Goal: Task Accomplishment & Management: Use online tool/utility

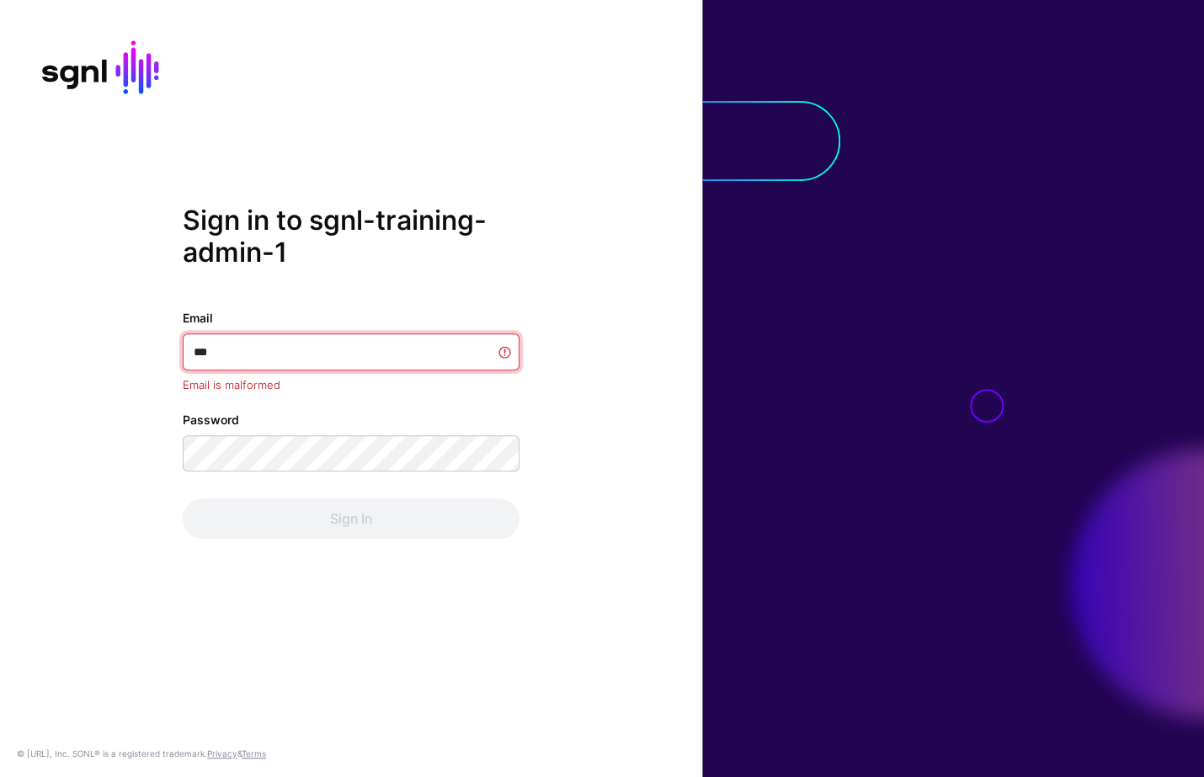
type input "****"
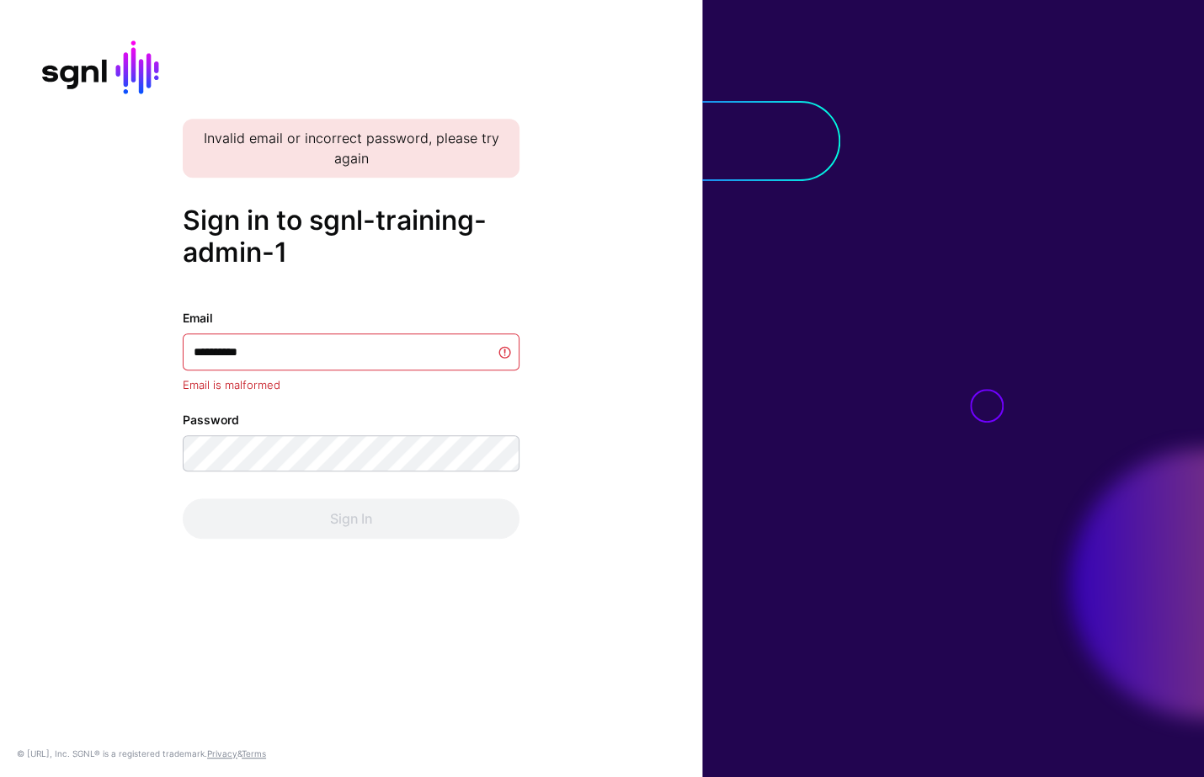
type input "**********"
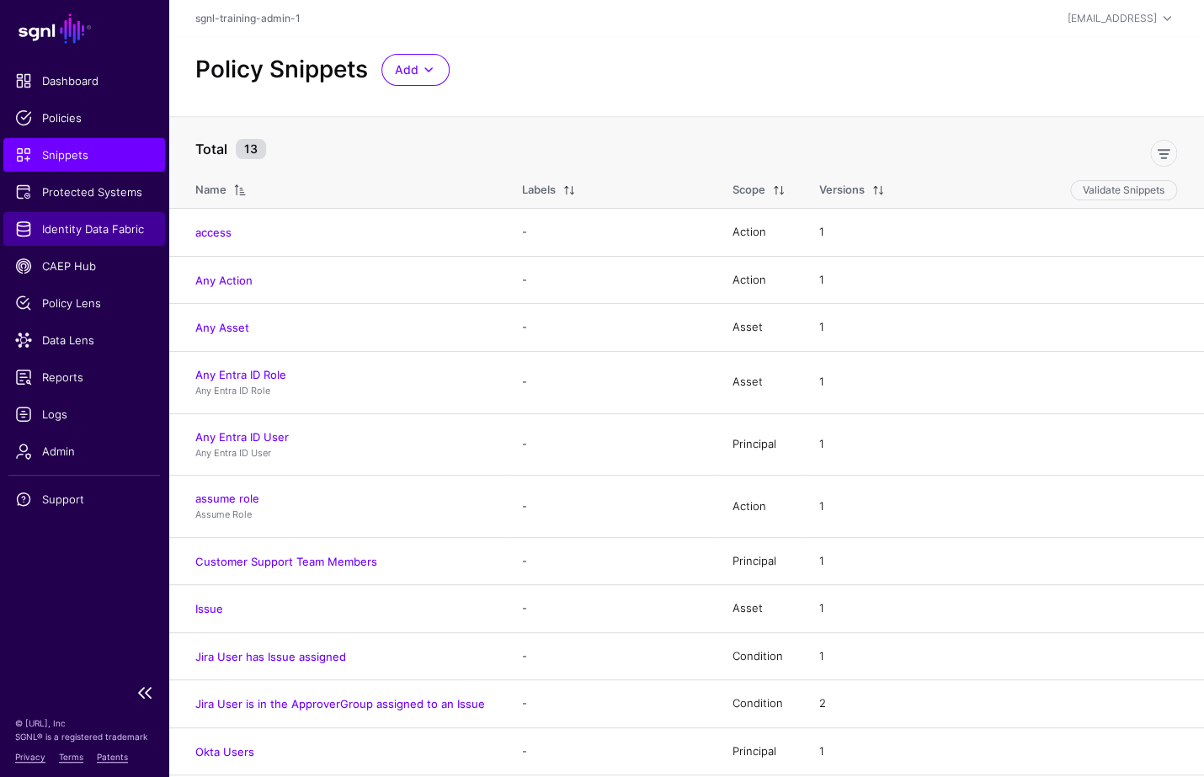
click at [64, 230] on span "Identity Data Fabric" at bounding box center [84, 229] width 138 height 17
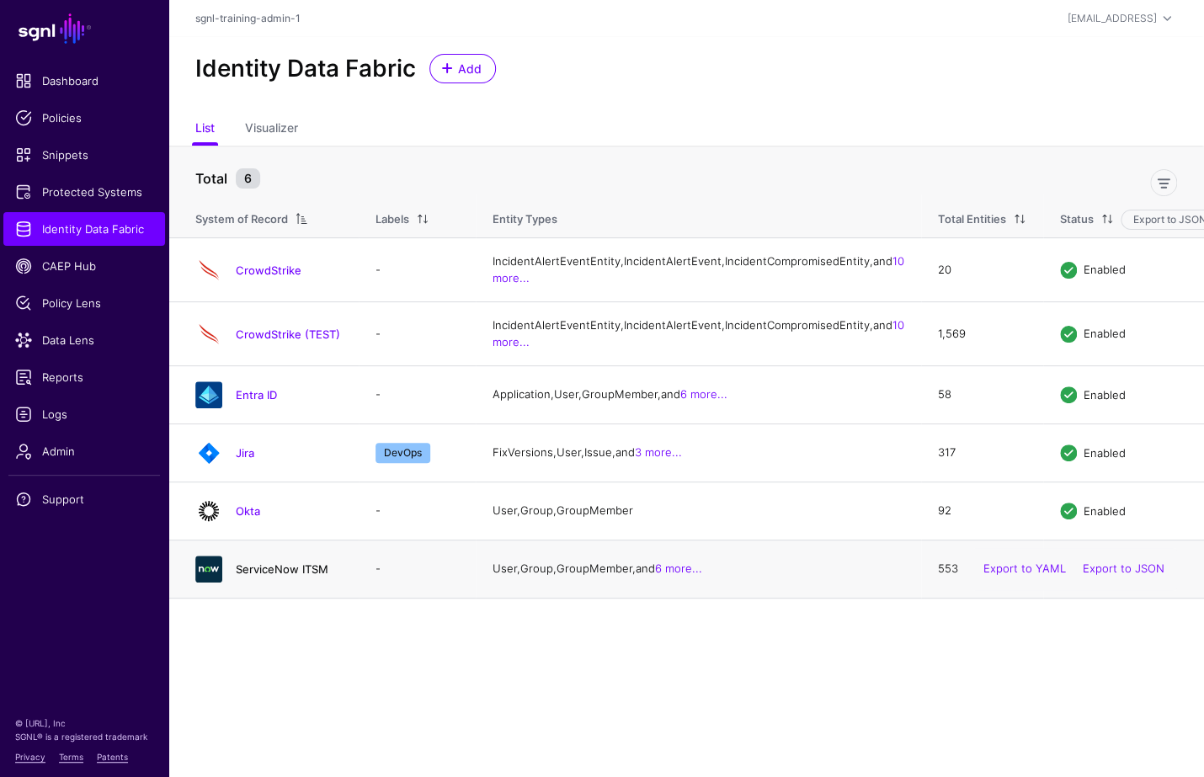
click at [260, 576] on link "ServiceNow ITSM" at bounding box center [282, 569] width 93 height 13
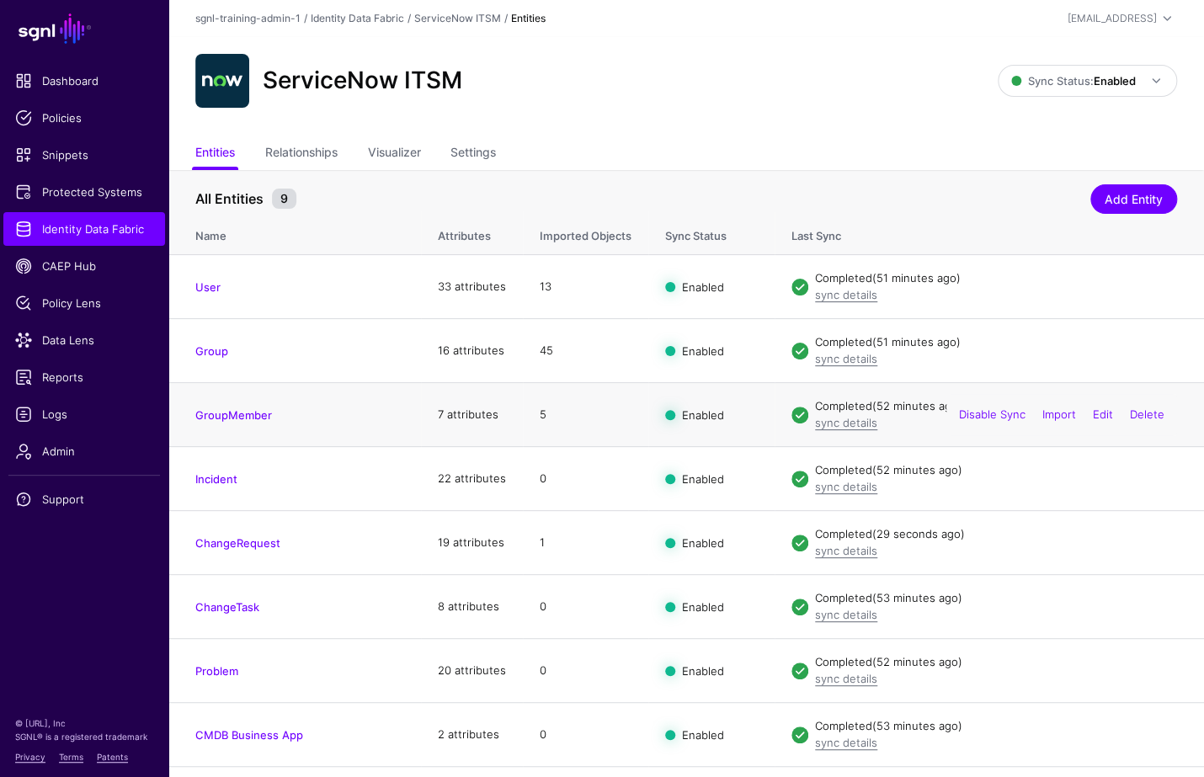
scroll to position [51, 0]
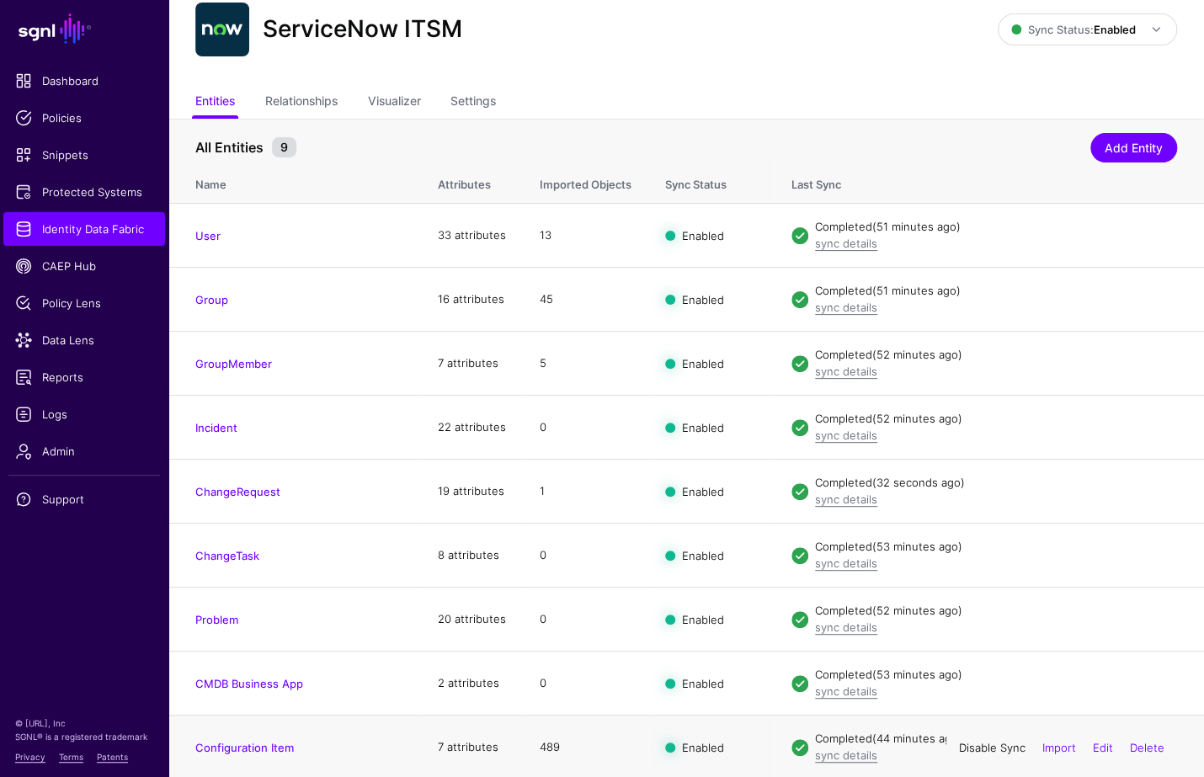
click at [988, 742] on link "Disable Sync" at bounding box center [992, 746] width 67 height 13
click at [973, 744] on link "Enable Sync" at bounding box center [994, 746] width 64 height 13
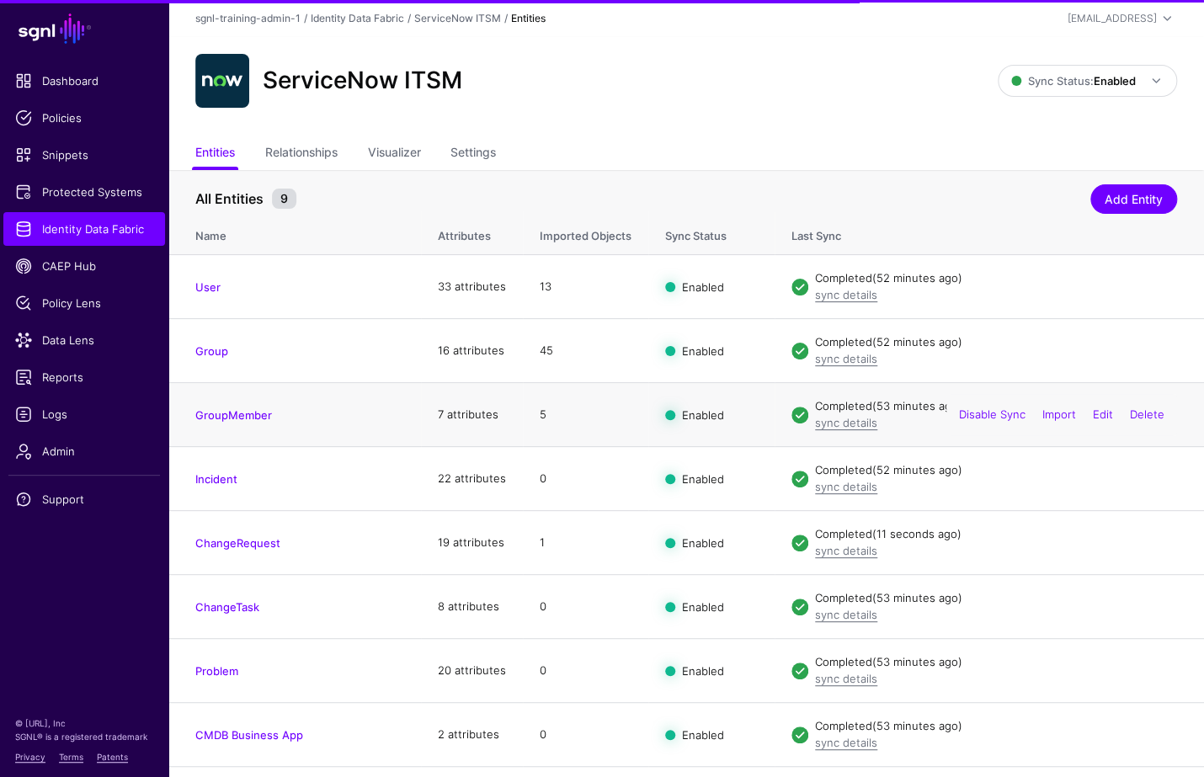
scroll to position [51, 0]
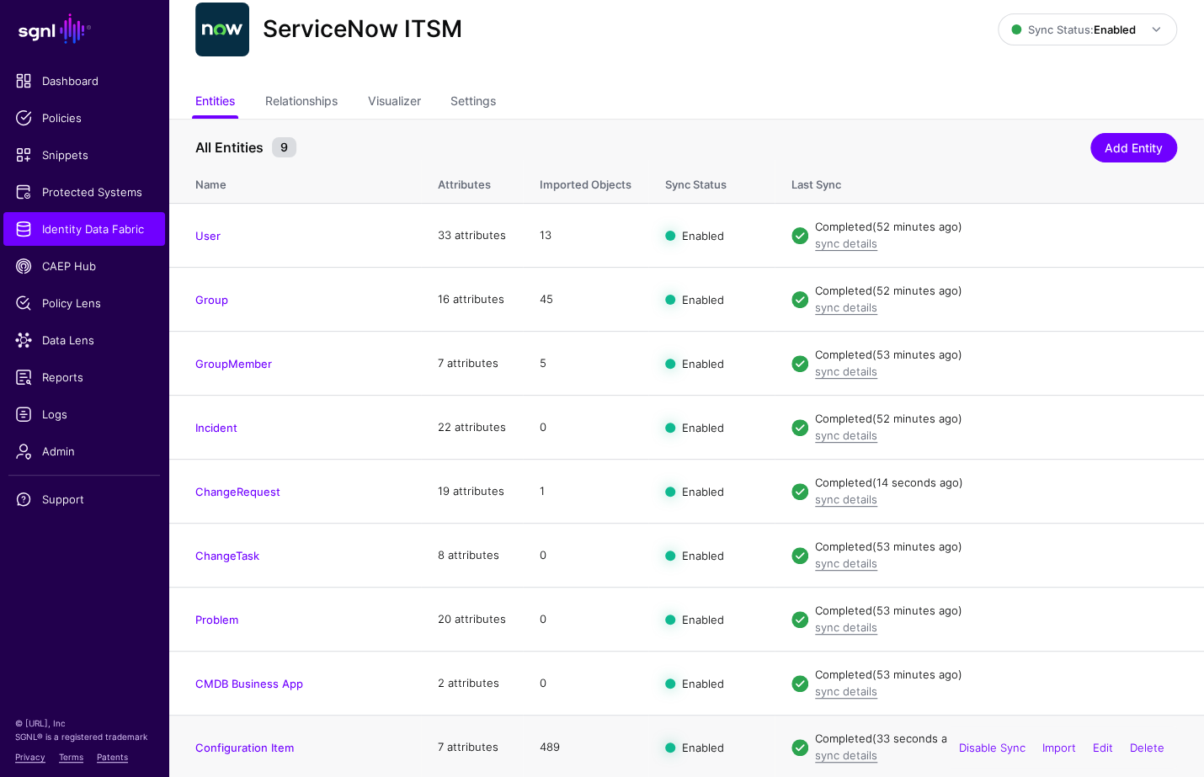
click at [355, 753] on td "Configuration Item" at bounding box center [294, 748] width 253 height 64
click at [271, 743] on link "Configuration Item" at bounding box center [244, 747] width 99 height 13
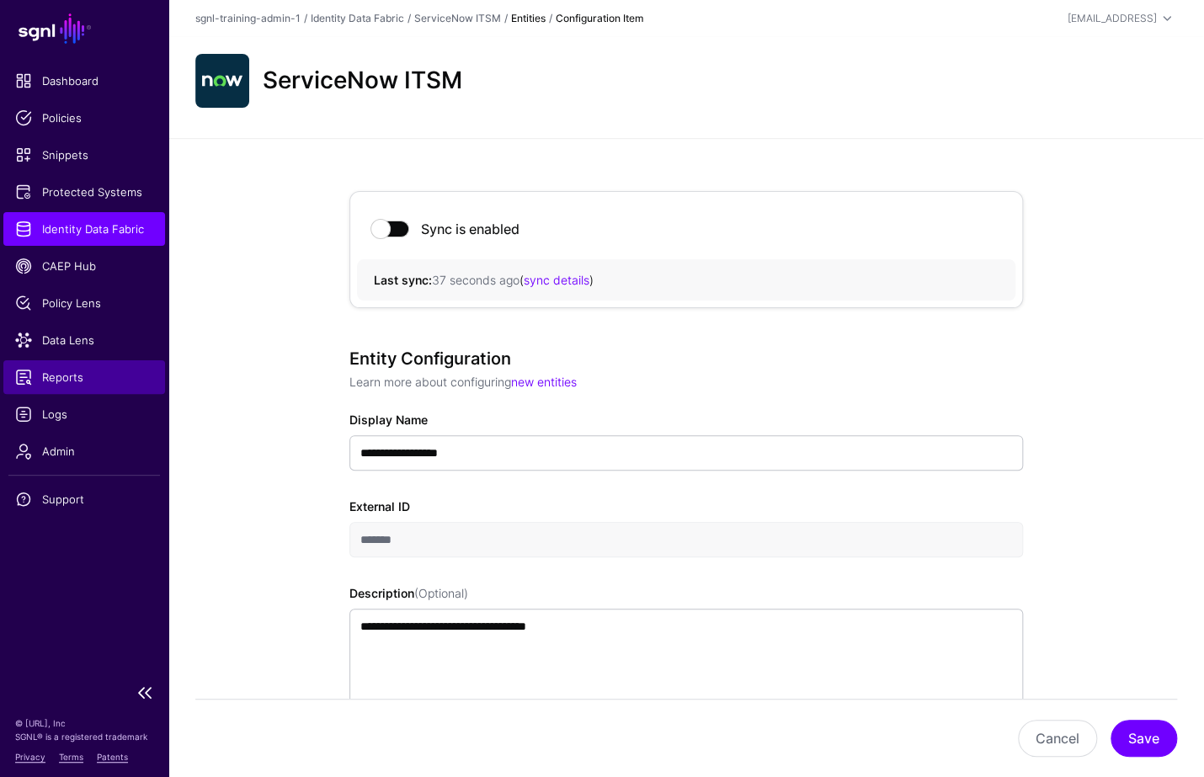
click at [69, 383] on span "Reports" at bounding box center [84, 377] width 138 height 17
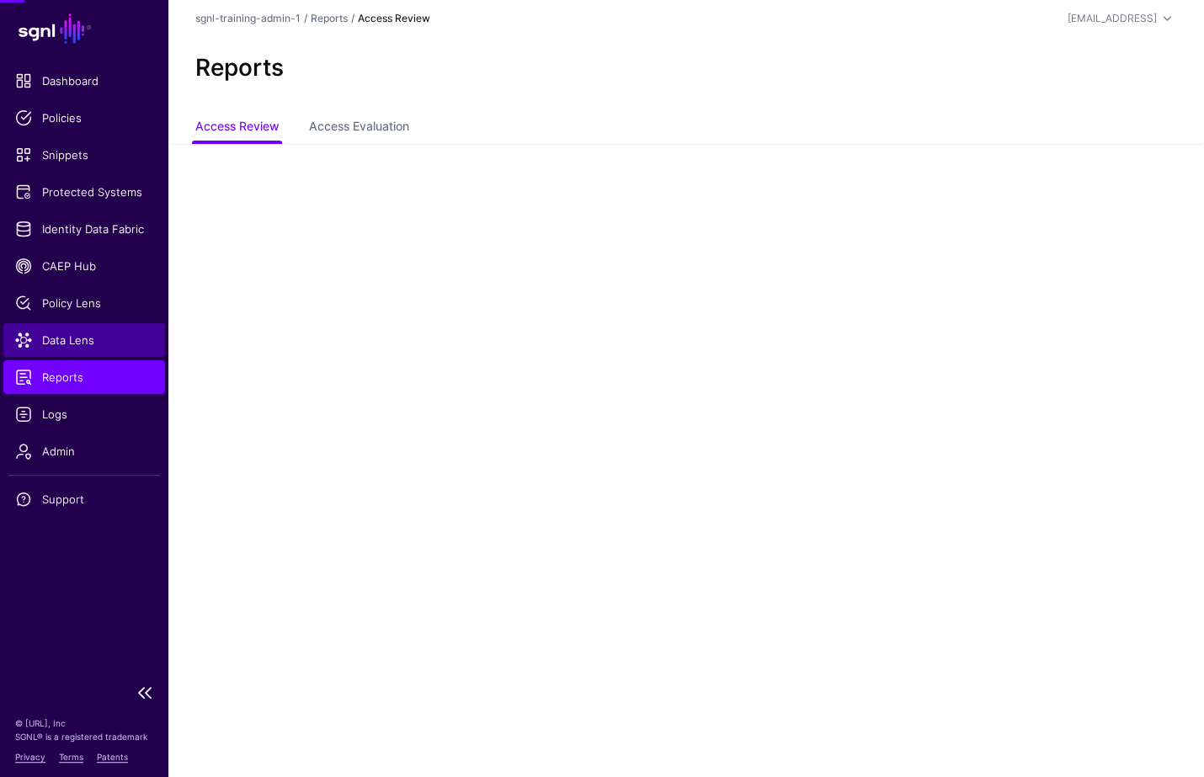
click at [72, 348] on span "Data Lens" at bounding box center [84, 340] width 138 height 17
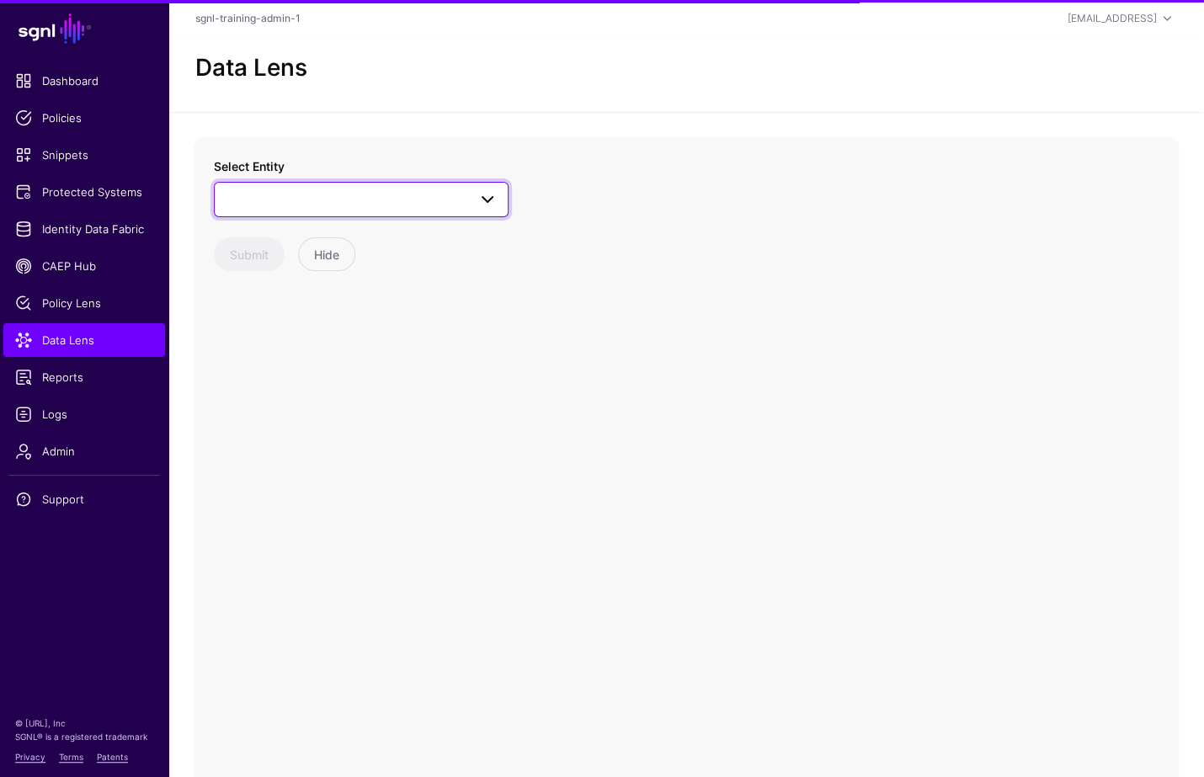
click at [360, 195] on span at bounding box center [361, 199] width 273 height 20
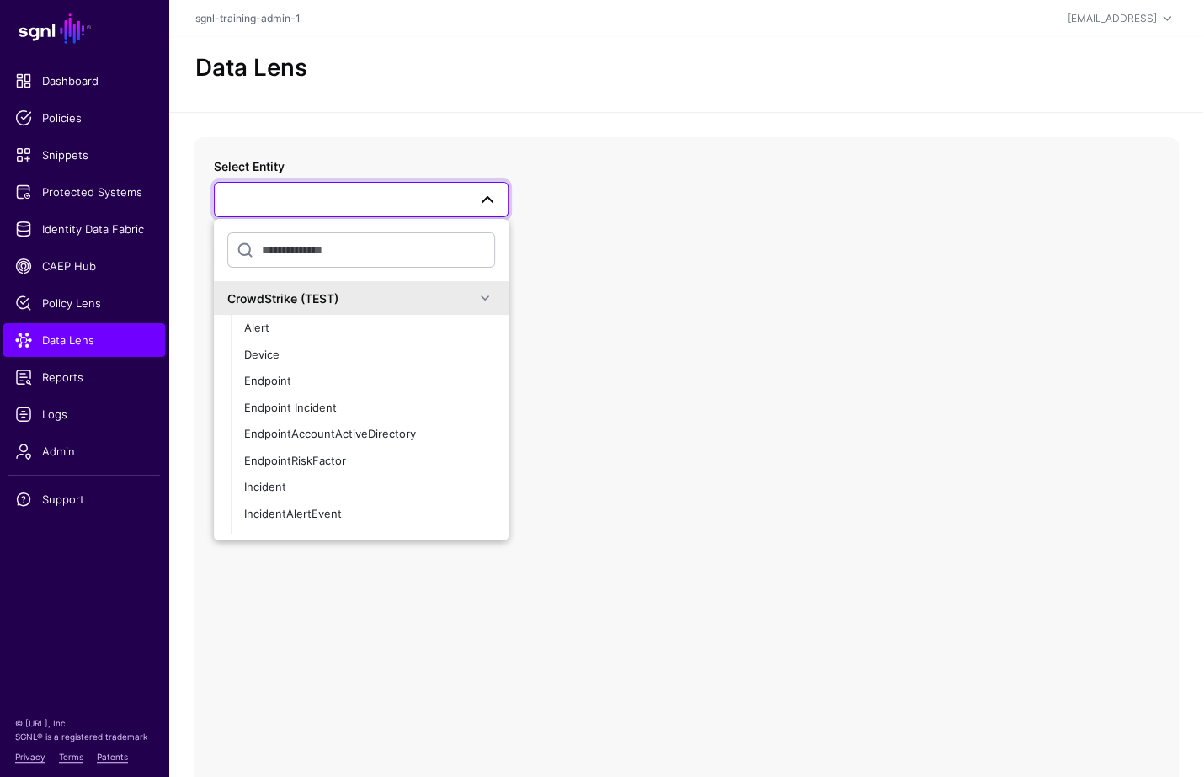
click at [350, 300] on div "CrowdStrike (TEST)" at bounding box center [351, 299] width 248 height 18
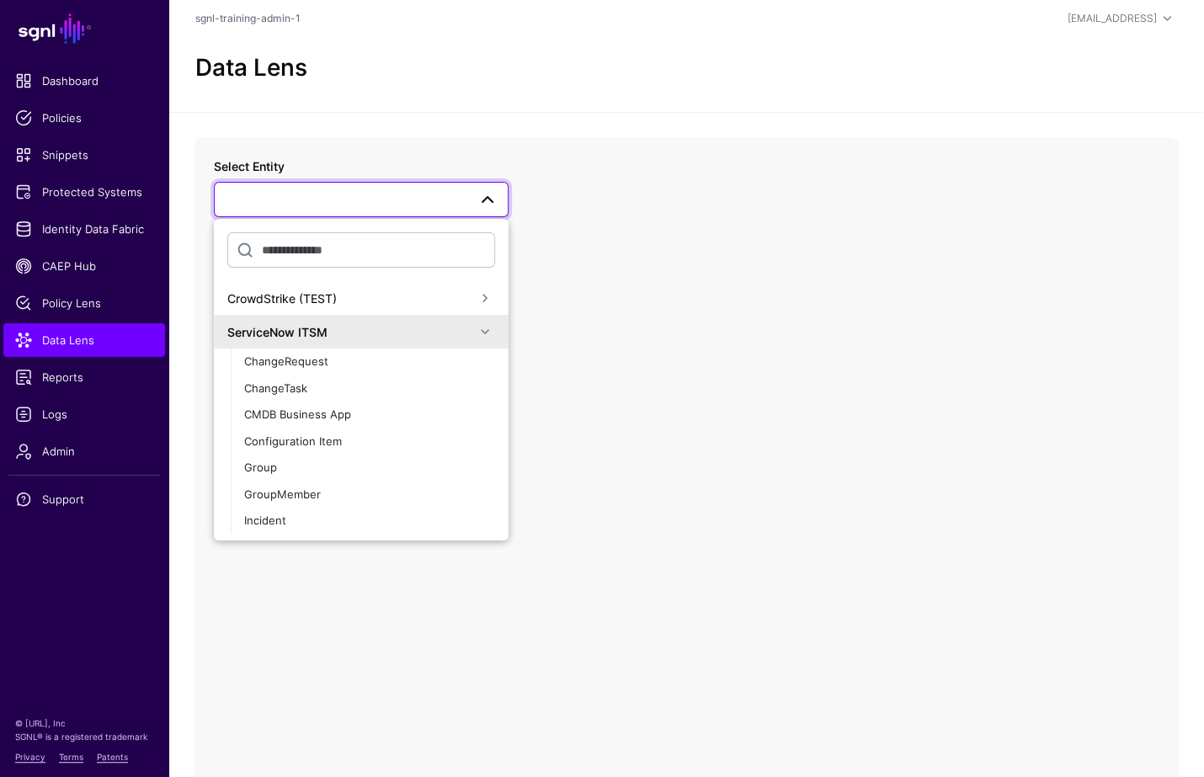
click at [339, 332] on div "ServiceNow ITSM" at bounding box center [351, 332] width 248 height 18
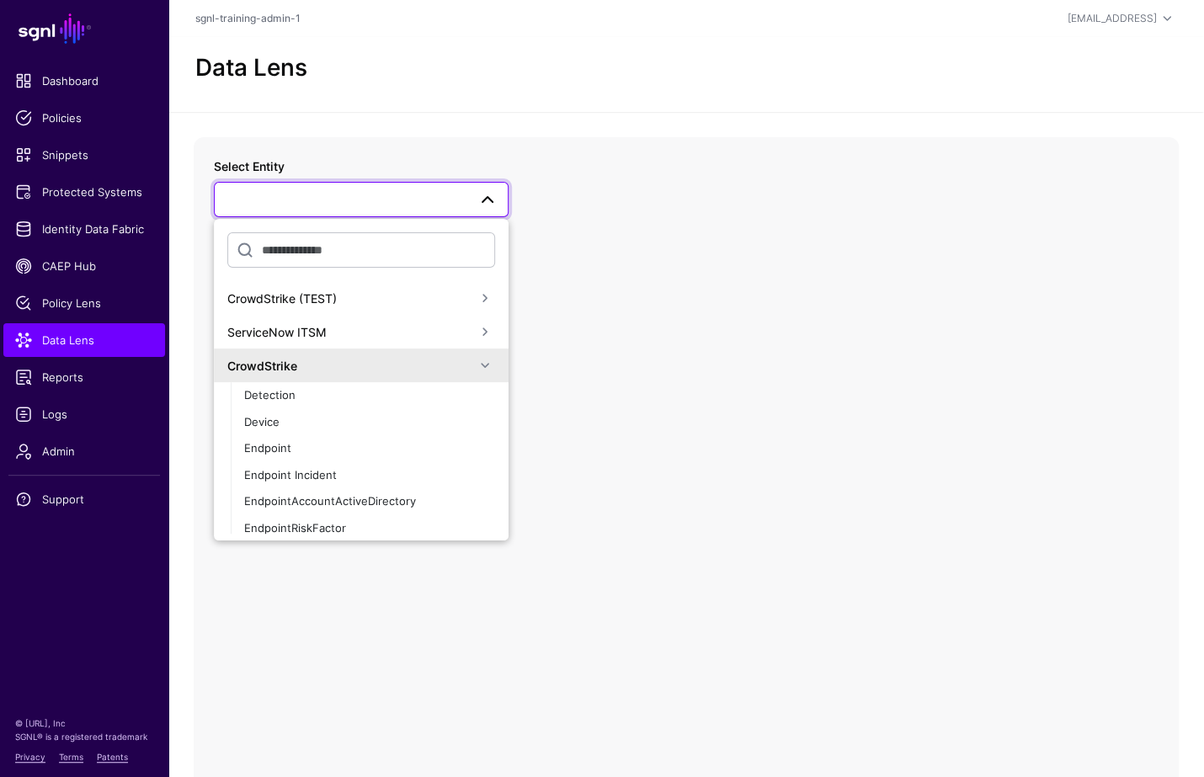
click at [341, 326] on div "ServiceNow ITSM" at bounding box center [351, 332] width 248 height 18
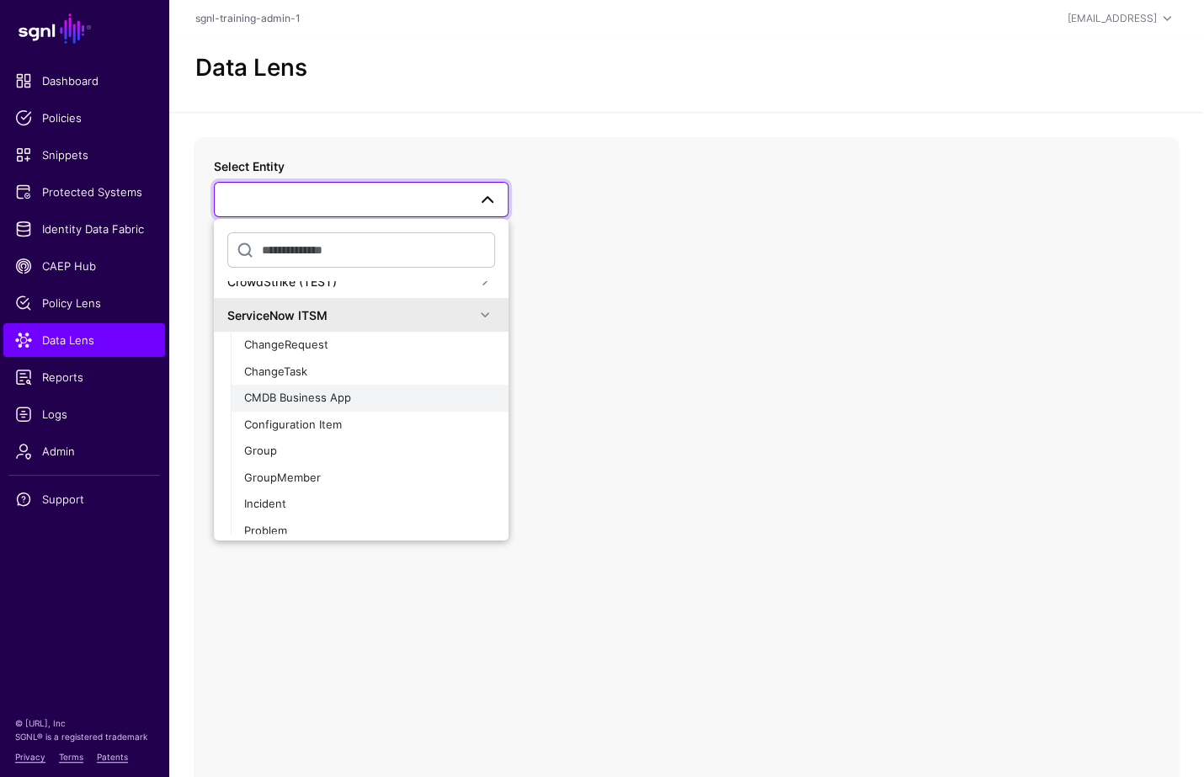
scroll to position [35, 0]
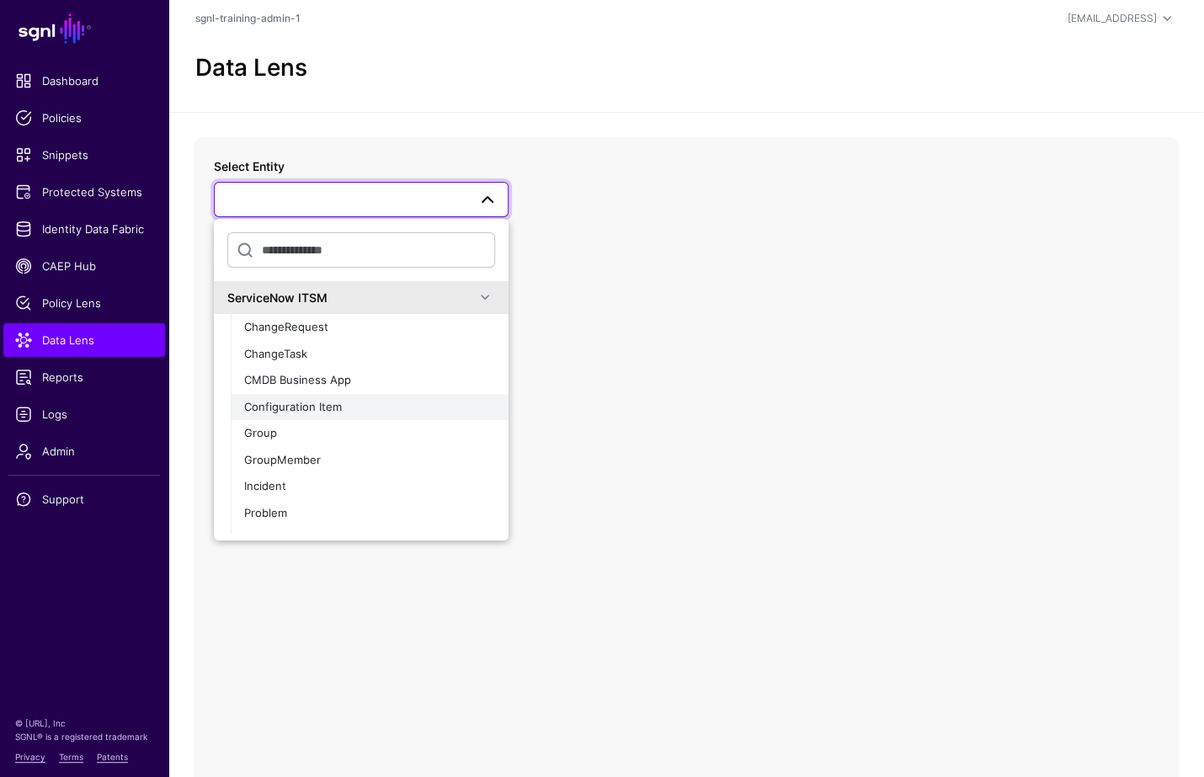
click at [322, 407] on span "Configuration Item" at bounding box center [293, 406] width 98 height 13
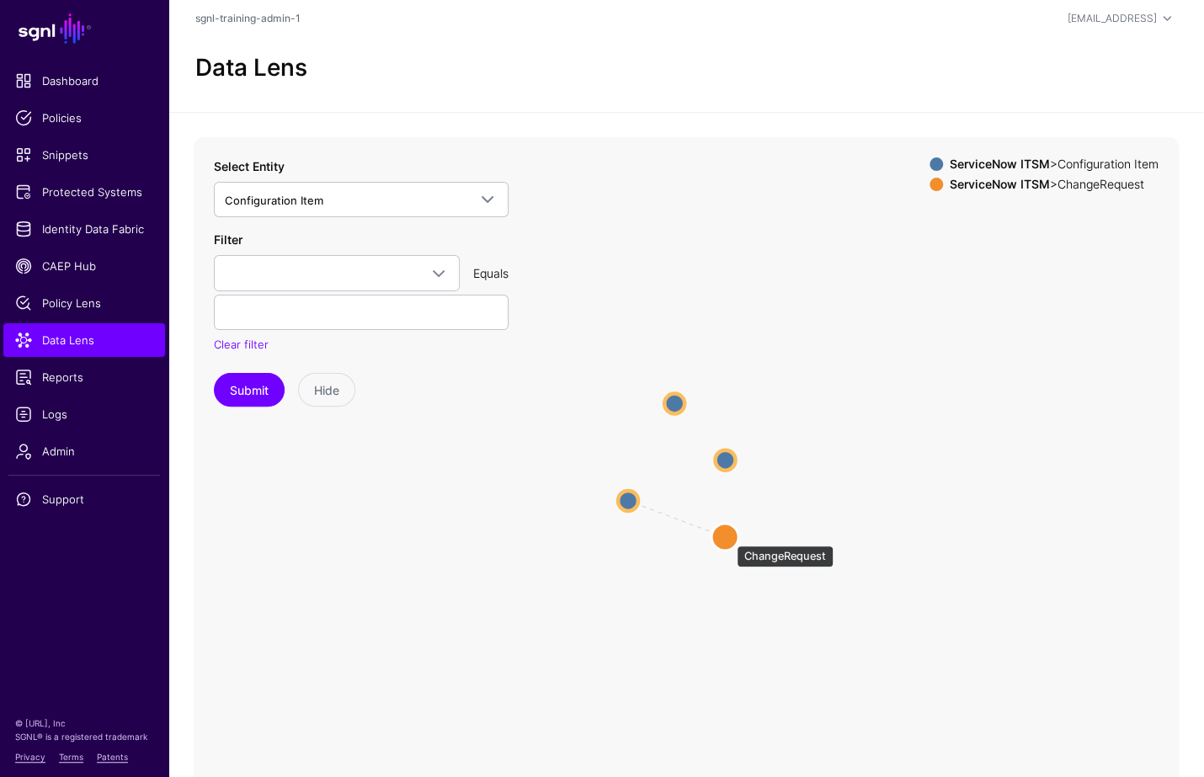
click at [728, 536] on circle at bounding box center [725, 537] width 27 height 27
click at [728, 537] on circle at bounding box center [725, 537] width 27 height 27
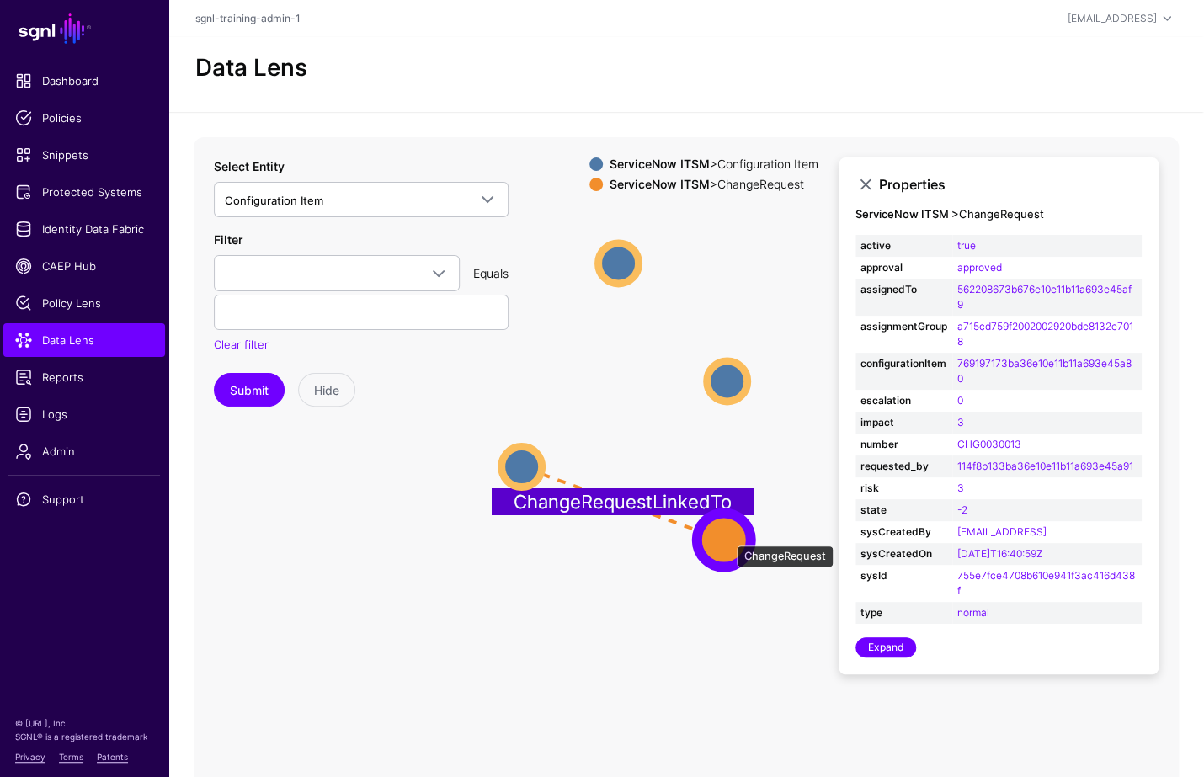
click at [728, 537] on circle at bounding box center [724, 541] width 54 height 54
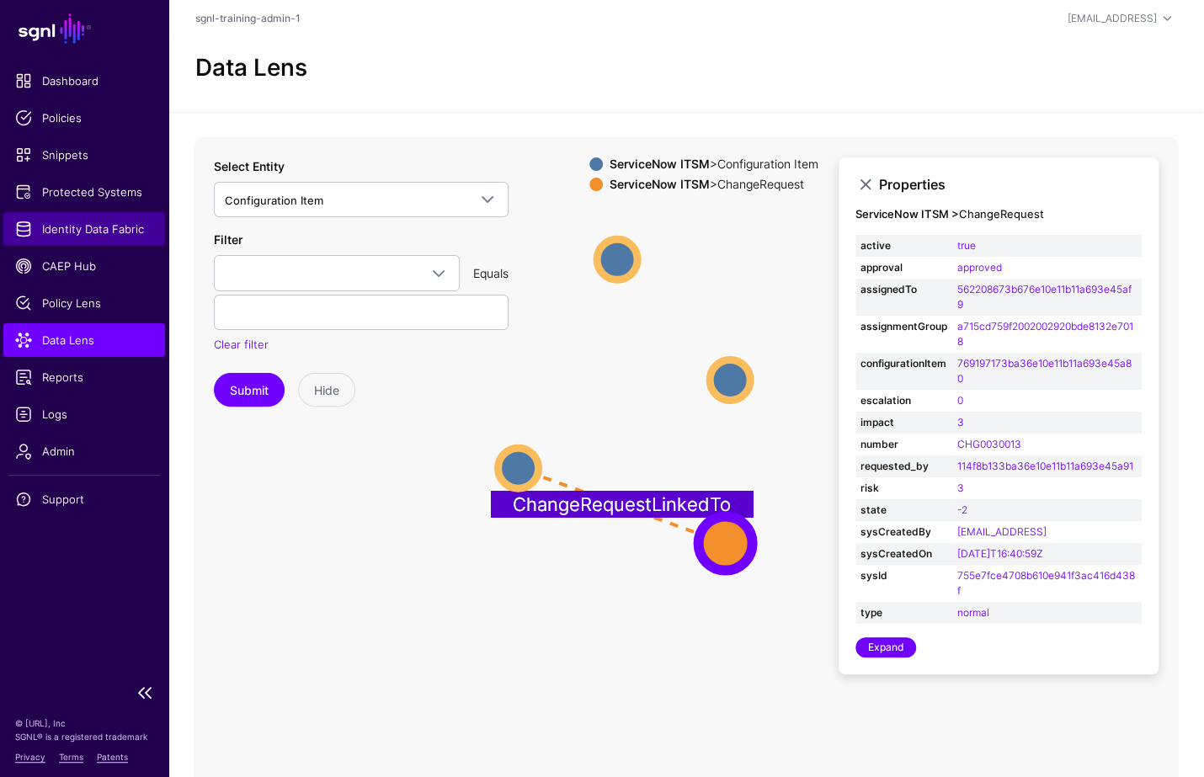
click at [148, 223] on span "Identity Data Fabric" at bounding box center [84, 229] width 138 height 17
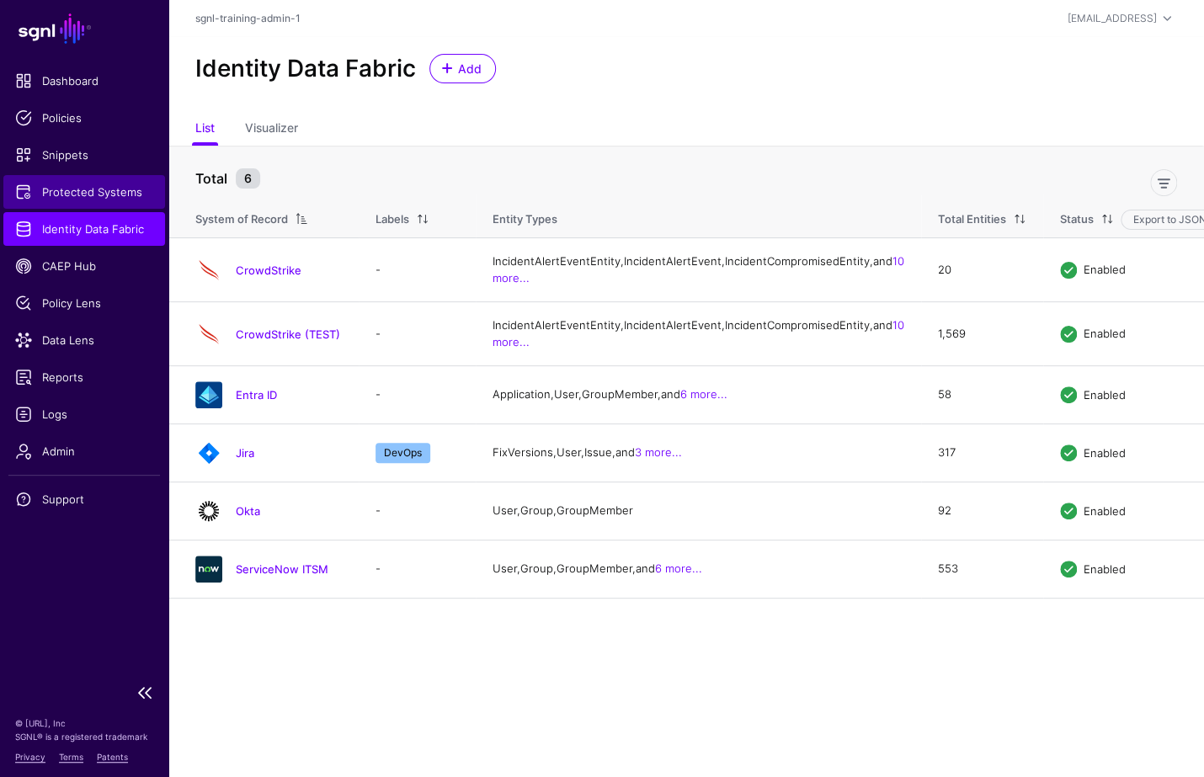
click at [88, 187] on span "Protected Systems" at bounding box center [84, 192] width 138 height 17
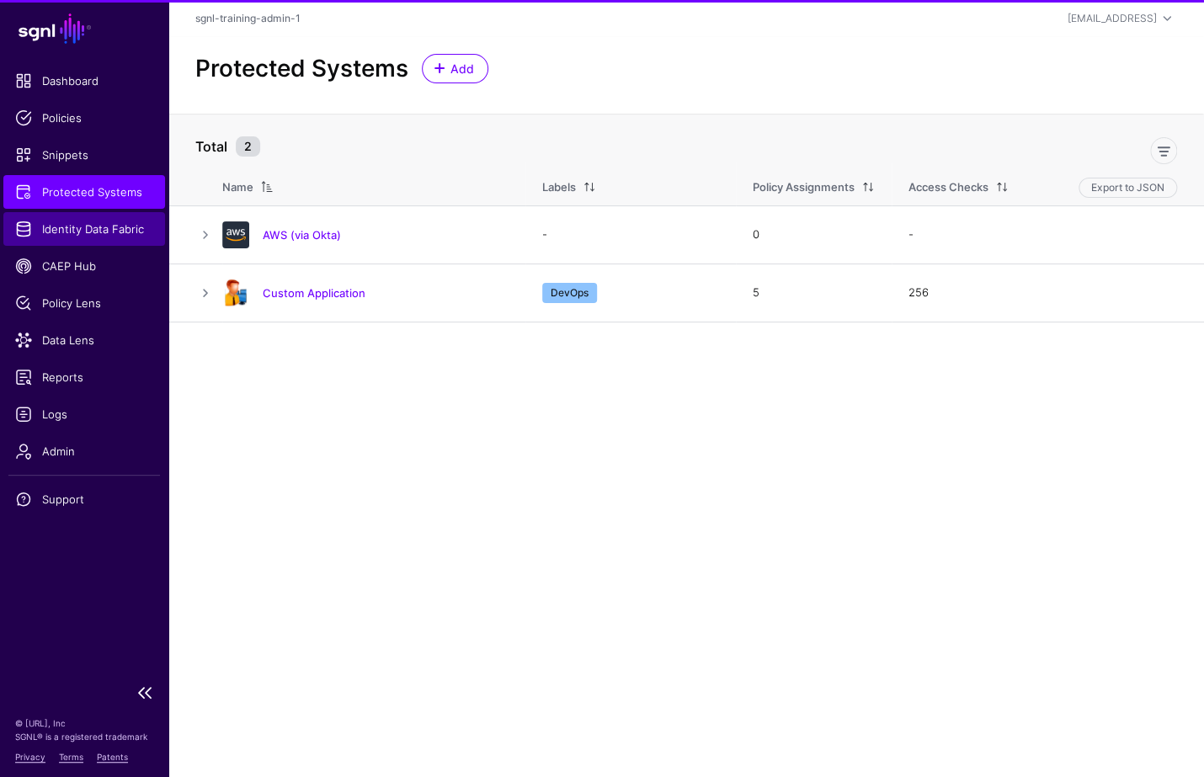
click at [43, 237] on span "Identity Data Fabric" at bounding box center [84, 229] width 138 height 17
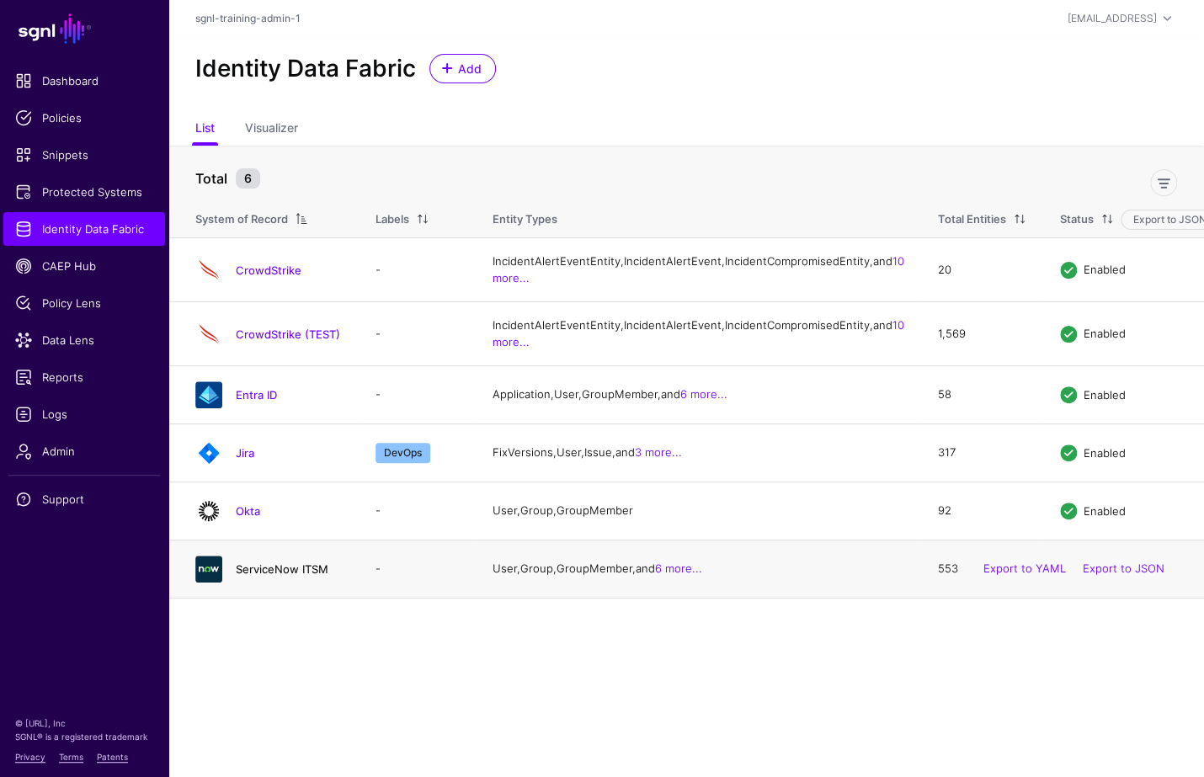
click at [282, 576] on link "ServiceNow ITSM" at bounding box center [282, 569] width 93 height 13
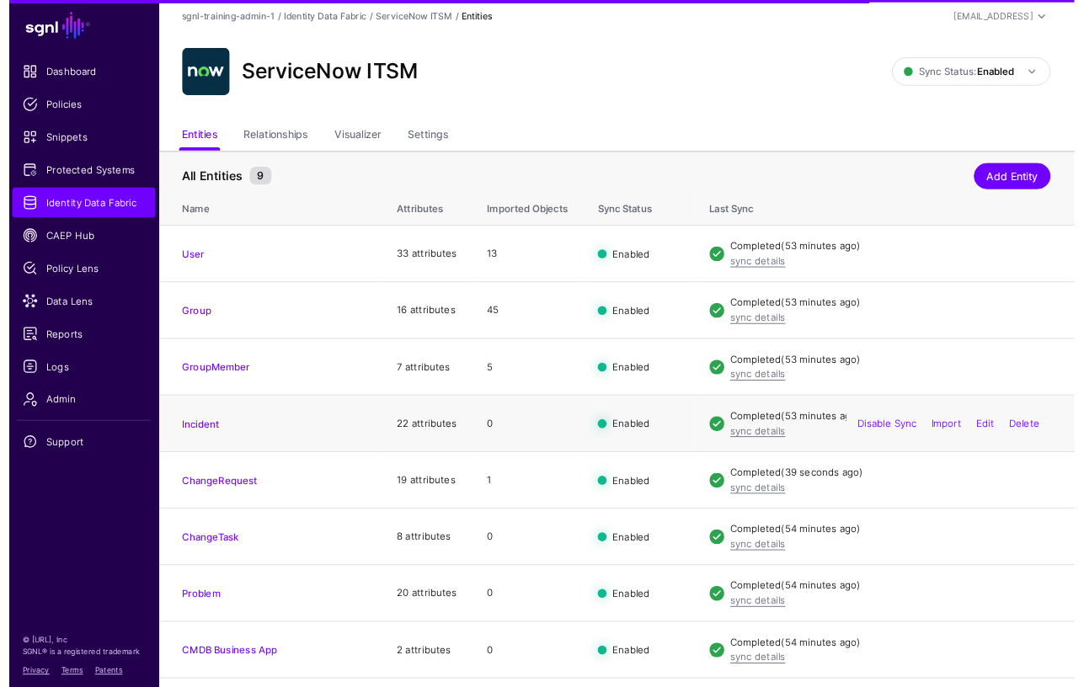
scroll to position [51, 0]
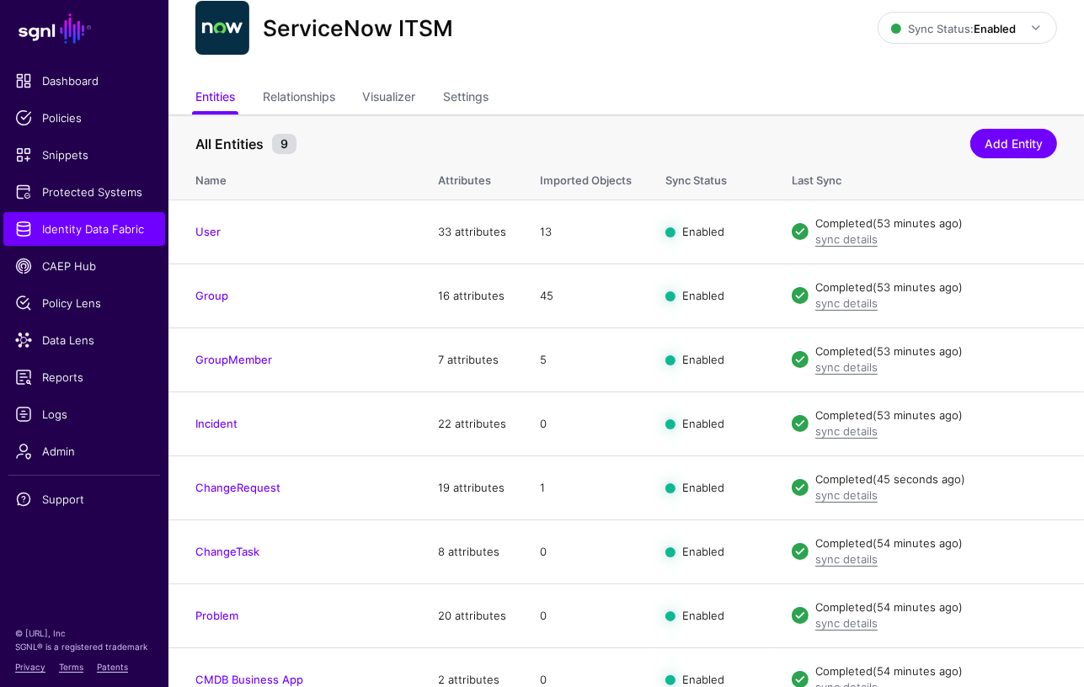
click at [723, 125] on div "All Entities 9 Add Entity" at bounding box center [625, 140] width 861 height 31
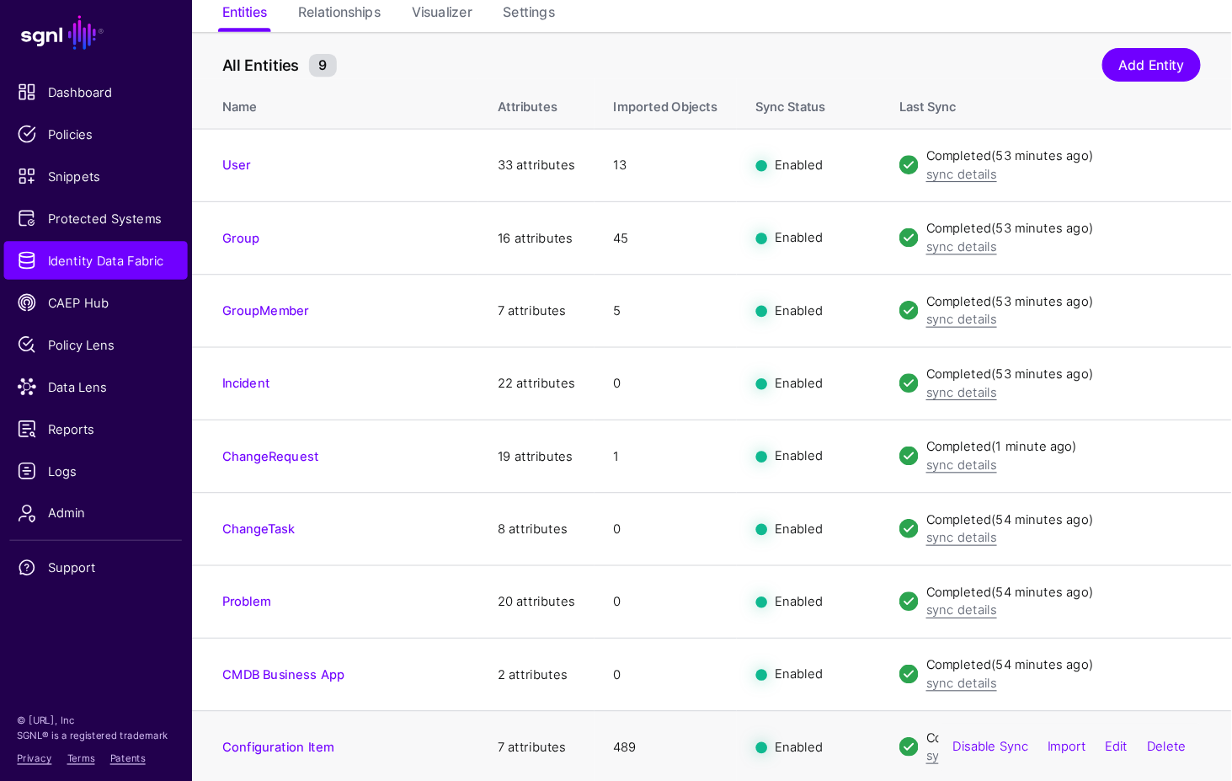
scroll to position [50, 0]
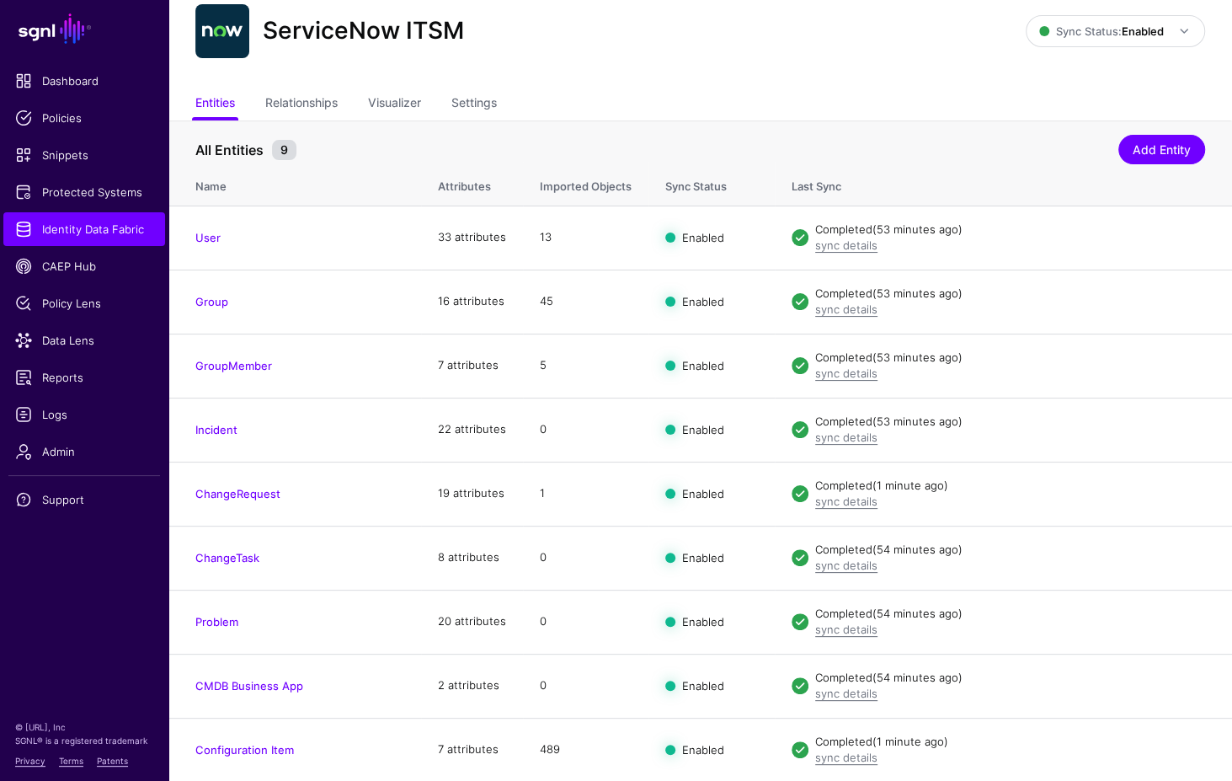
click at [870, 152] on div "All Entities 9" at bounding box center [656, 150] width 931 height 20
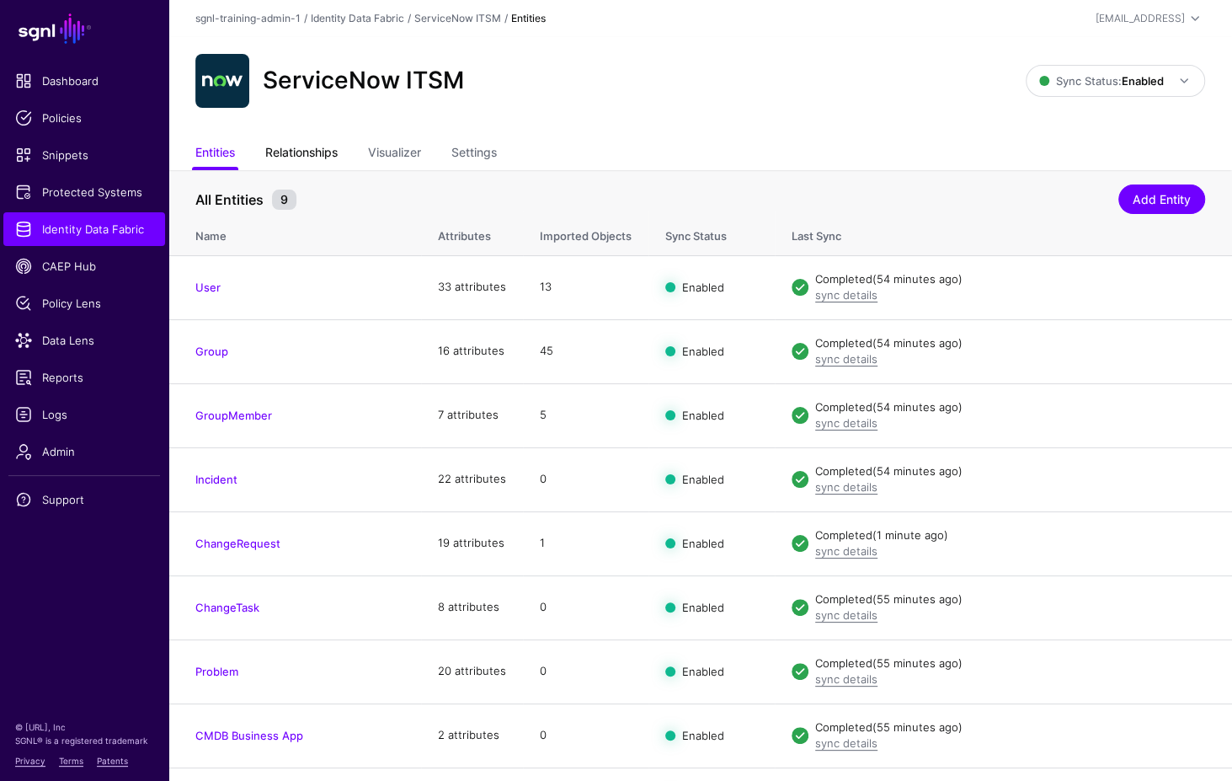
click at [319, 148] on link "Relationships" at bounding box center [301, 154] width 72 height 32
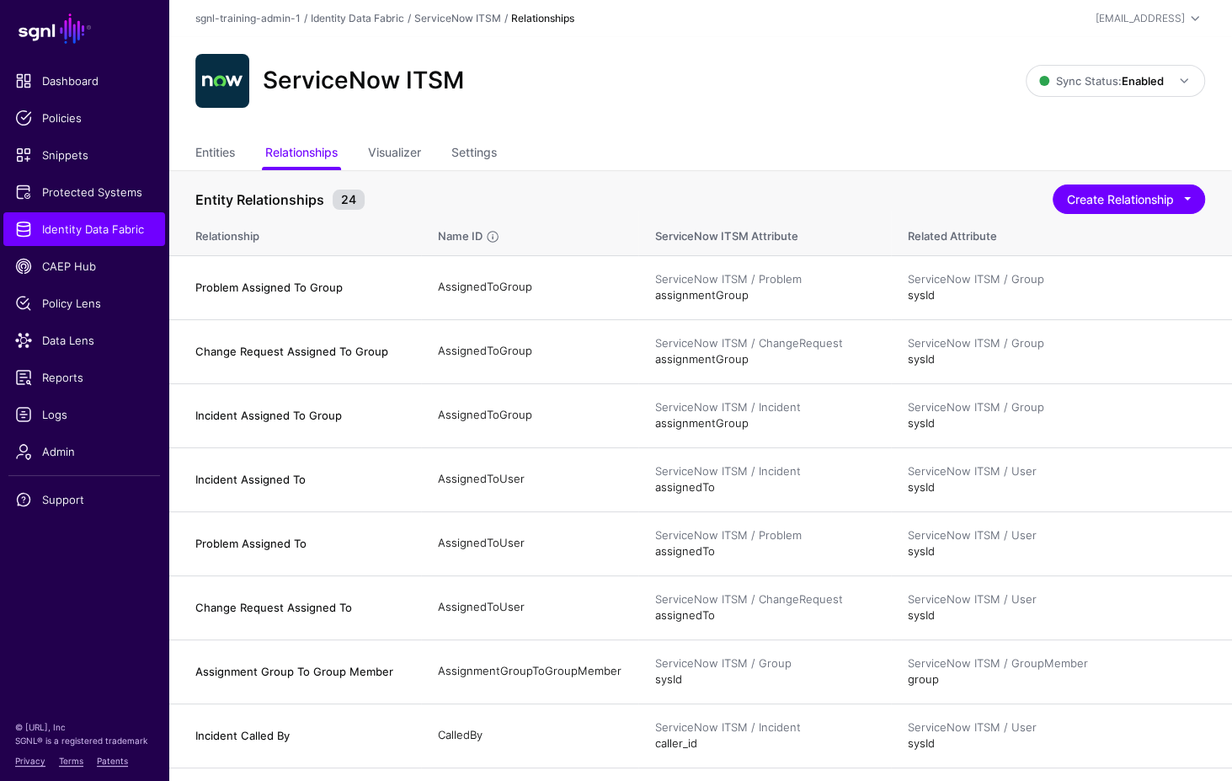
click at [768, 123] on div "ServiceNow ITSM Sync Status: Enabled Enabled Syncing active for all configured …" at bounding box center [700, 87] width 1064 height 101
click at [813, 108] on div "ServiceNow ITSM Sync Status: Enabled Enabled Syncing active for all configured …" at bounding box center [700, 87] width 1064 height 101
click at [757, 133] on div "ServiceNow ITSM Sync Status: Enabled Enabled Syncing active for all configured …" at bounding box center [700, 87] width 1064 height 101
click at [752, 127] on div "ServiceNow ITSM Sync Status: Enabled Enabled Syncing active for all configured …" at bounding box center [700, 87] width 1064 height 101
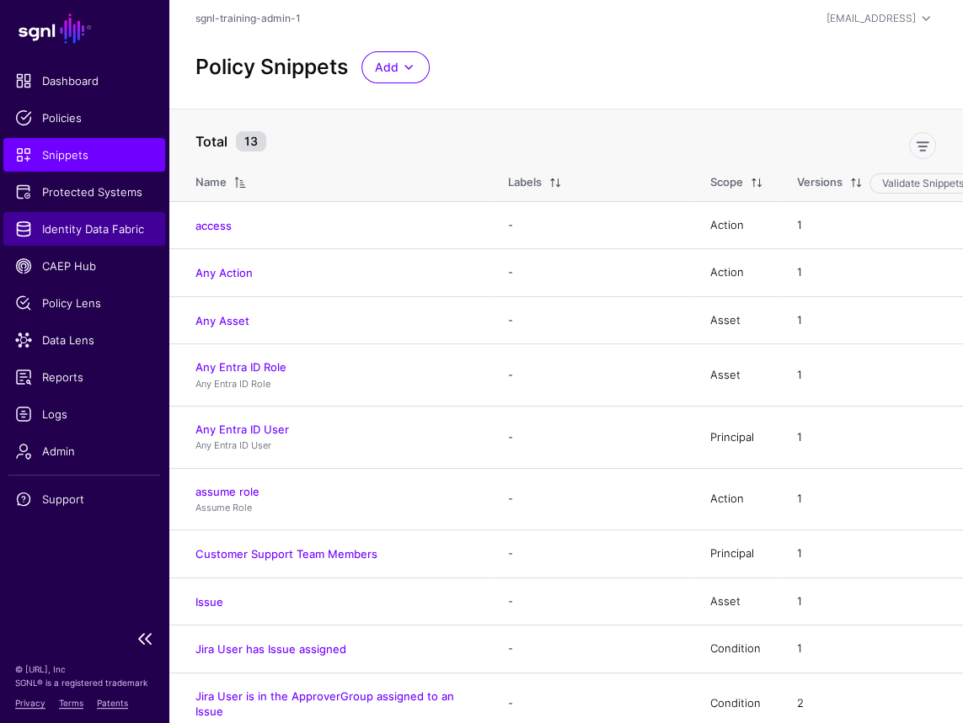
click at [76, 232] on span "Identity Data Fabric" at bounding box center [84, 229] width 138 height 17
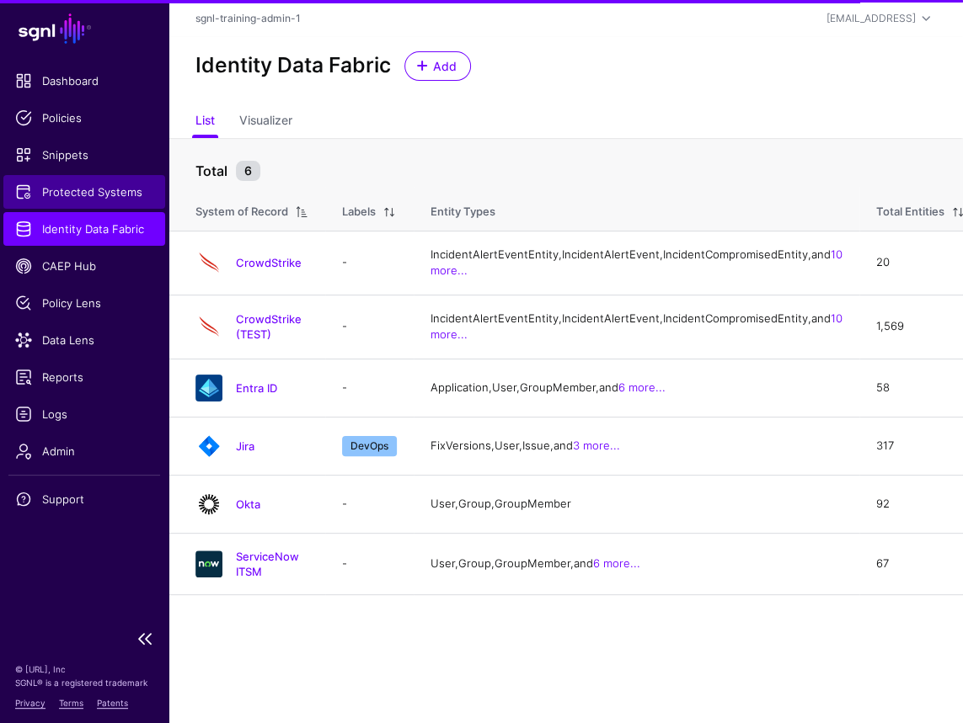
click at [74, 191] on span "Protected Systems" at bounding box center [84, 192] width 138 height 17
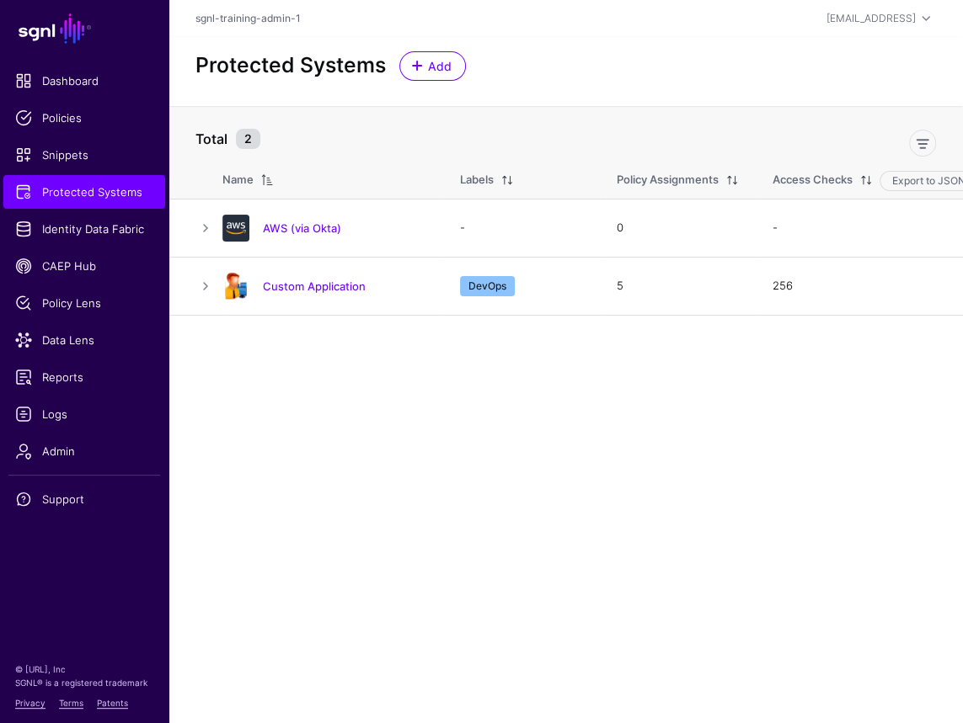
click at [394, 82] on div "Protected Systems Add" at bounding box center [565, 71] width 794 height 69
click at [104, 226] on span "Identity Data Fabric" at bounding box center [84, 229] width 138 height 17
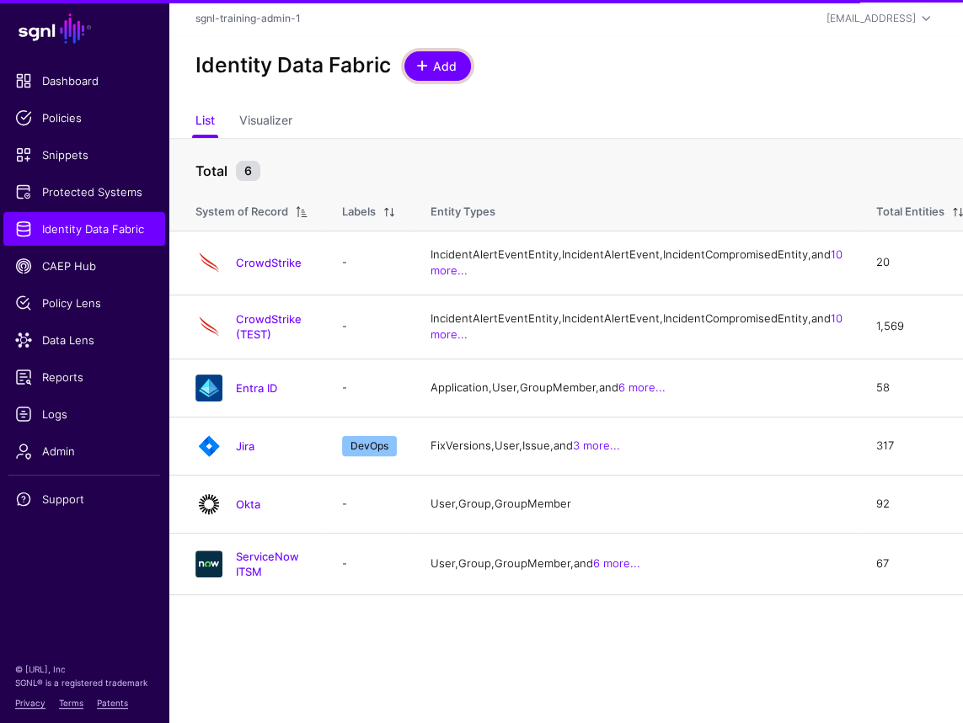
click at [453, 66] on span "Add" at bounding box center [445, 66] width 28 height 18
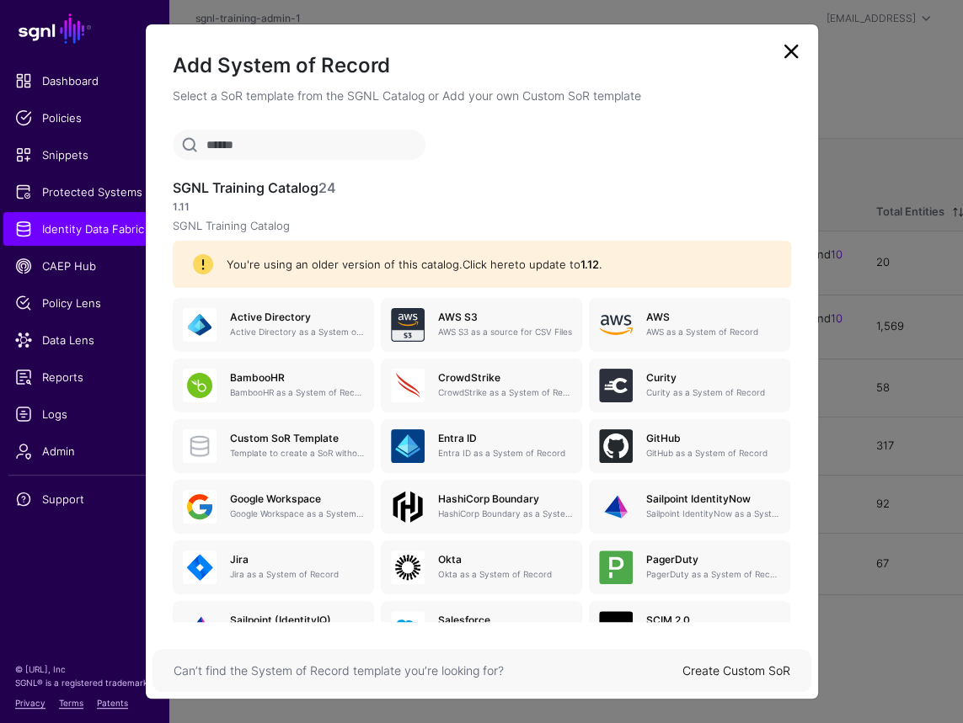
click at [491, 264] on link "Click here" at bounding box center [488, 264] width 52 height 13
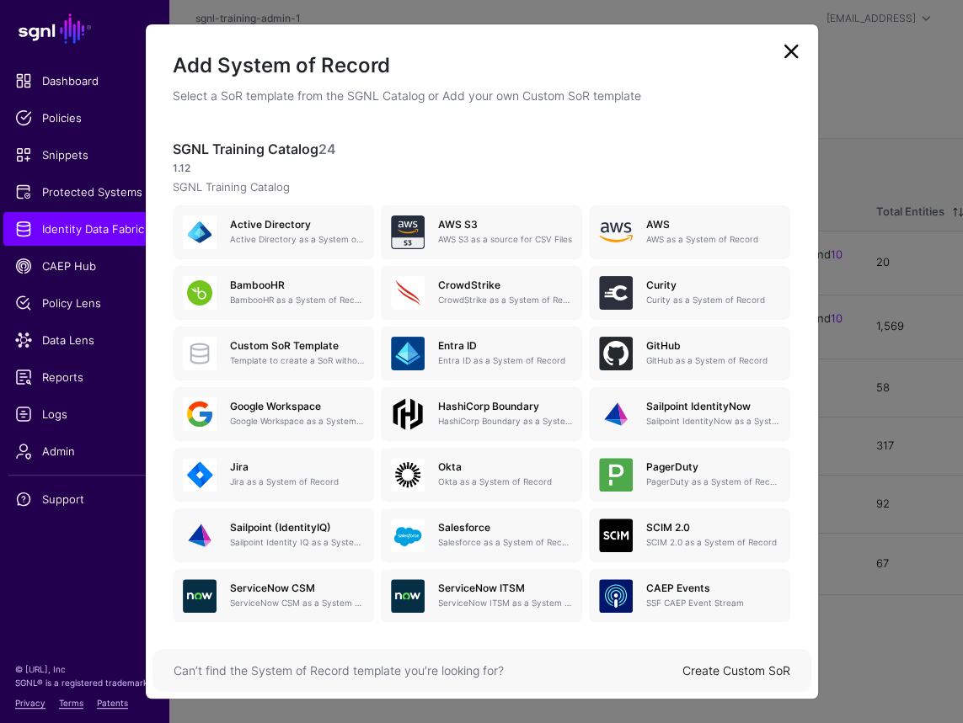
scroll to position [104, 0]
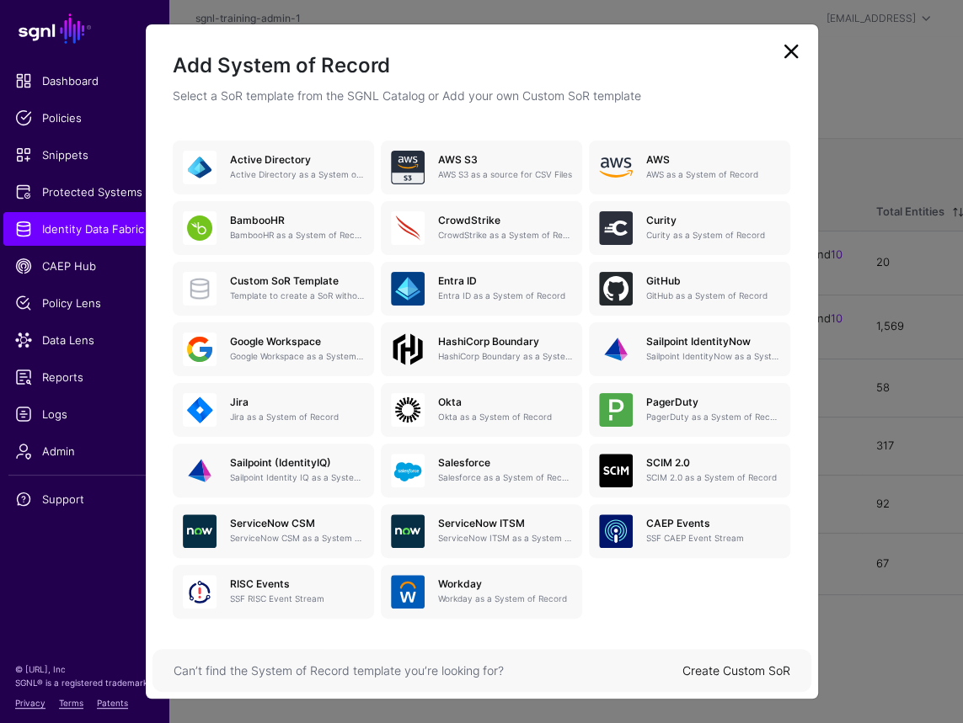
click at [787, 66] on h2 "Add System of Record" at bounding box center [482, 65] width 618 height 29
click at [787, 56] on link at bounding box center [790, 51] width 27 height 27
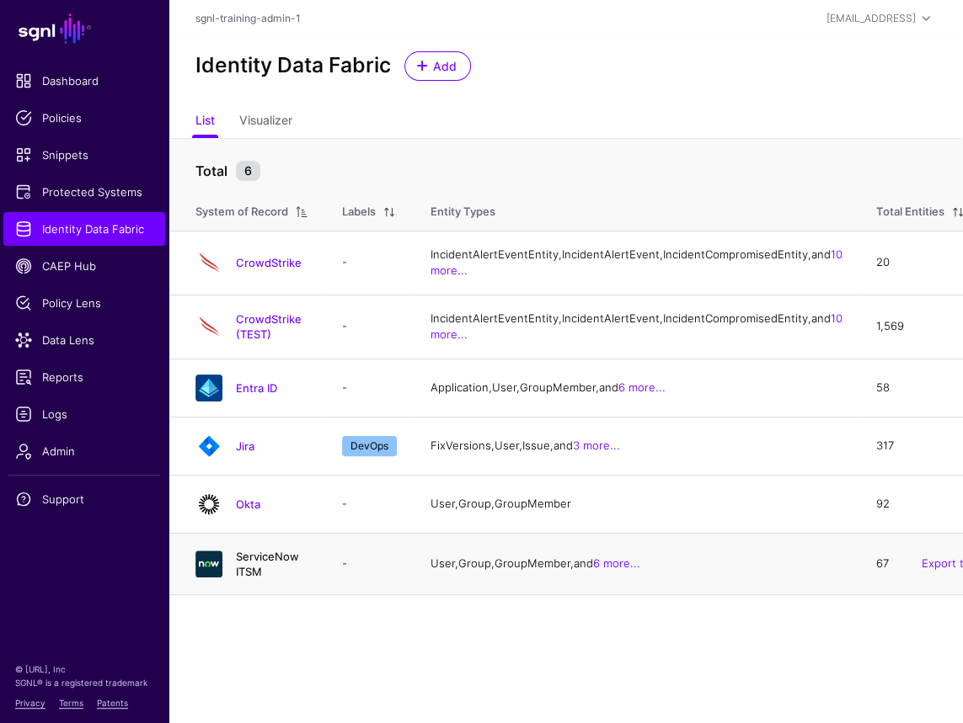
click at [293, 579] on h4 "ServiceNow ITSM" at bounding box center [272, 564] width 72 height 30
drag, startPoint x: 313, startPoint y: 637, endPoint x: 338, endPoint y: 629, distance: 25.6
click at [299, 579] on link "ServiceNow ITSM" at bounding box center [267, 564] width 63 height 29
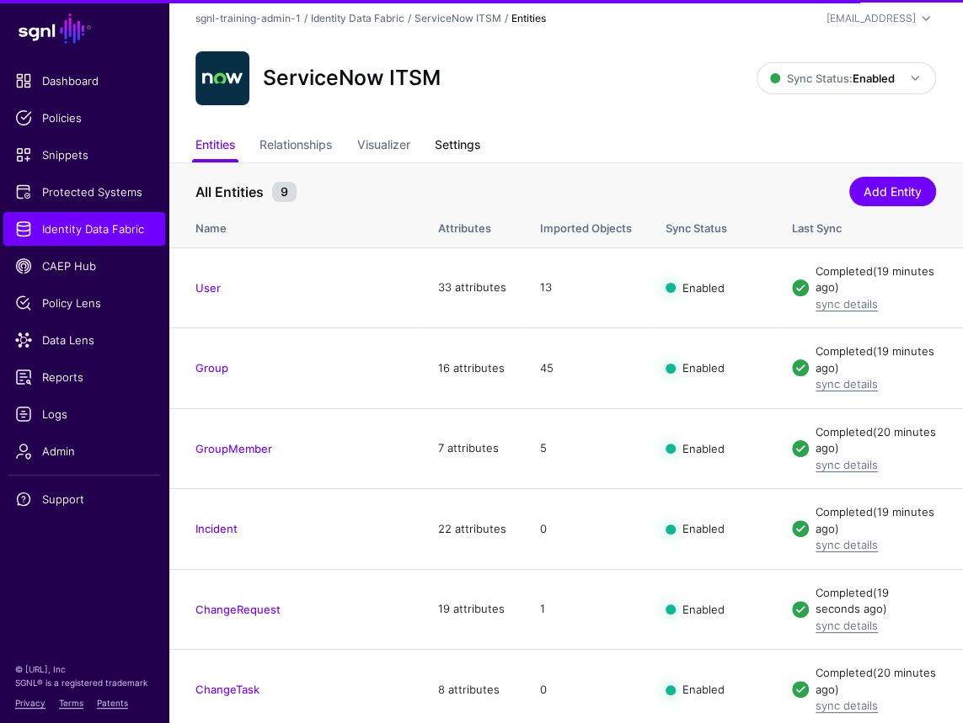
click at [451, 134] on link "Settings" at bounding box center [457, 147] width 45 height 32
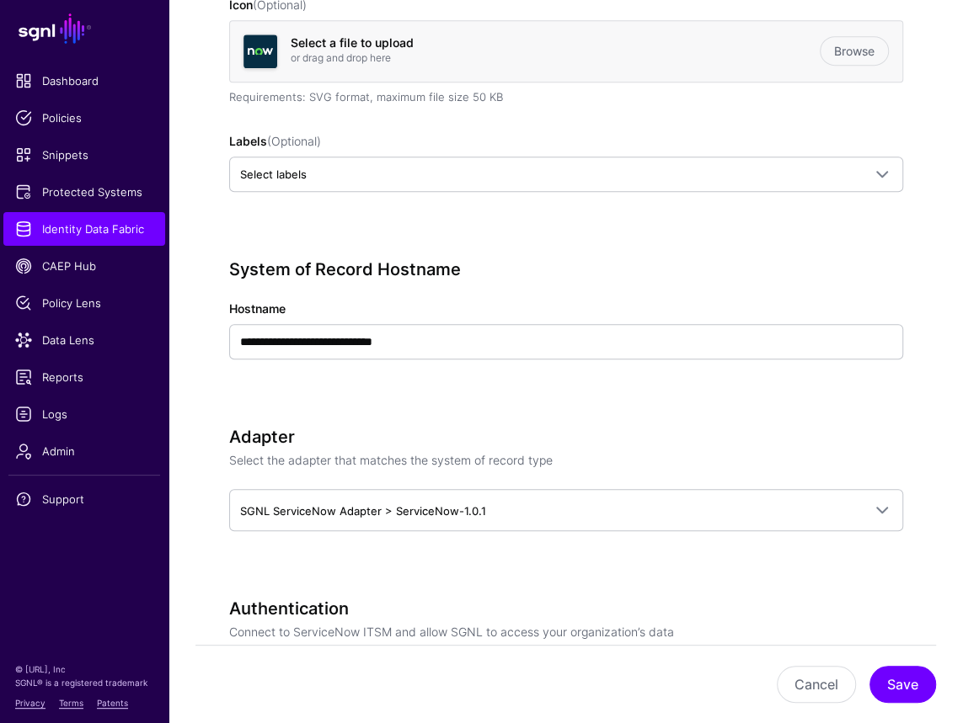
scroll to position [712, 0]
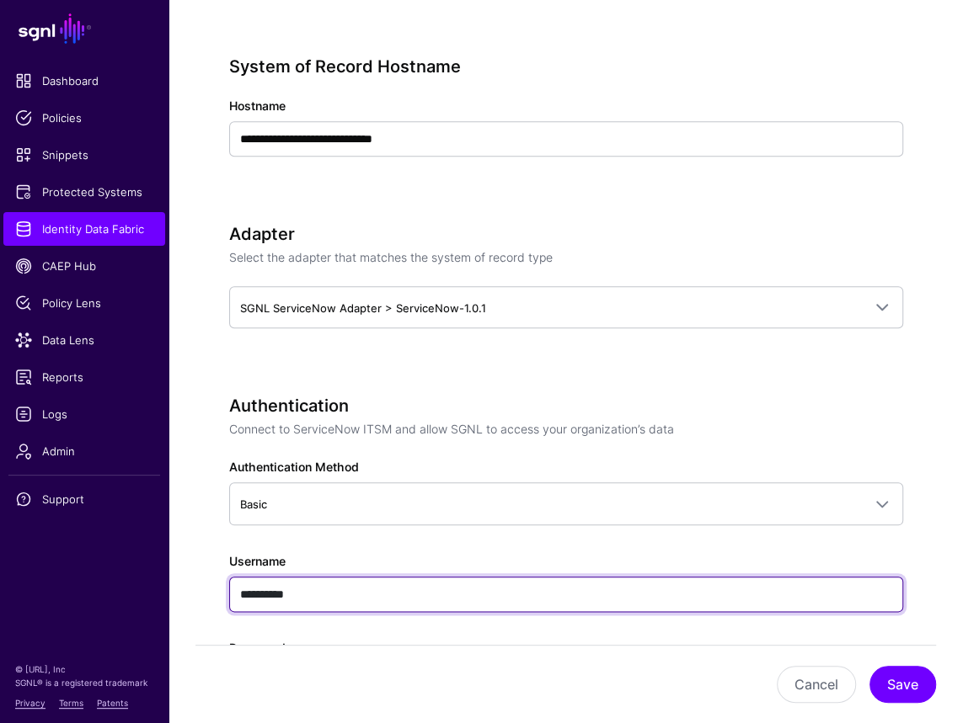
click at [344, 581] on input "**********" at bounding box center [566, 594] width 674 height 35
drag, startPoint x: 345, startPoint y: 589, endPoint x: 221, endPoint y: 578, distance: 125.2
click at [221, 578] on div "**********" at bounding box center [565, 646] width 752 height 2393
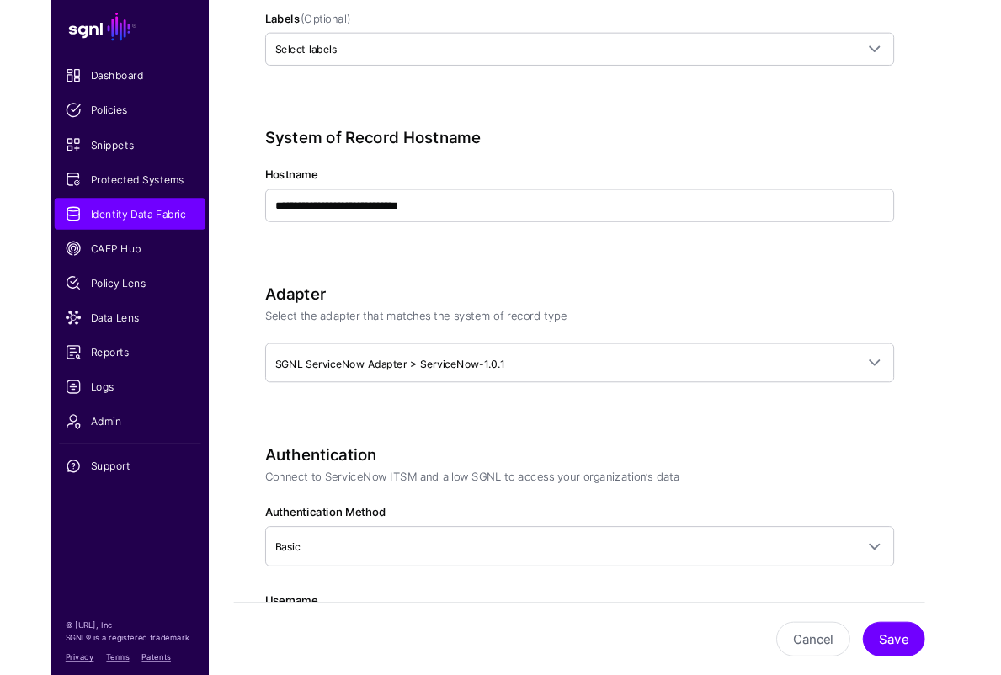
scroll to position [366, 0]
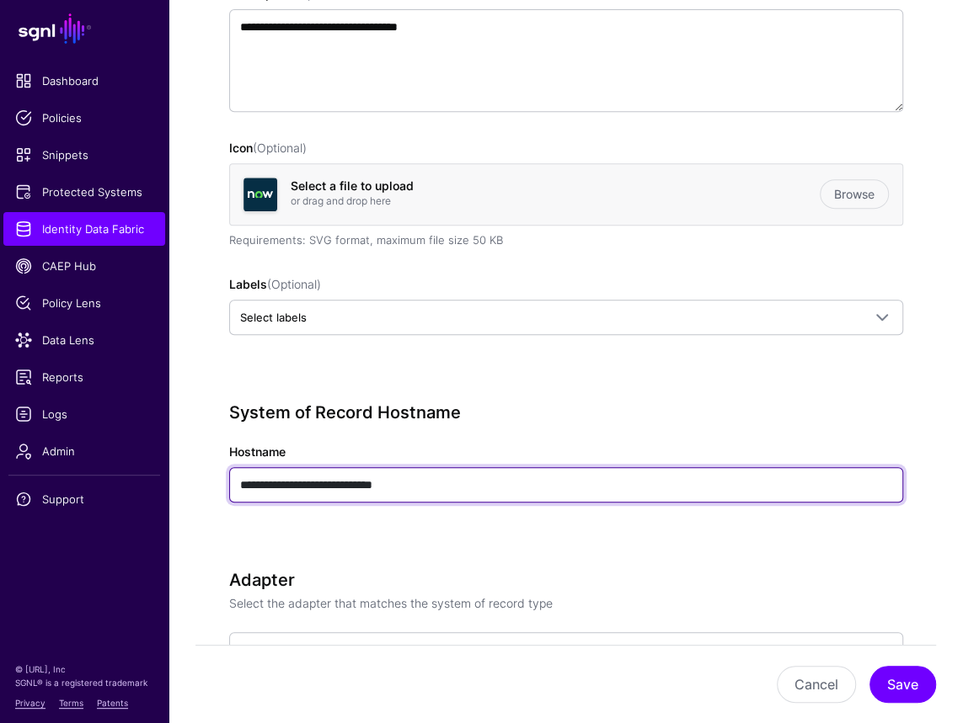
drag, startPoint x: 530, startPoint y: 490, endPoint x: 521, endPoint y: 489, distance: 8.5
click at [530, 489] on input "**********" at bounding box center [566, 484] width 674 height 35
drag, startPoint x: 415, startPoint y: 483, endPoint x: 227, endPoint y: 481, distance: 187.8
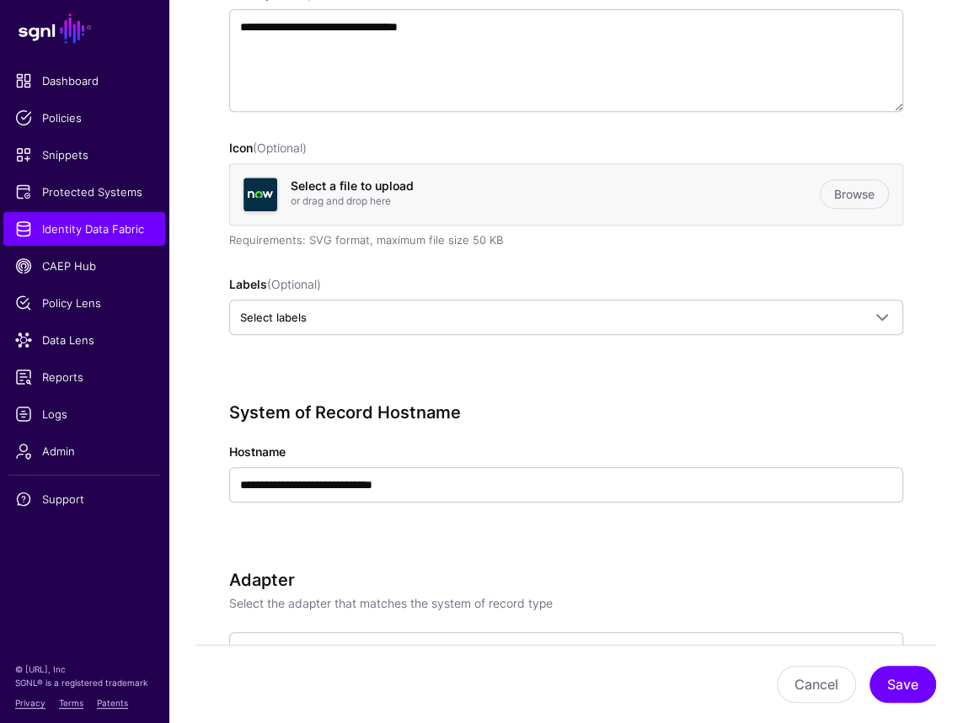
click at [631, 416] on h3 "System of Record Hostname" at bounding box center [566, 413] width 674 height 20
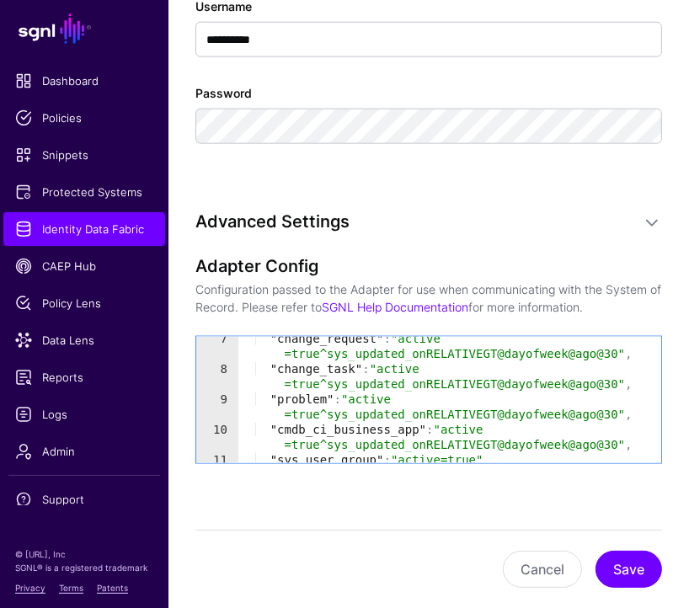
scroll to position [146, 0]
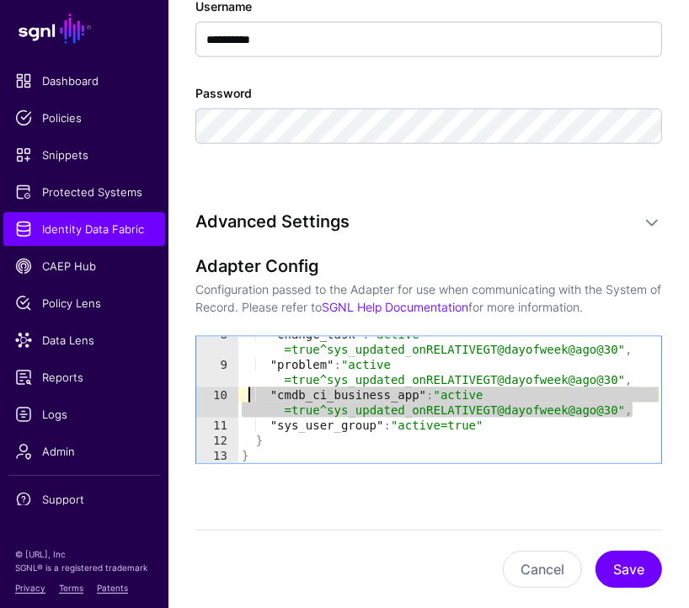
drag, startPoint x: 639, startPoint y: 406, endPoint x: 248, endPoint y: 397, distance: 390.8
click at [247, 395] on div ""change_task" : "active =true^sys_updated_onRELATIVEGT@dayofweek@ago@30" , "pro…" at bounding box center [450, 413] width 424 height 172
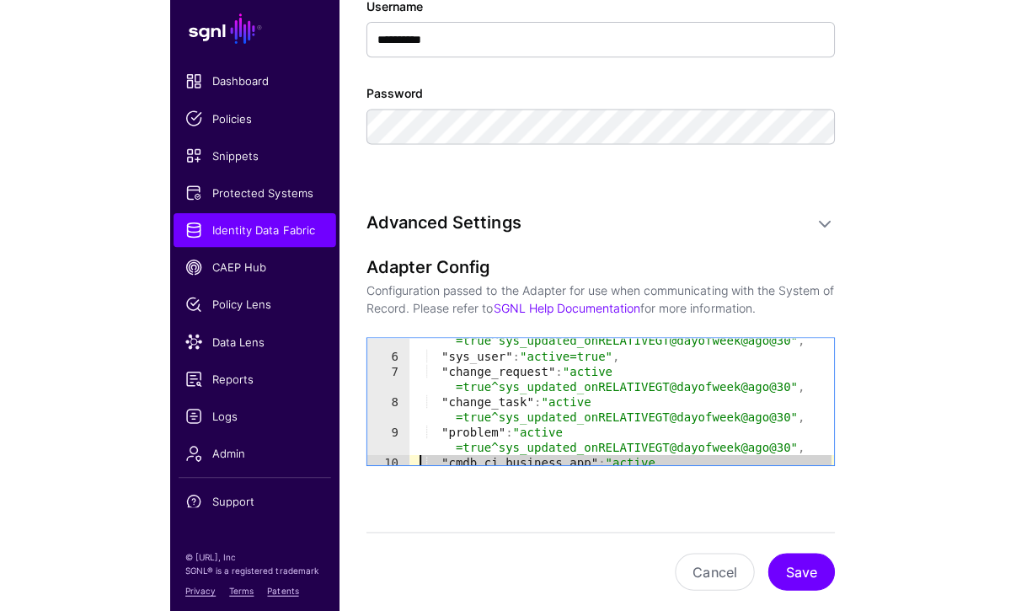
scroll to position [81, 0]
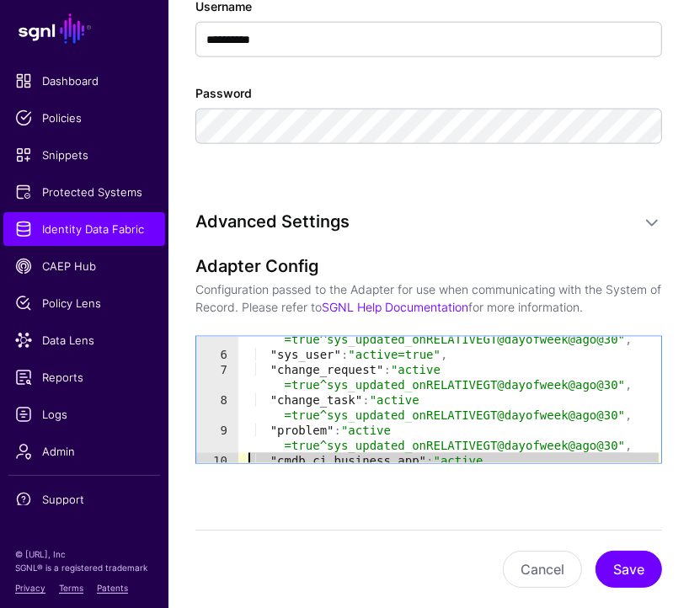
click at [618, 381] on div ""incident" : "active =true^sys_updated_onRELATIVEGT@dayofweek@ago@30" , "sys_us…" at bounding box center [450, 410] width 424 height 187
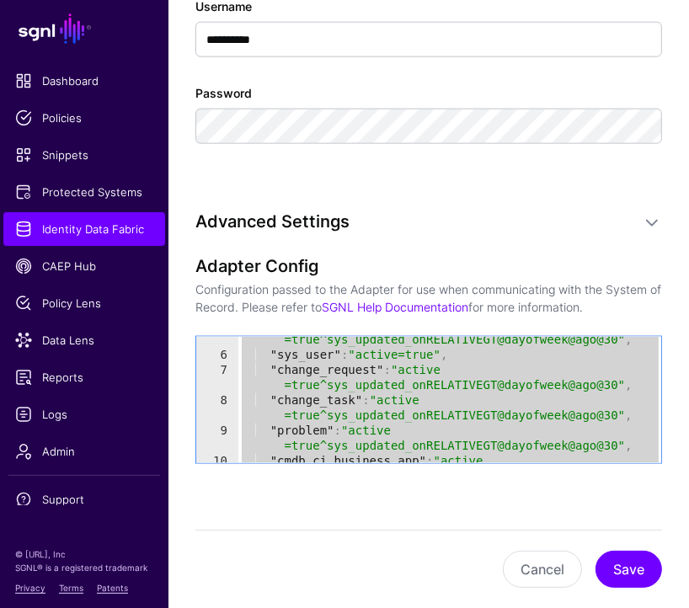
click at [419, 413] on div ""incident" : "active =true^sys_updated_onRELATIVEGT@dayofweek@ago@30" , "sys_us…" at bounding box center [450, 410] width 424 height 187
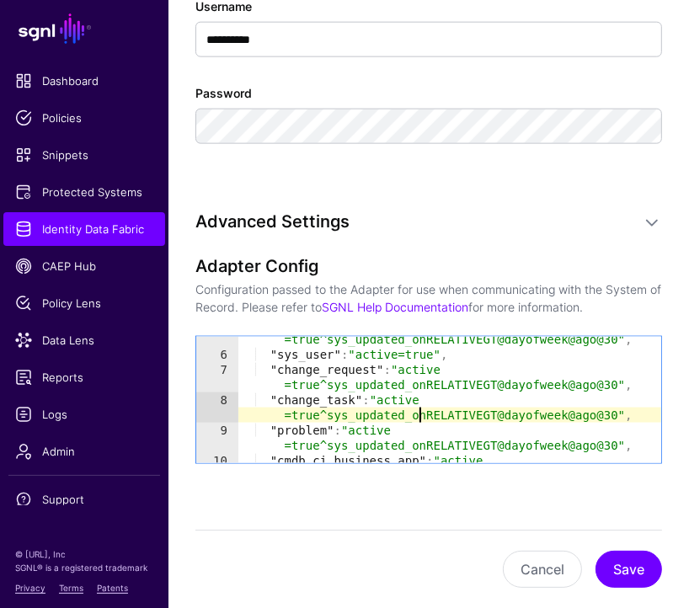
type textarea "* *"
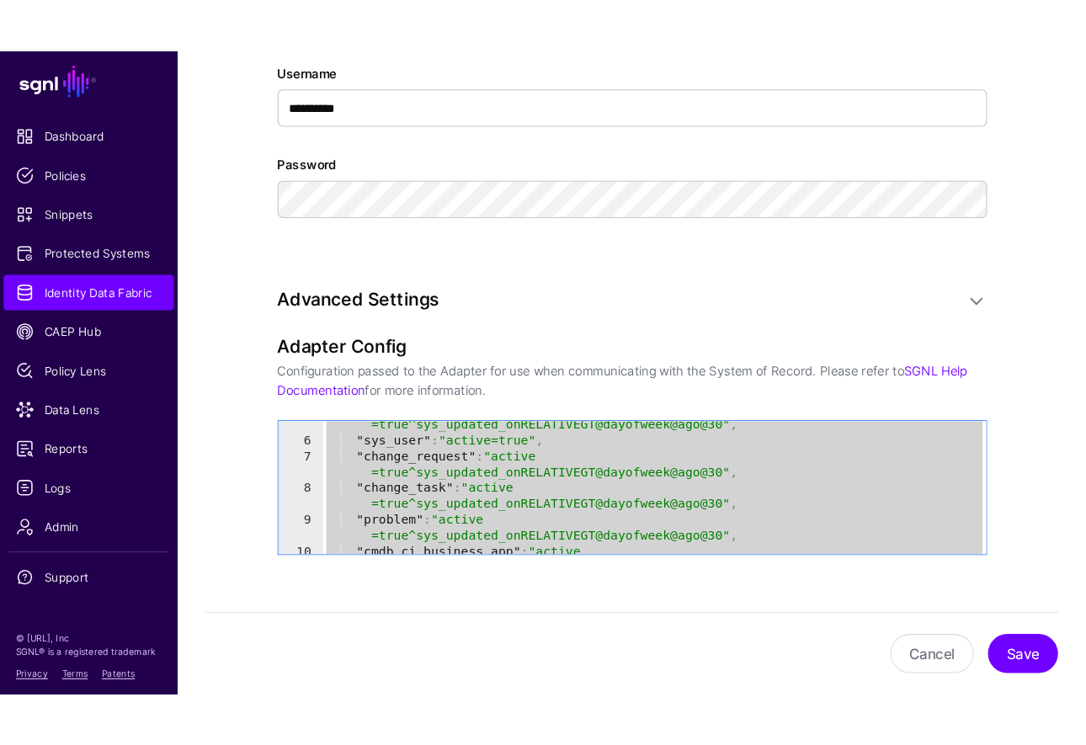
scroll to position [70, 0]
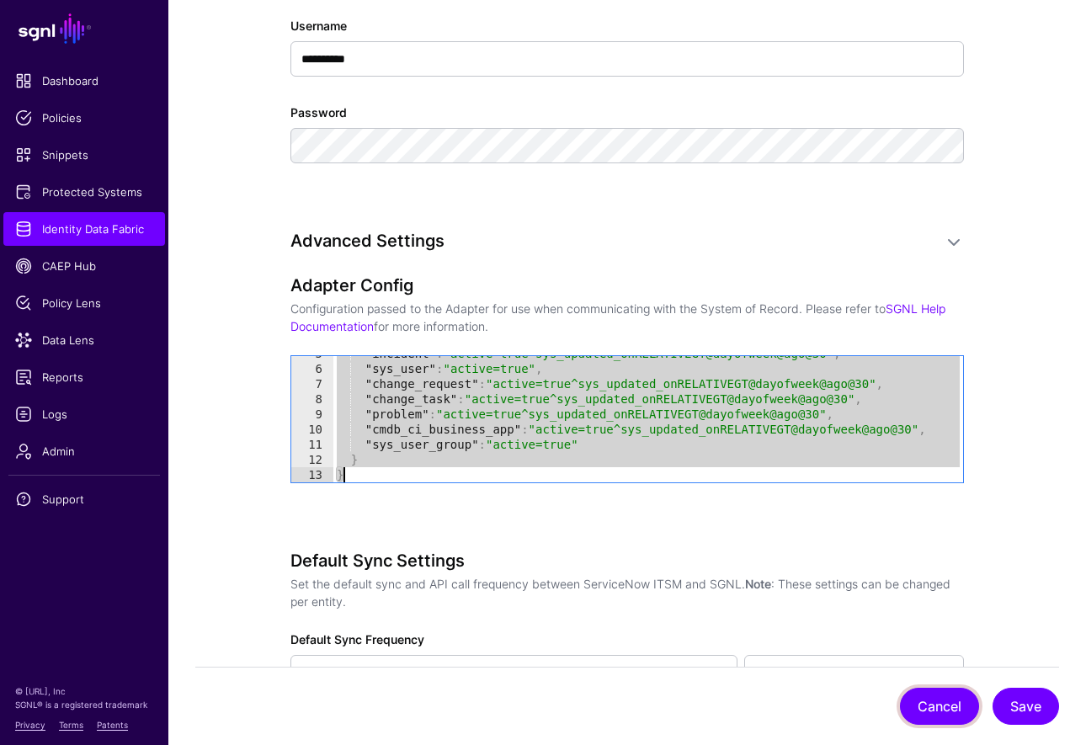
click at [920, 703] on button "Cancel" at bounding box center [939, 706] width 79 height 37
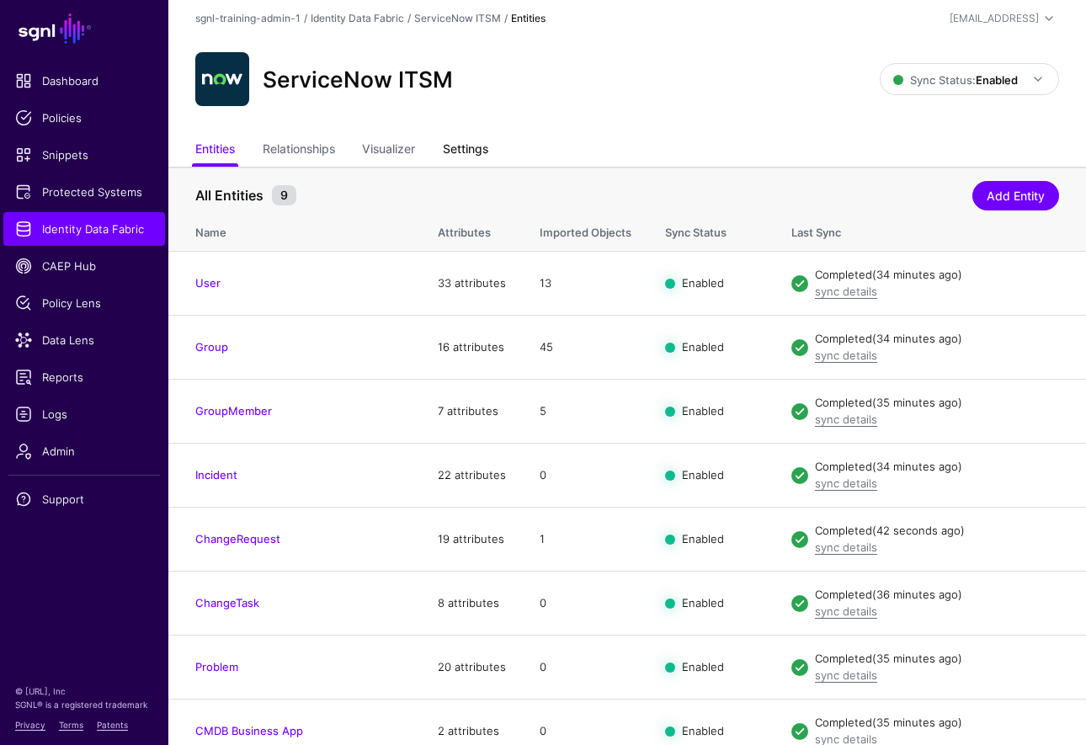
click at [487, 152] on link "Settings" at bounding box center [465, 151] width 45 height 32
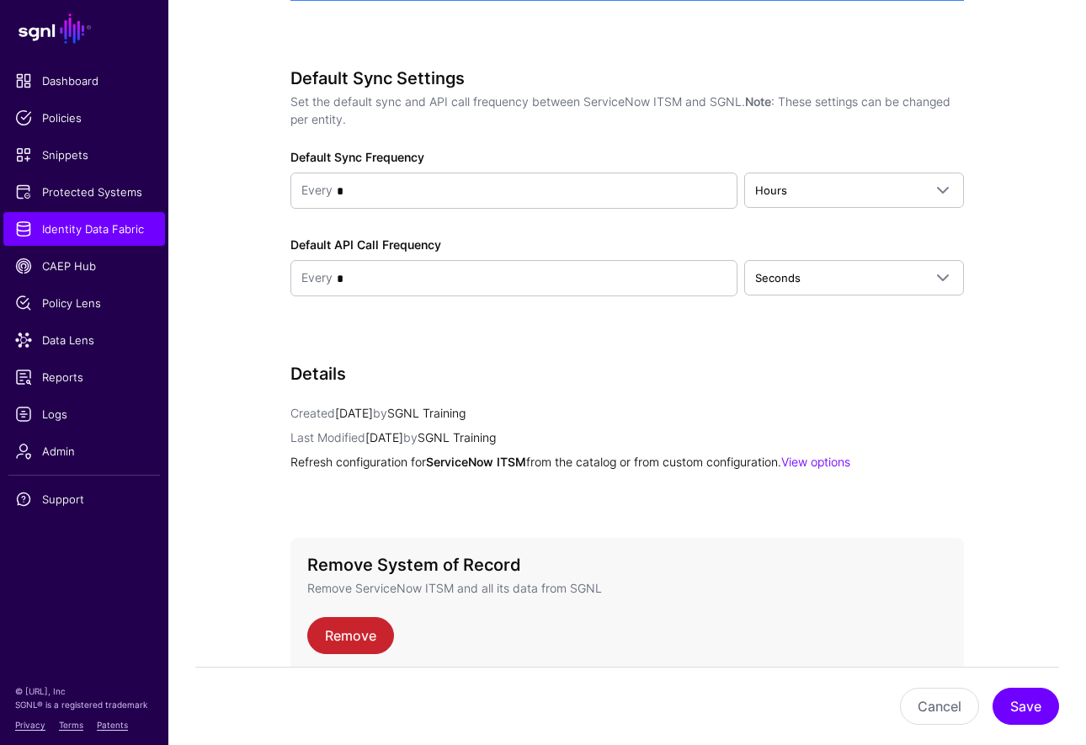
scroll to position [70, 0]
click at [350, 633] on link "Remove" at bounding box center [350, 635] width 87 height 37
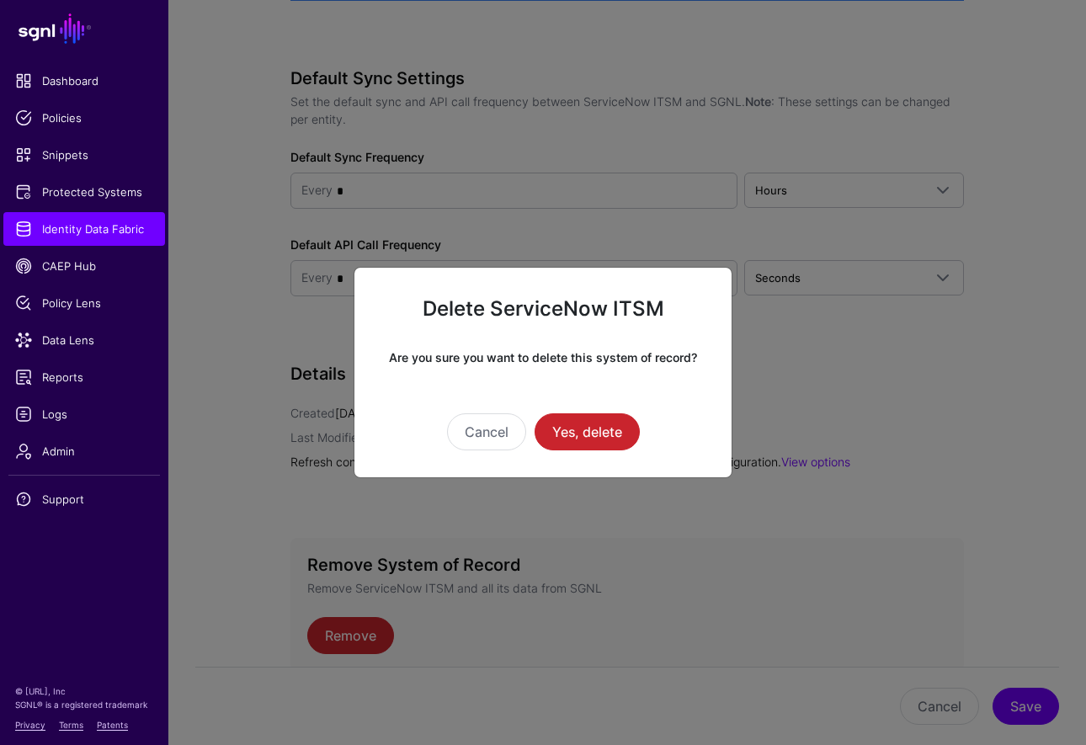
click at [611, 409] on div "Cancel Yes, delete" at bounding box center [542, 408] width 323 height 84
click at [611, 421] on button "Yes, delete" at bounding box center [587, 431] width 105 height 37
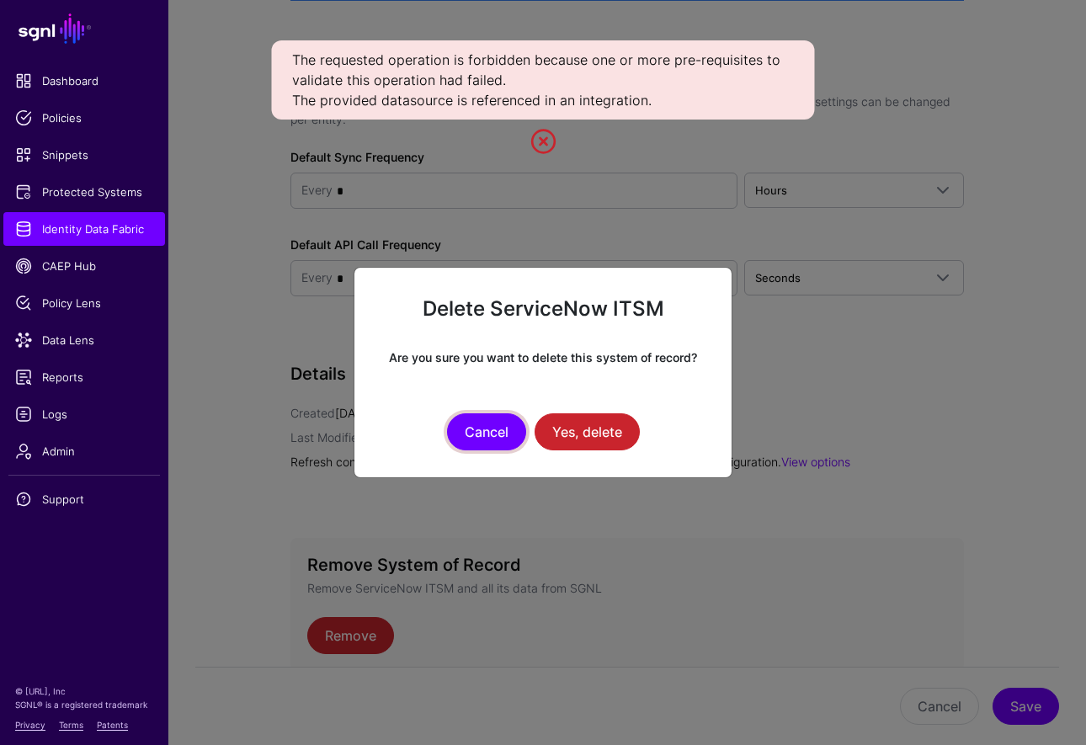
click at [482, 440] on button "Cancel" at bounding box center [486, 431] width 79 height 37
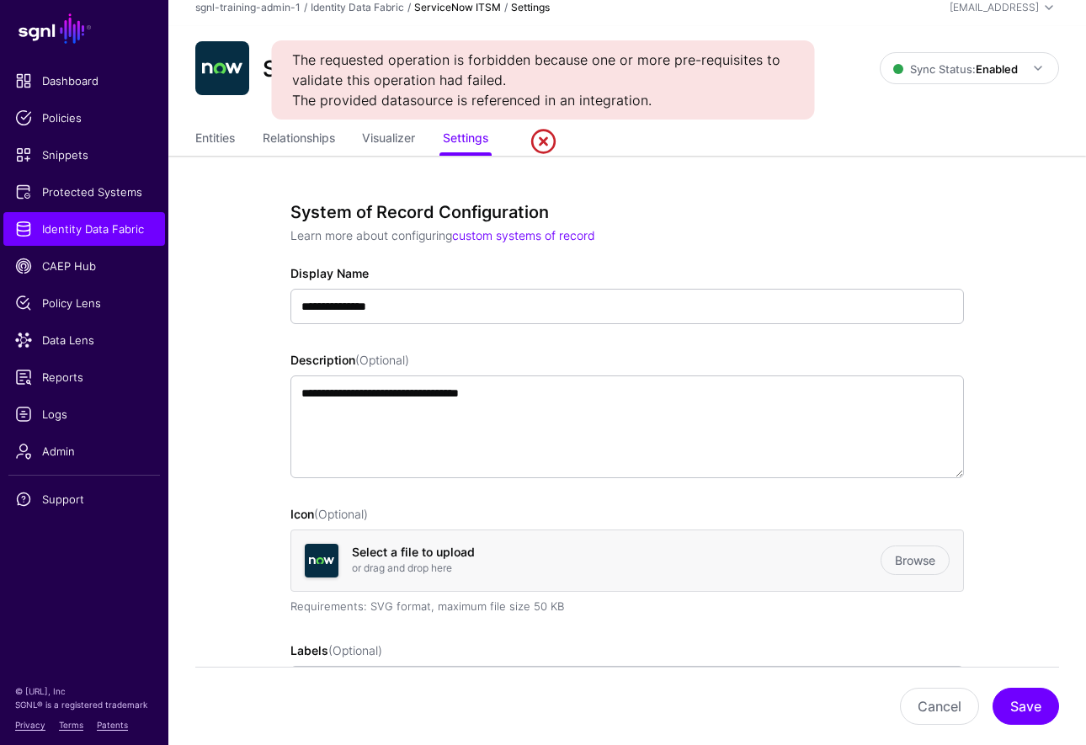
scroll to position [0, 0]
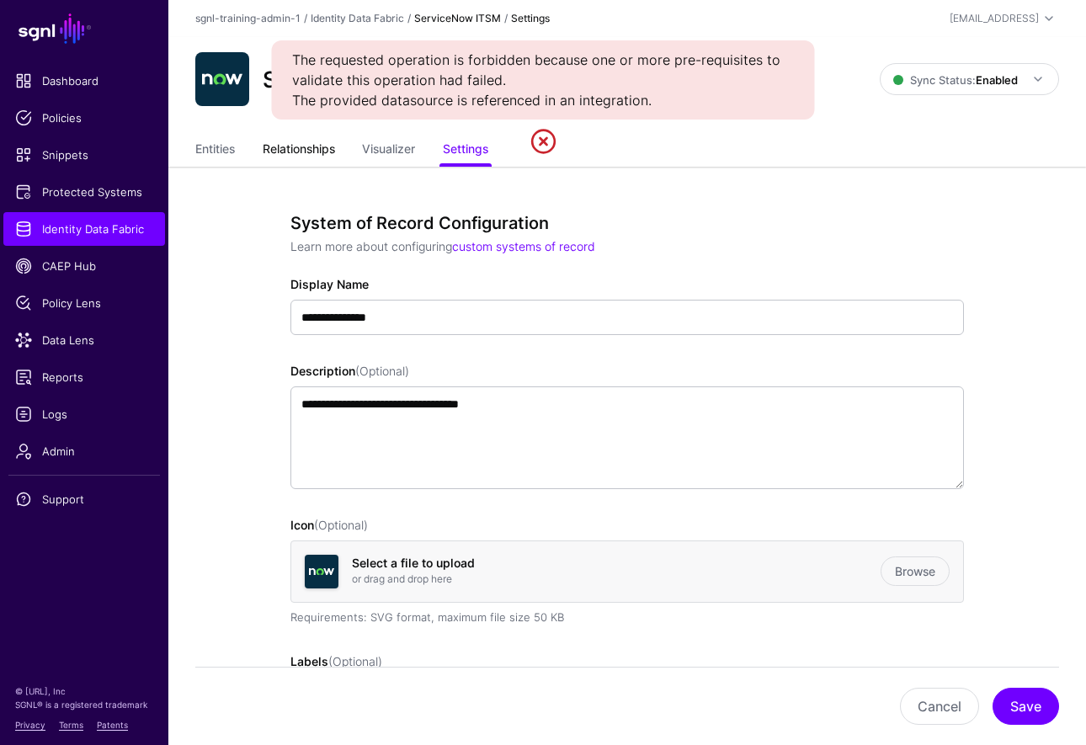
click at [291, 153] on link "Relationships" at bounding box center [299, 151] width 72 height 32
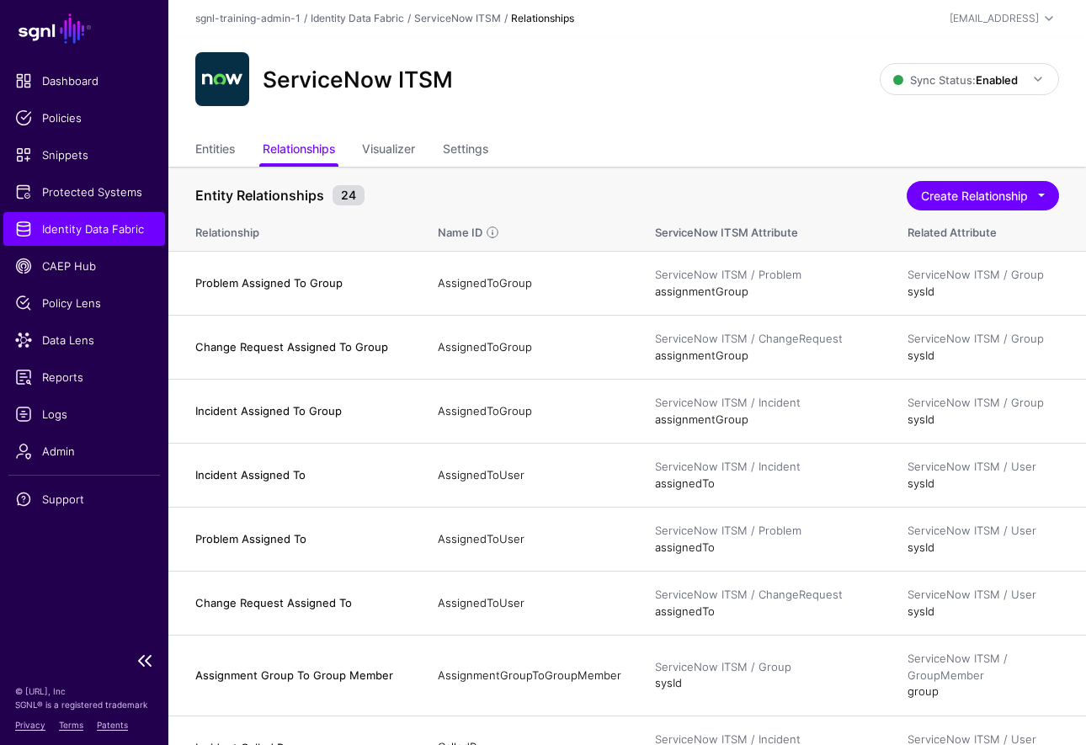
click at [101, 221] on span "Identity Data Fabric" at bounding box center [84, 229] width 138 height 17
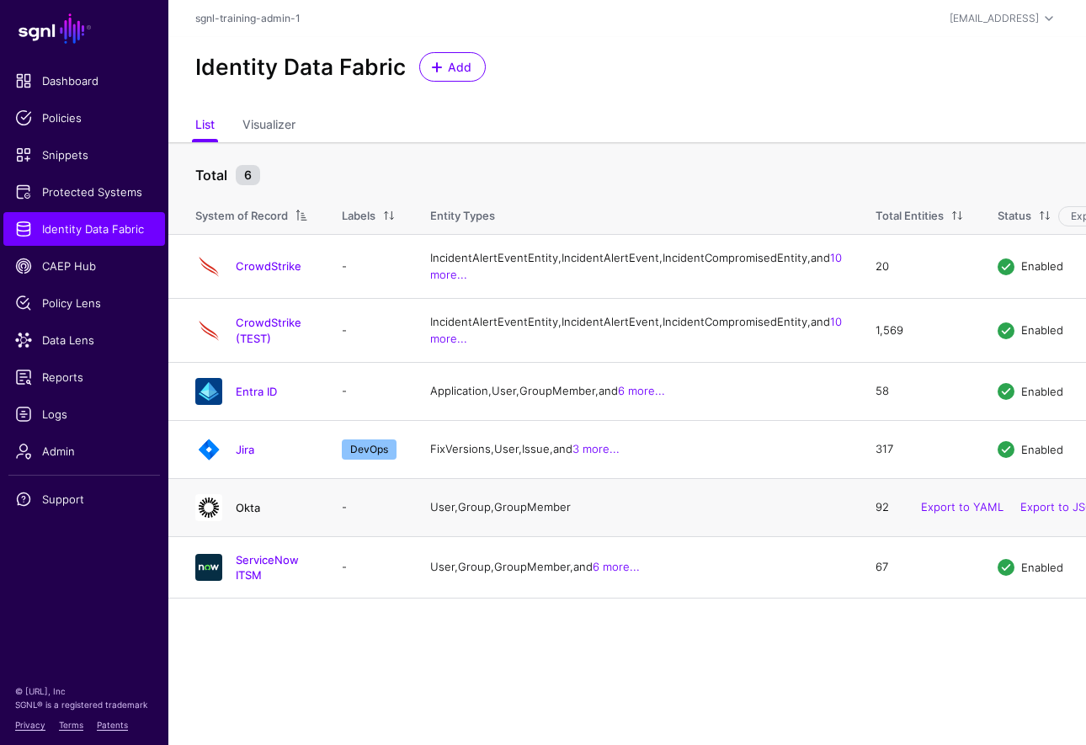
click at [258, 515] on link "Okta" at bounding box center [248, 507] width 24 height 13
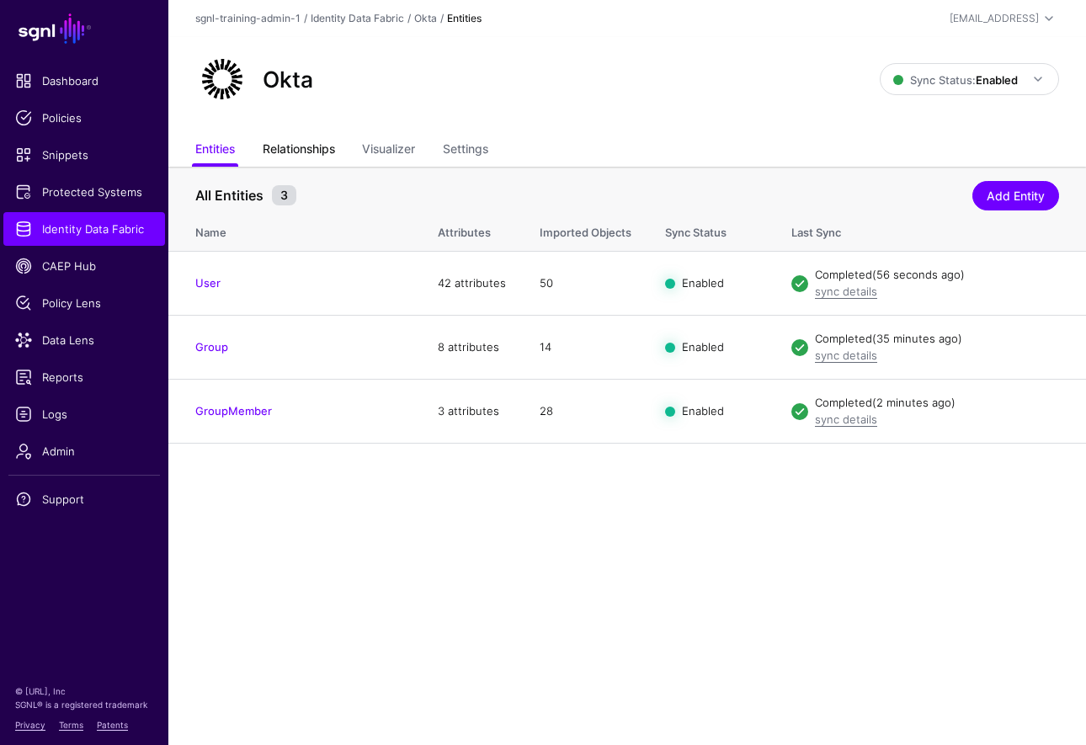
click at [301, 143] on link "Relationships" at bounding box center [299, 151] width 72 height 32
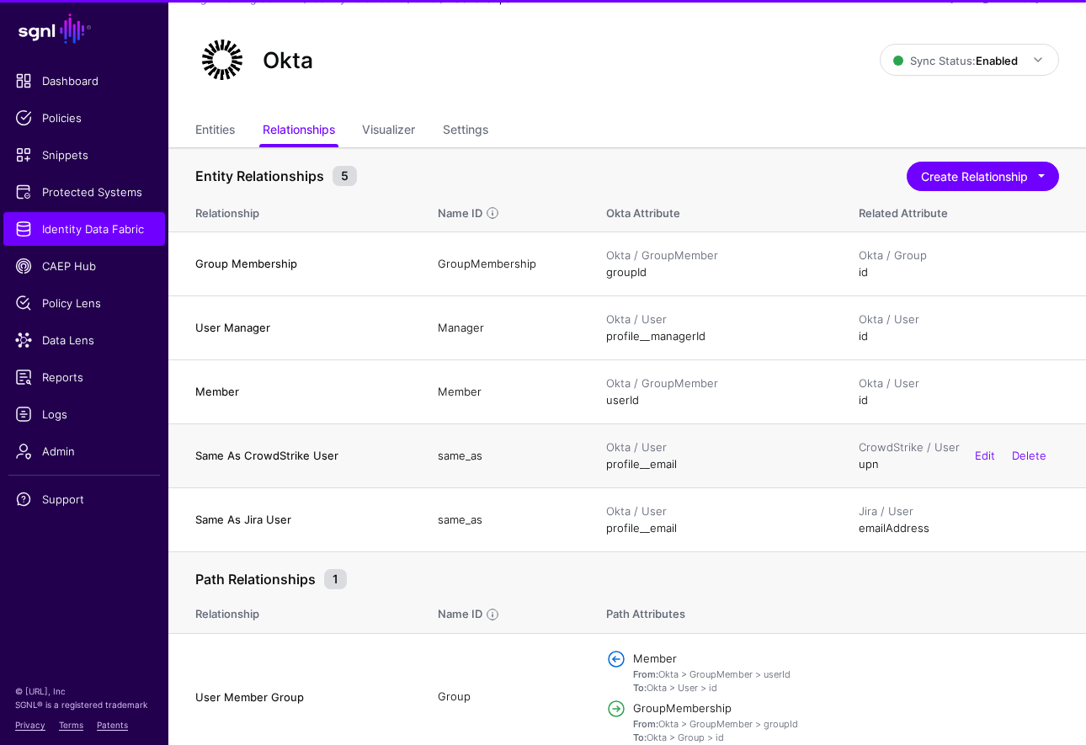
scroll to position [34, 0]
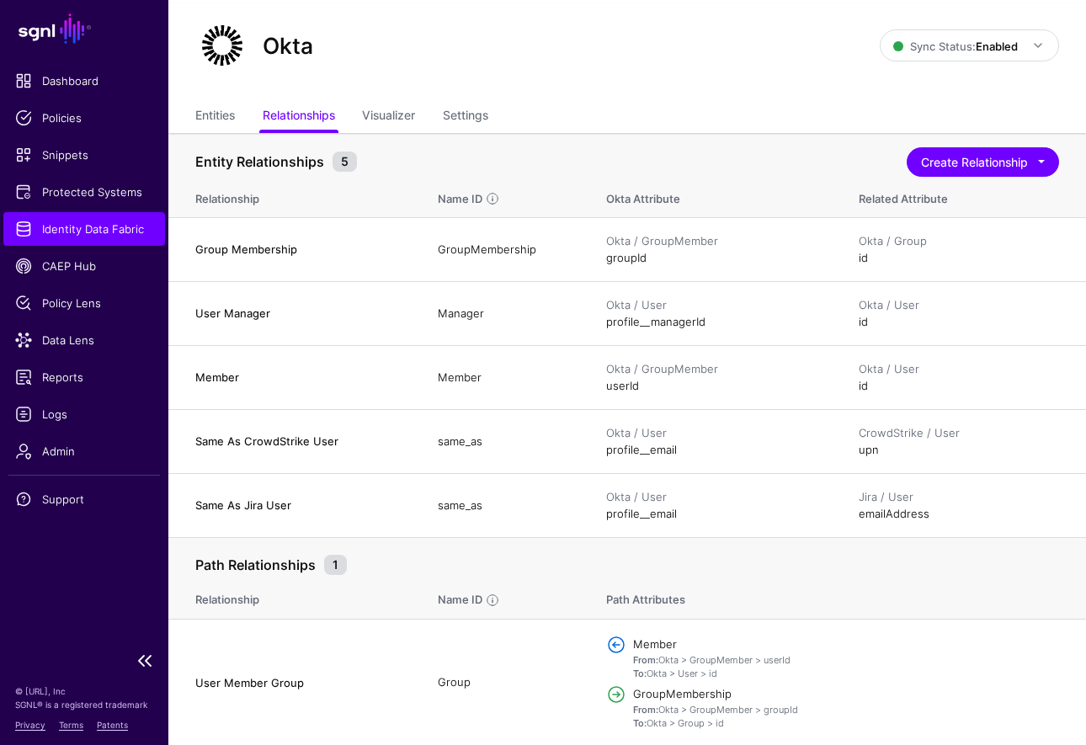
click at [99, 216] on link "Identity Data Fabric" at bounding box center [84, 229] width 162 height 34
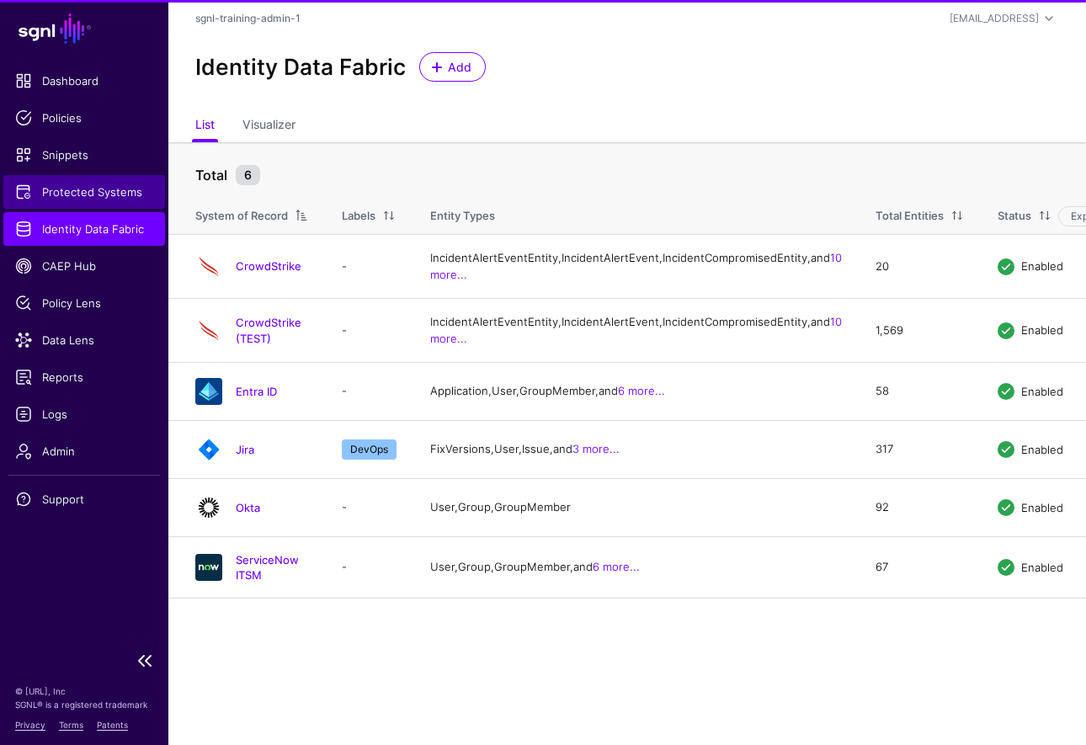
click at [93, 193] on span "Protected Systems" at bounding box center [84, 192] width 138 height 17
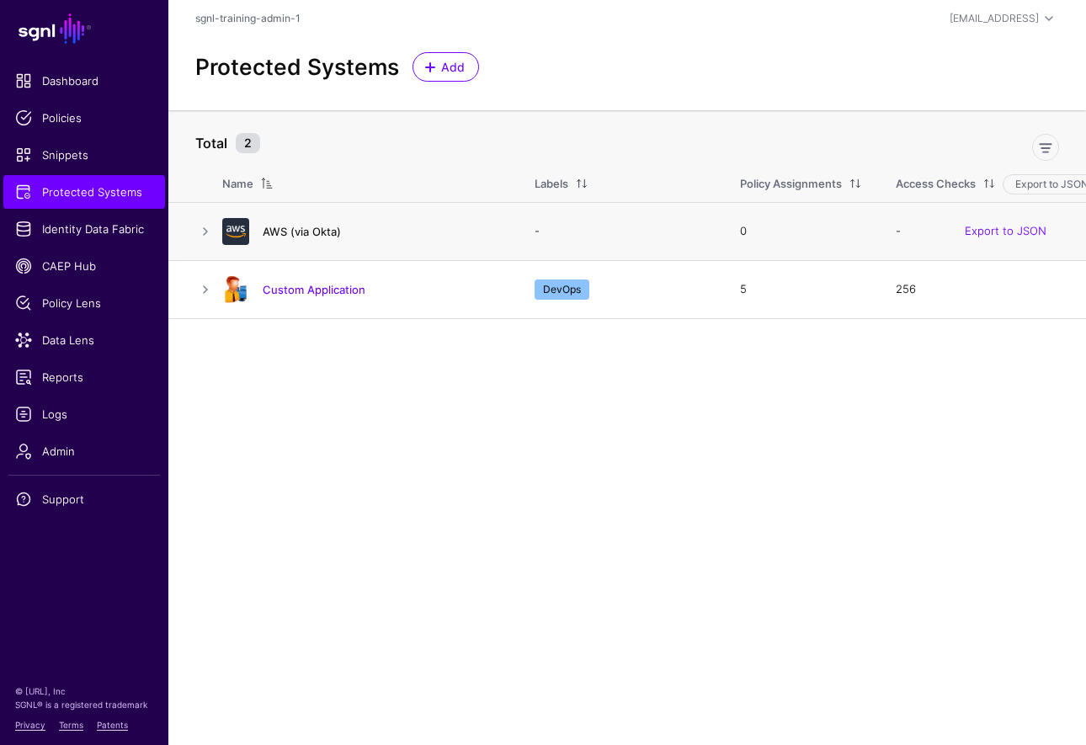
click at [308, 232] on link "AWS (via Okta)" at bounding box center [302, 231] width 78 height 13
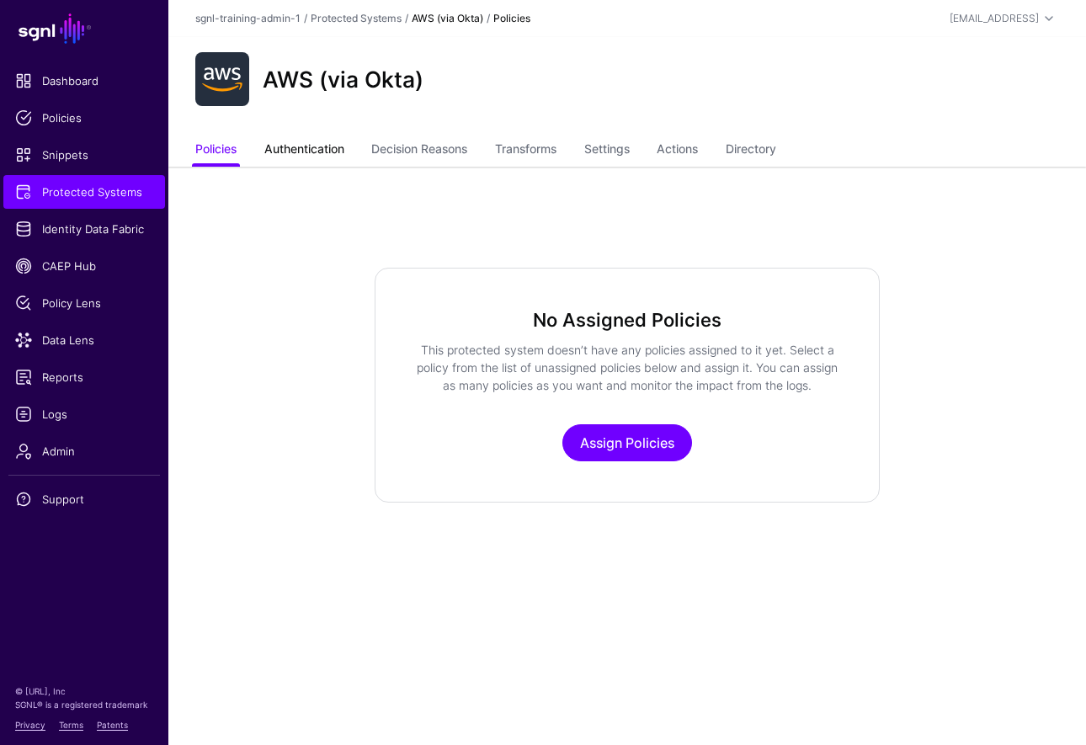
click at [339, 140] on link "Authentication" at bounding box center [304, 151] width 80 height 32
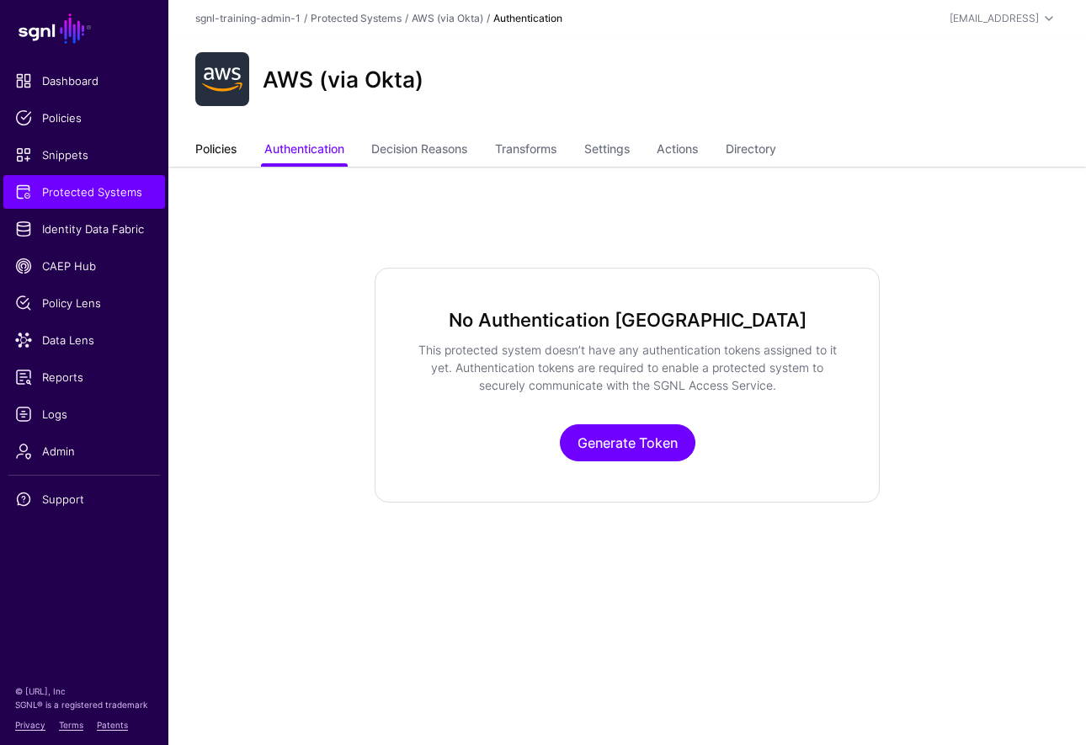
click at [201, 158] on link "Policies" at bounding box center [215, 151] width 41 height 32
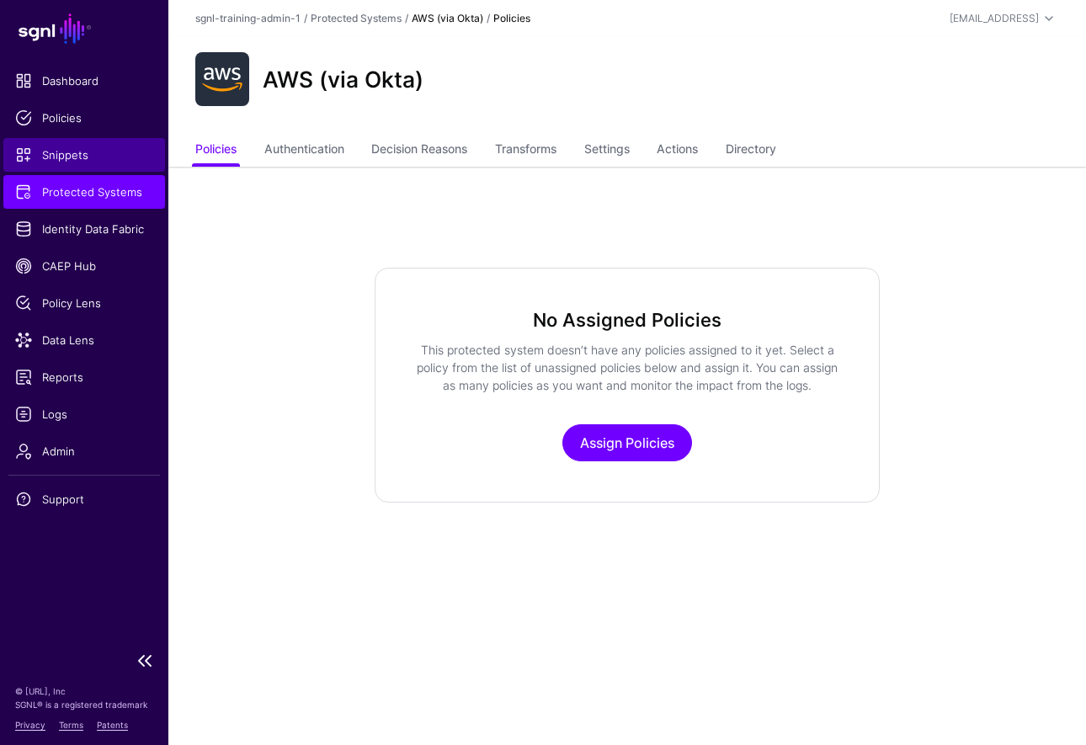
click at [77, 157] on span "Snippets" at bounding box center [84, 155] width 138 height 17
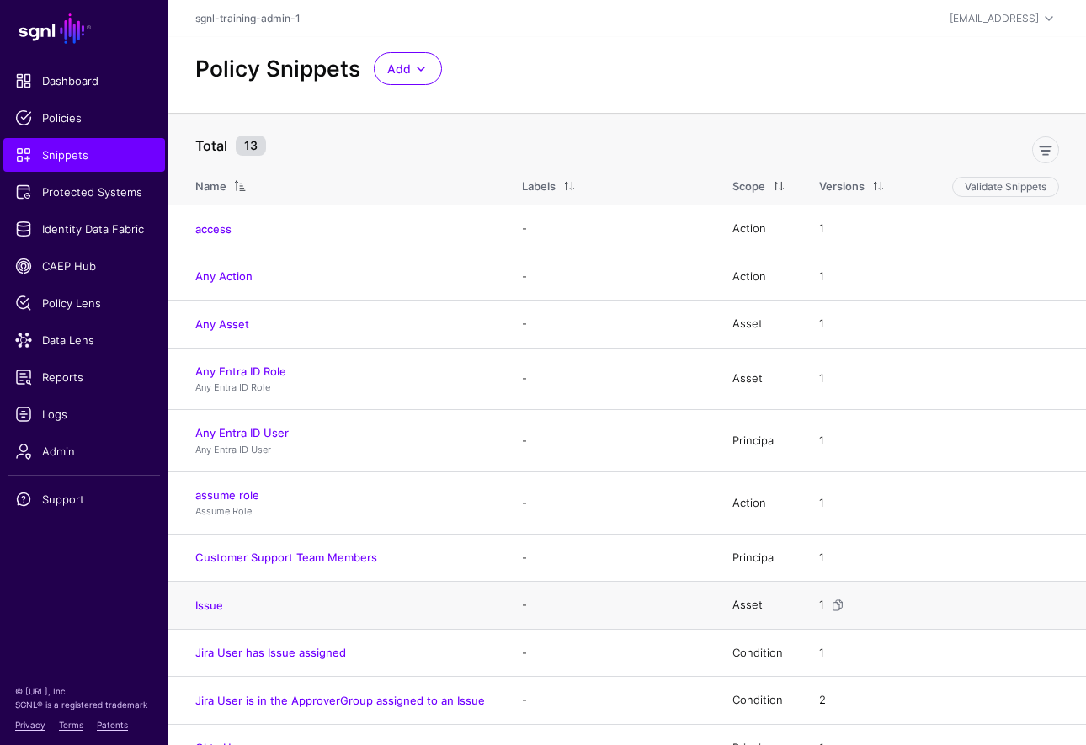
scroll to position [135, 0]
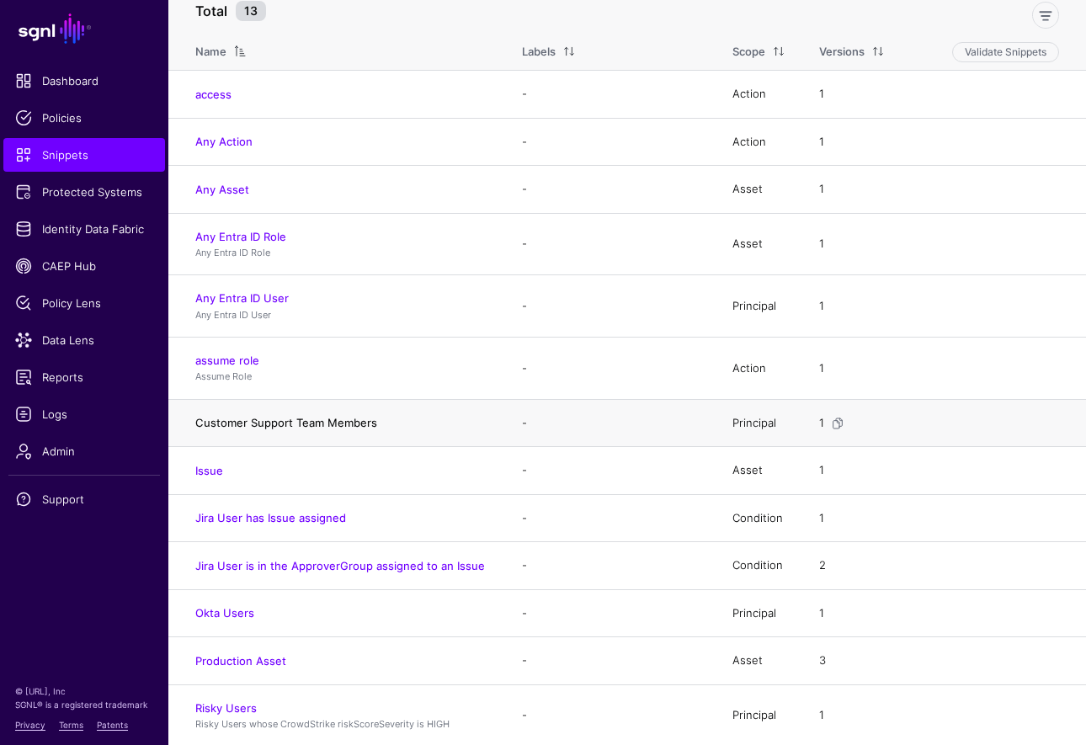
click at [302, 427] on link "Customer Support Team Members" at bounding box center [286, 422] width 182 height 13
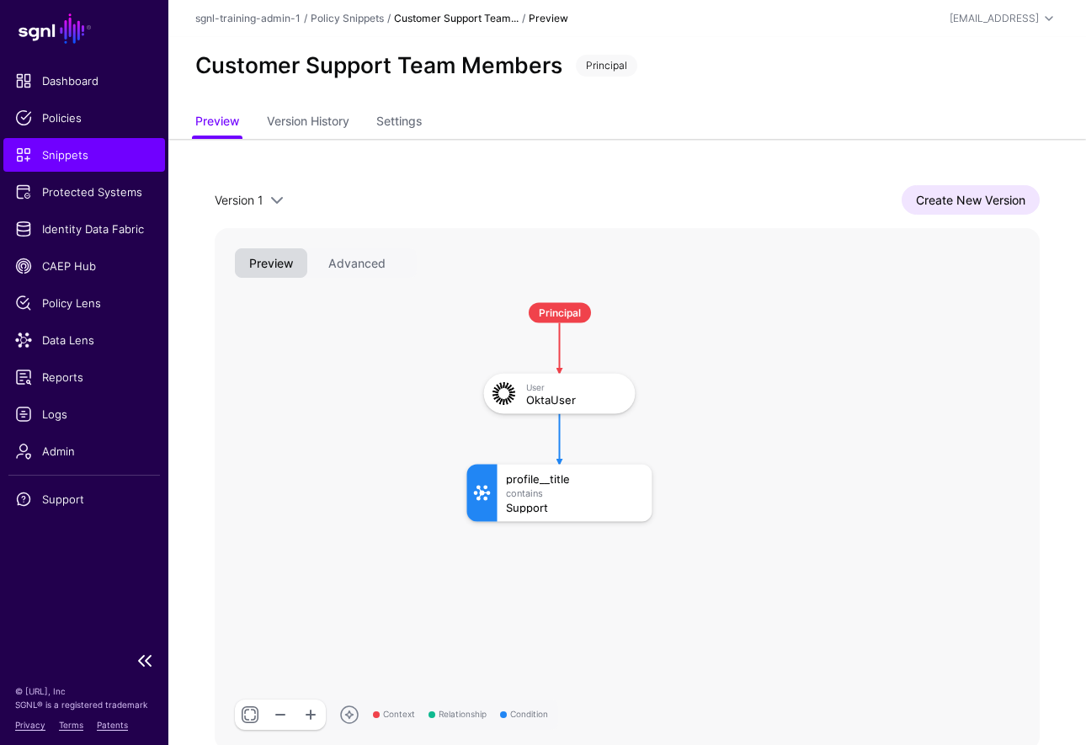
click at [76, 163] on link "Snippets" at bounding box center [84, 155] width 162 height 34
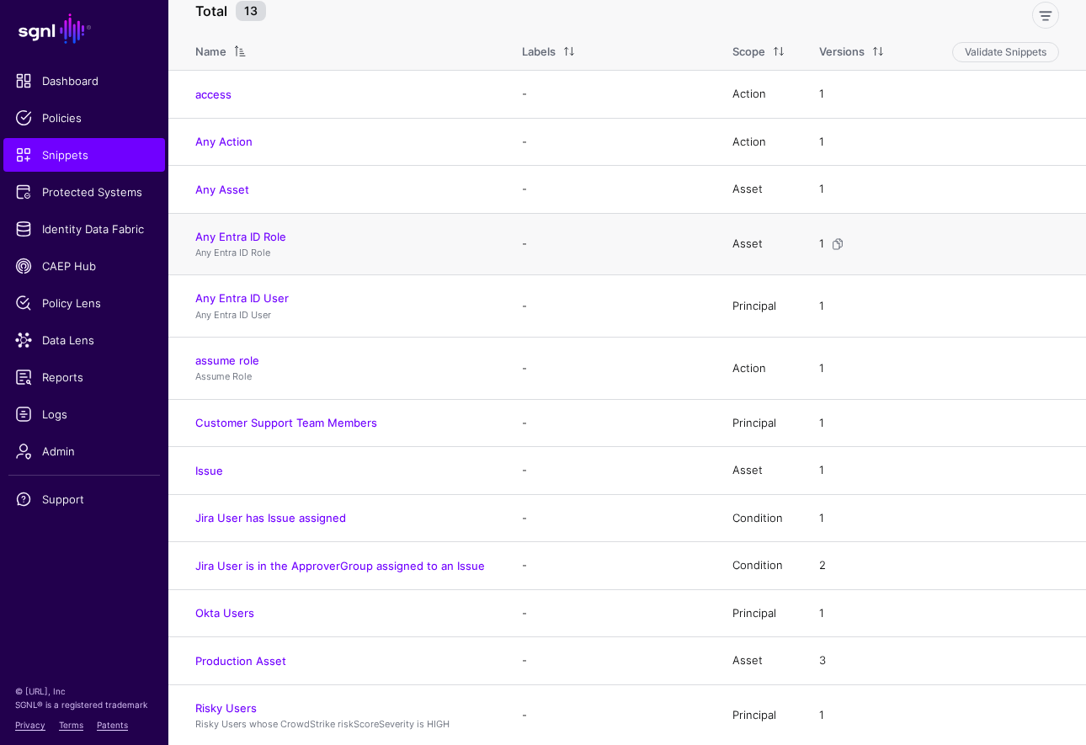
scroll to position [126, 0]
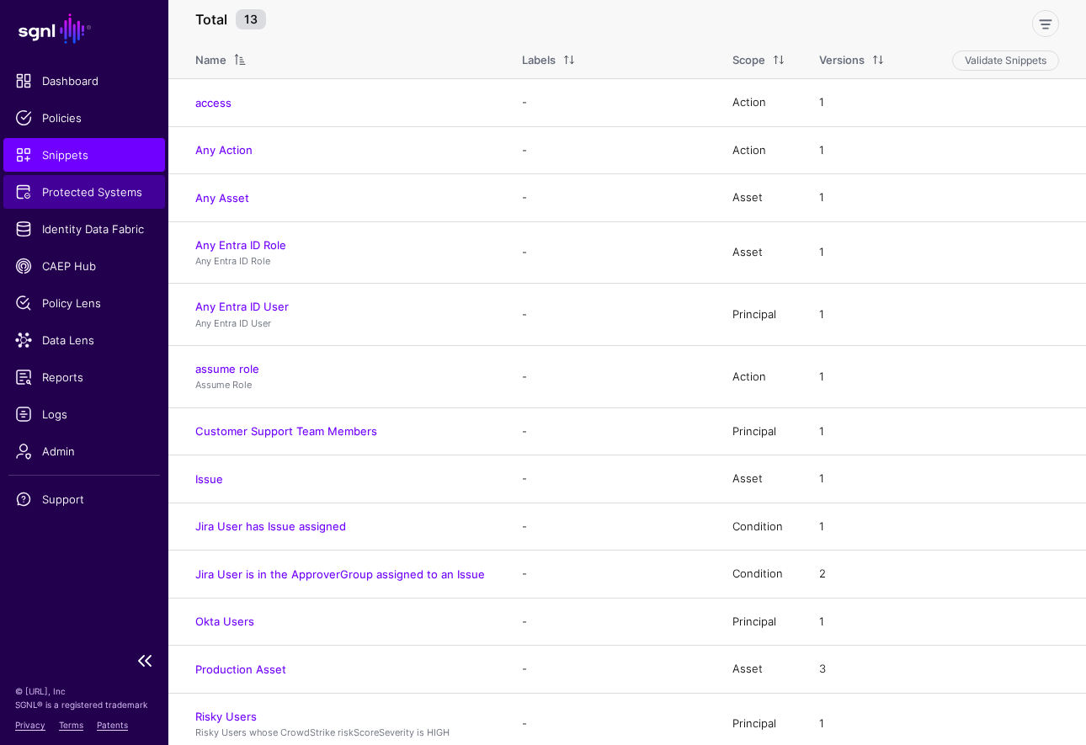
click at [81, 188] on span "Protected Systems" at bounding box center [84, 192] width 138 height 17
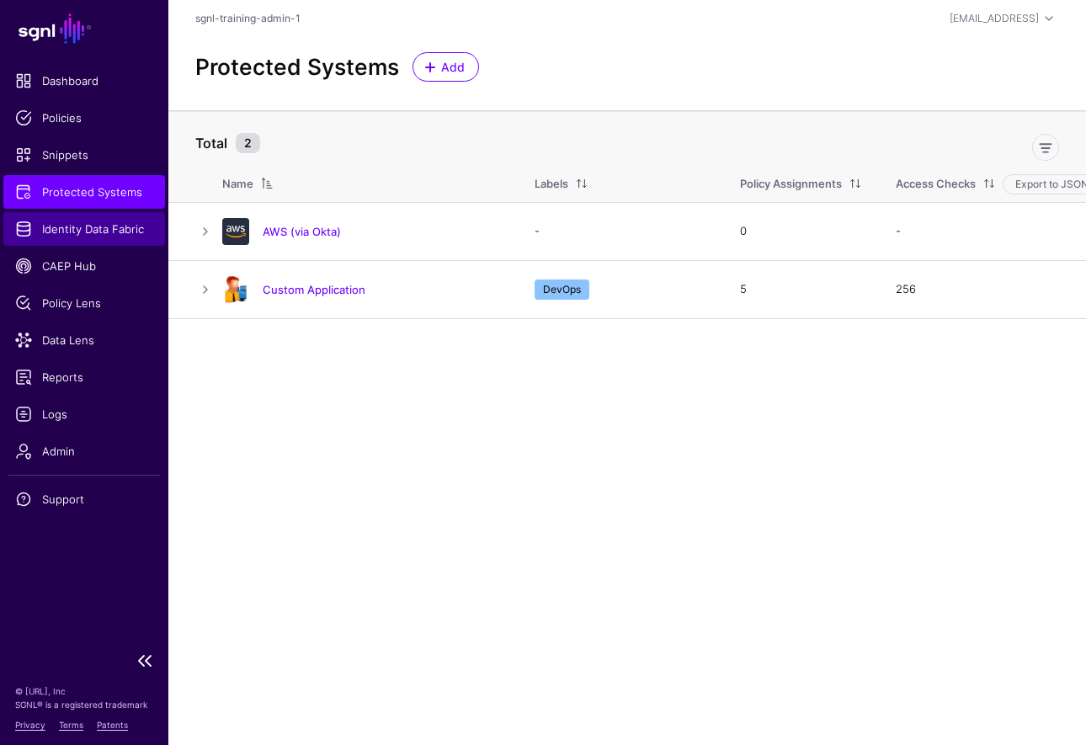
click at [72, 234] on span "Identity Data Fabric" at bounding box center [84, 229] width 138 height 17
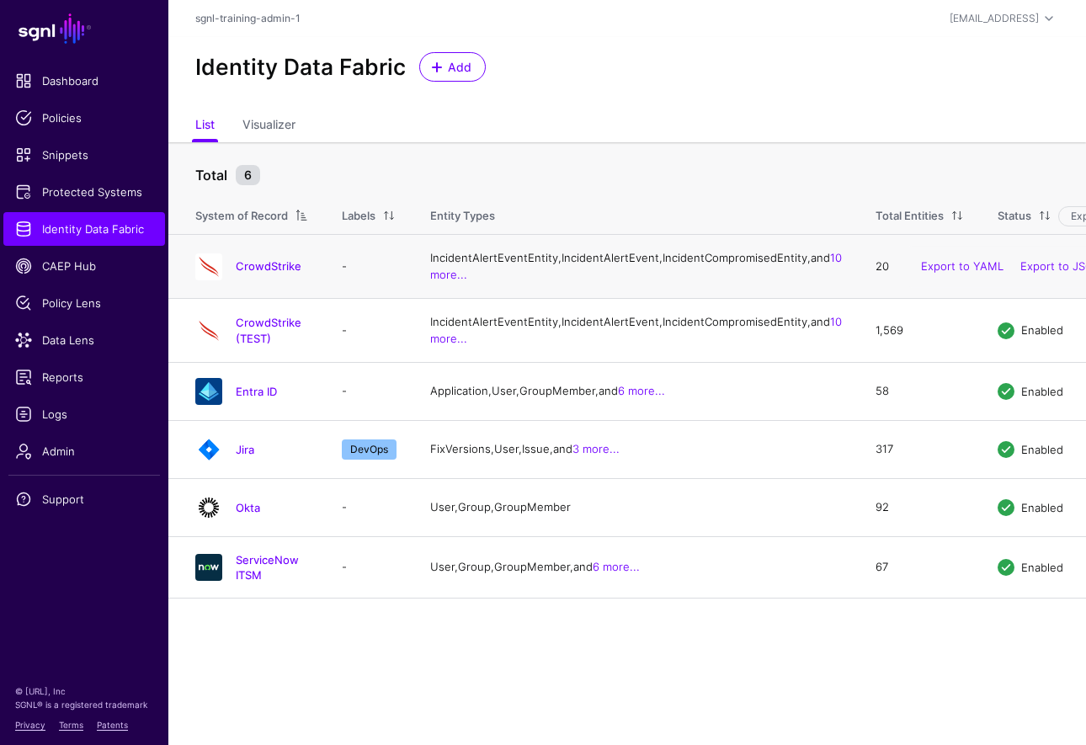
click at [280, 273] on div "CrowdStrike" at bounding box center [252, 266] width 126 height 27
click at [283, 274] on h4 "CrowdStrike" at bounding box center [272, 266] width 72 height 15
click at [275, 273] on link "CrowdStrike" at bounding box center [269, 265] width 66 height 13
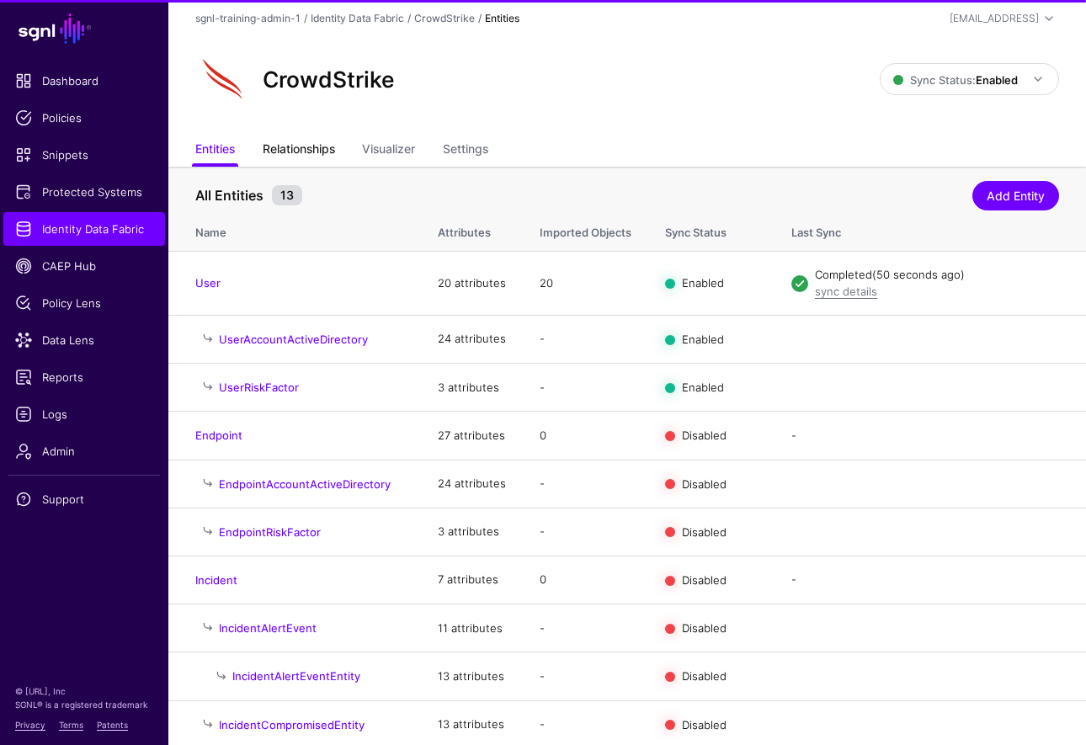
click at [283, 137] on link "Relationships" at bounding box center [299, 151] width 72 height 32
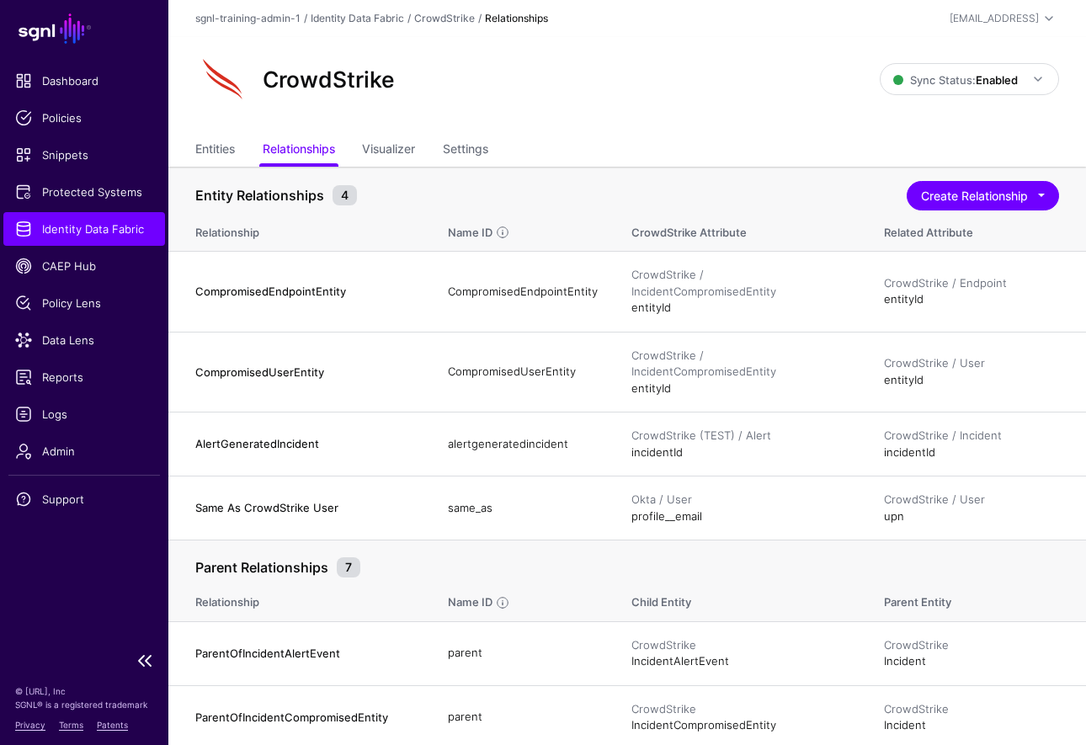
click at [87, 230] on span "Identity Data Fabric" at bounding box center [84, 229] width 138 height 17
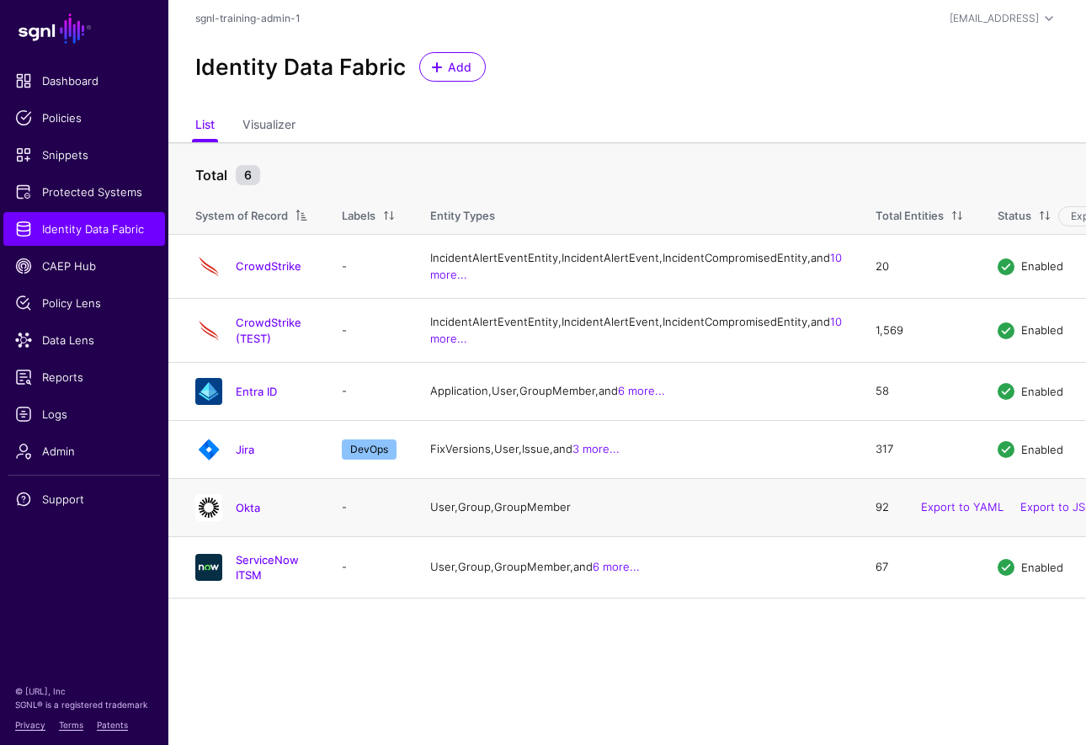
click at [248, 515] on h4 "Okta" at bounding box center [272, 507] width 72 height 15
click at [248, 515] on link "Okta" at bounding box center [248, 507] width 24 height 13
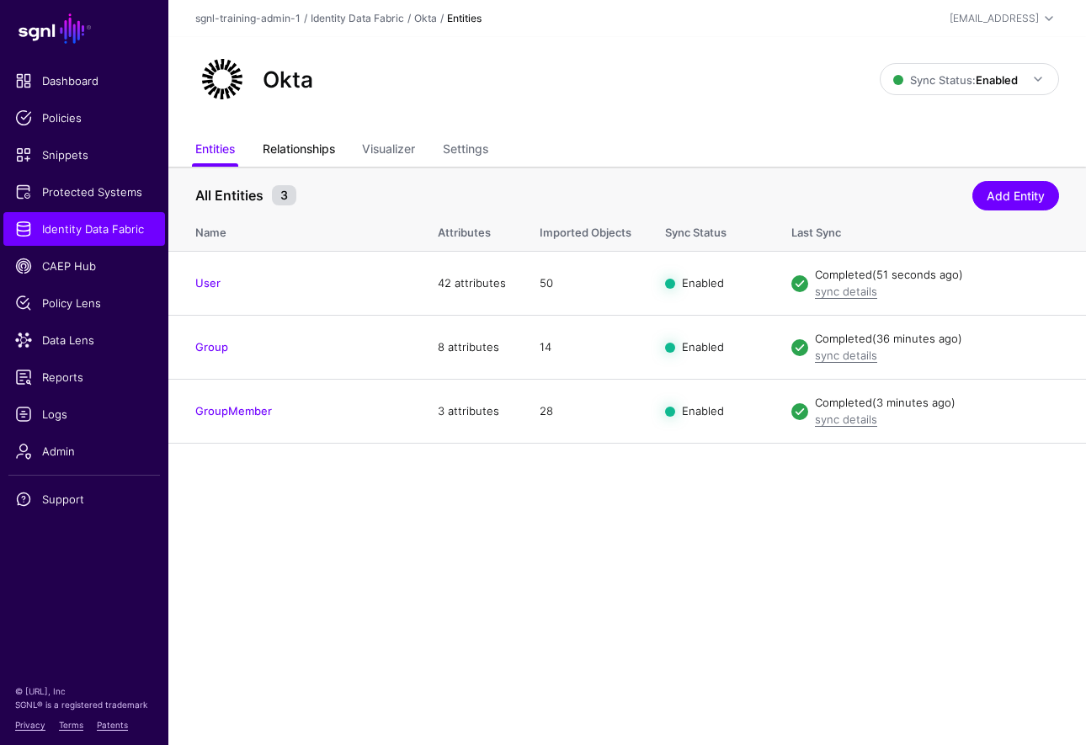
click at [286, 145] on link "Relationships" at bounding box center [299, 151] width 72 height 32
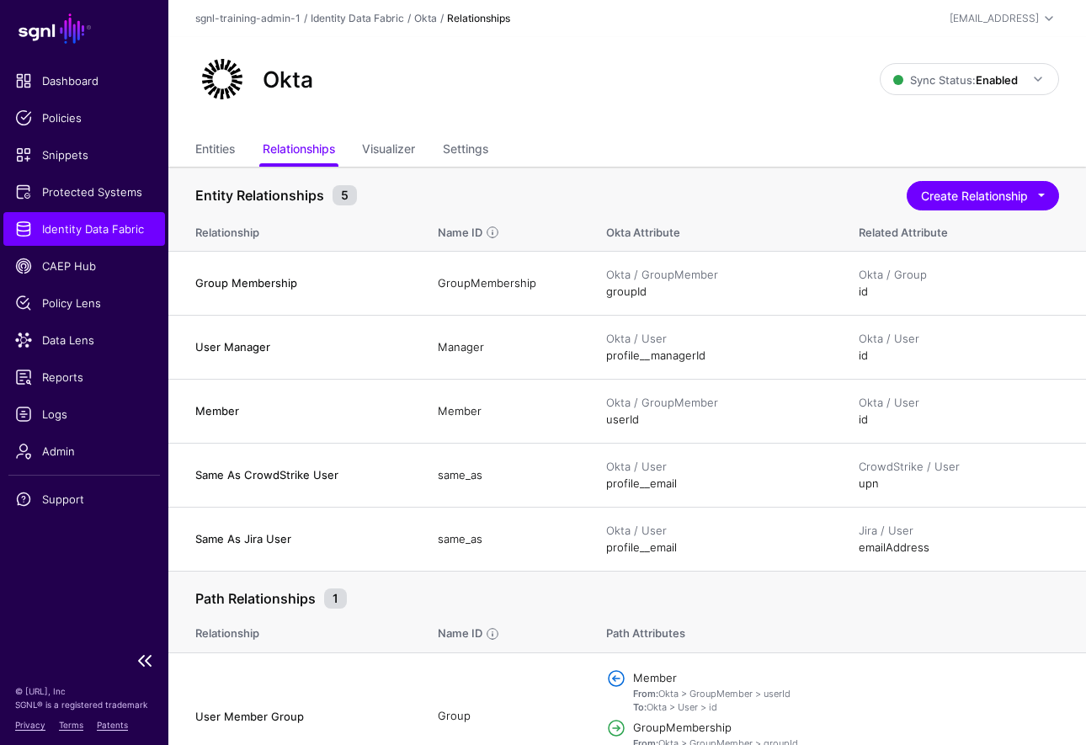
click at [112, 236] on span "Identity Data Fabric" at bounding box center [84, 229] width 138 height 17
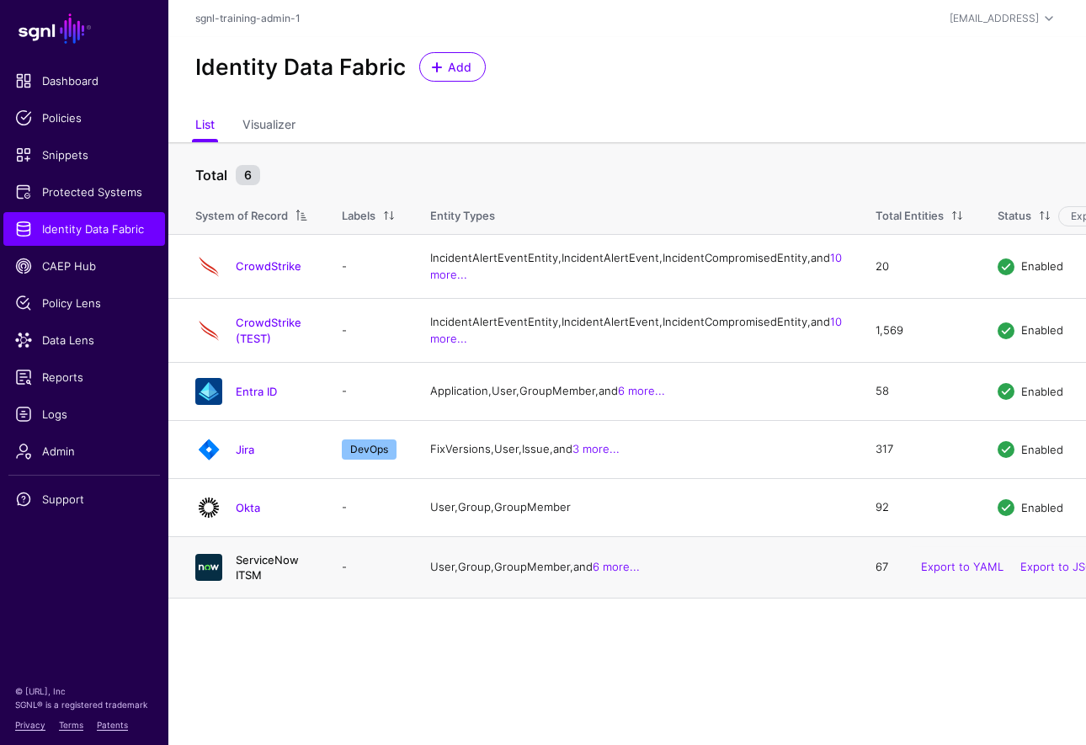
click at [283, 582] on link "ServiceNow ITSM" at bounding box center [267, 567] width 63 height 29
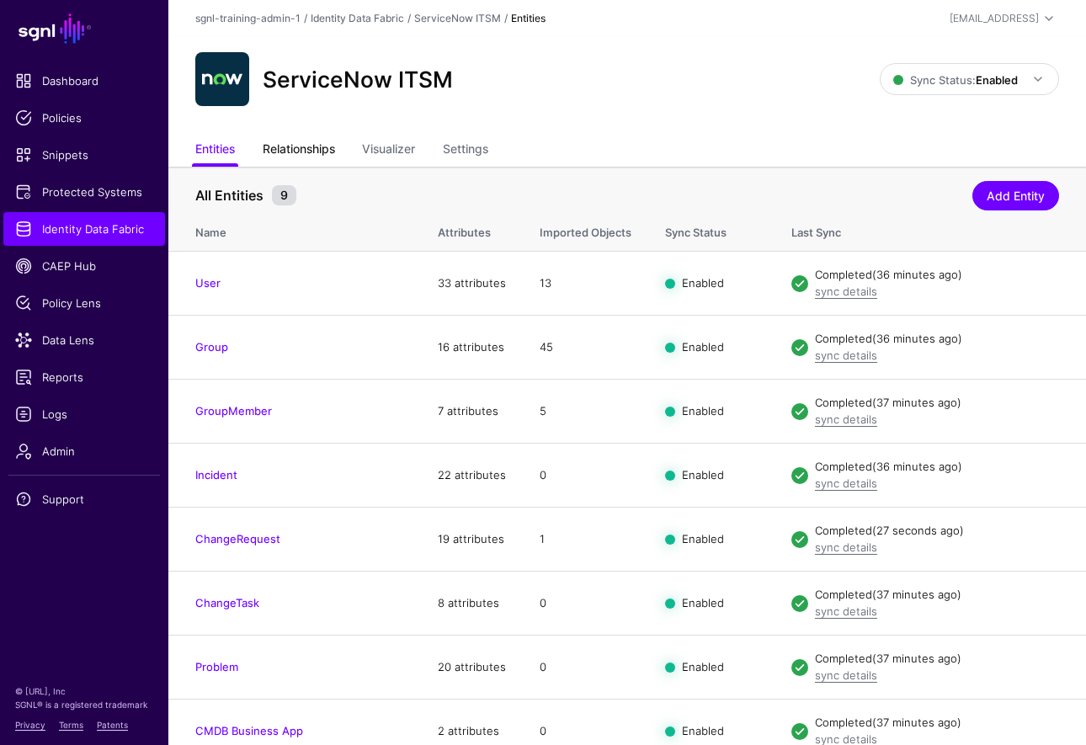
click at [286, 138] on link "Relationships" at bounding box center [299, 151] width 72 height 32
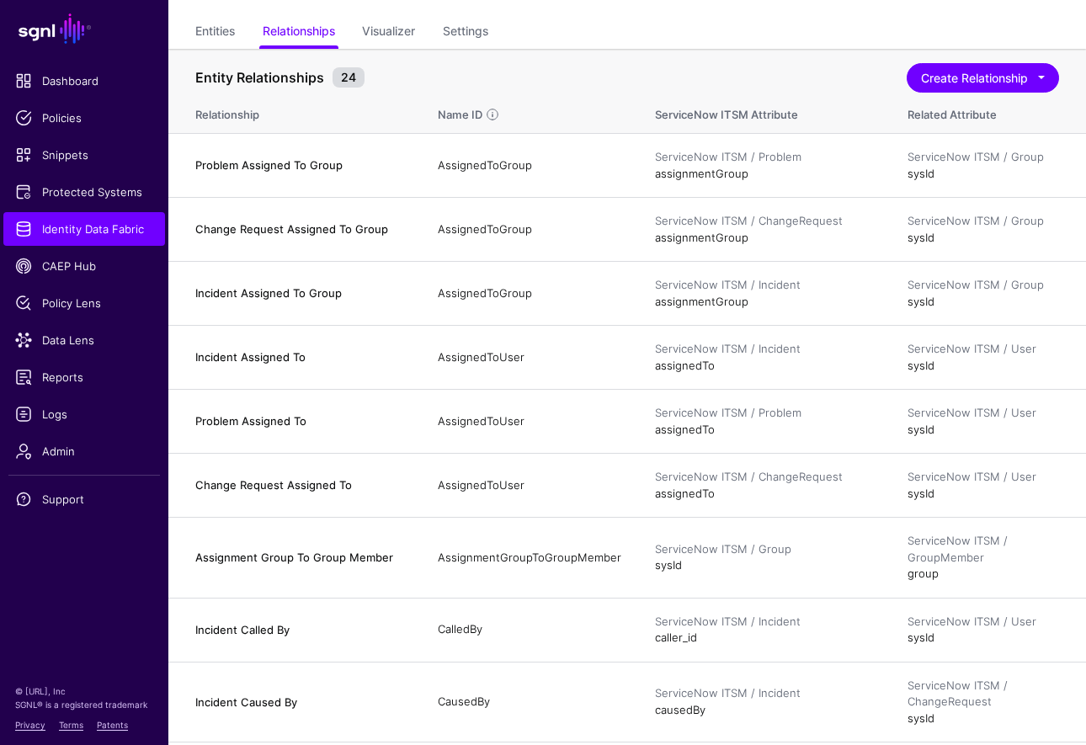
scroll to position [11, 0]
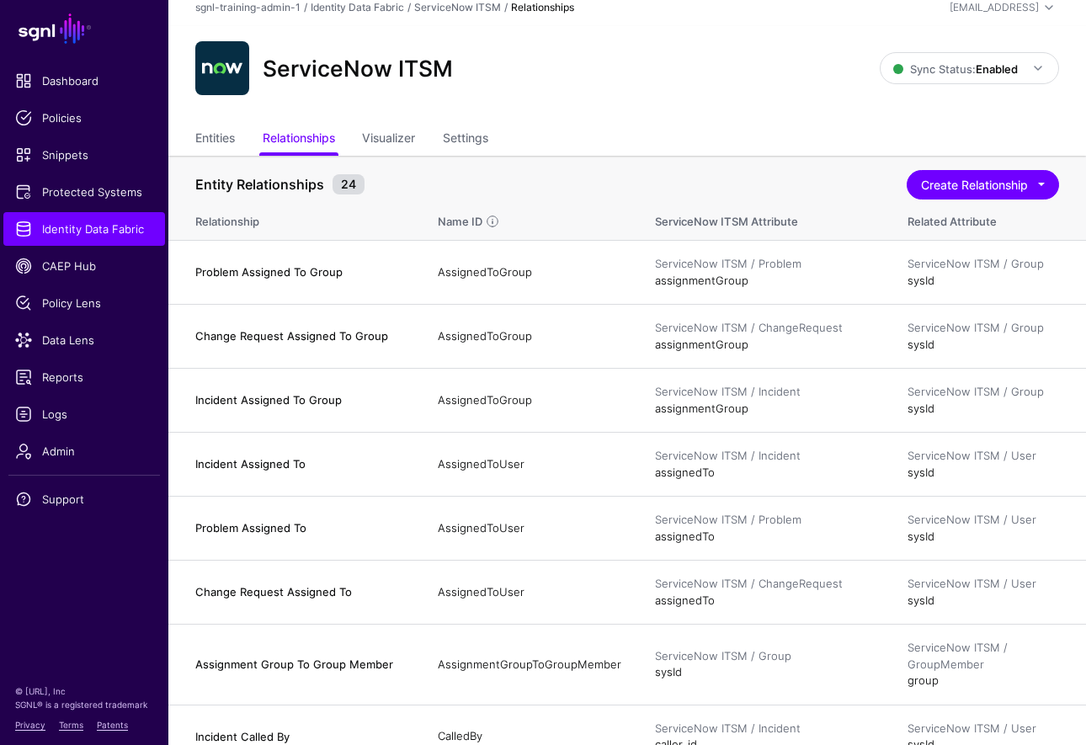
click at [483, 125] on link "Settings" at bounding box center [465, 140] width 45 height 32
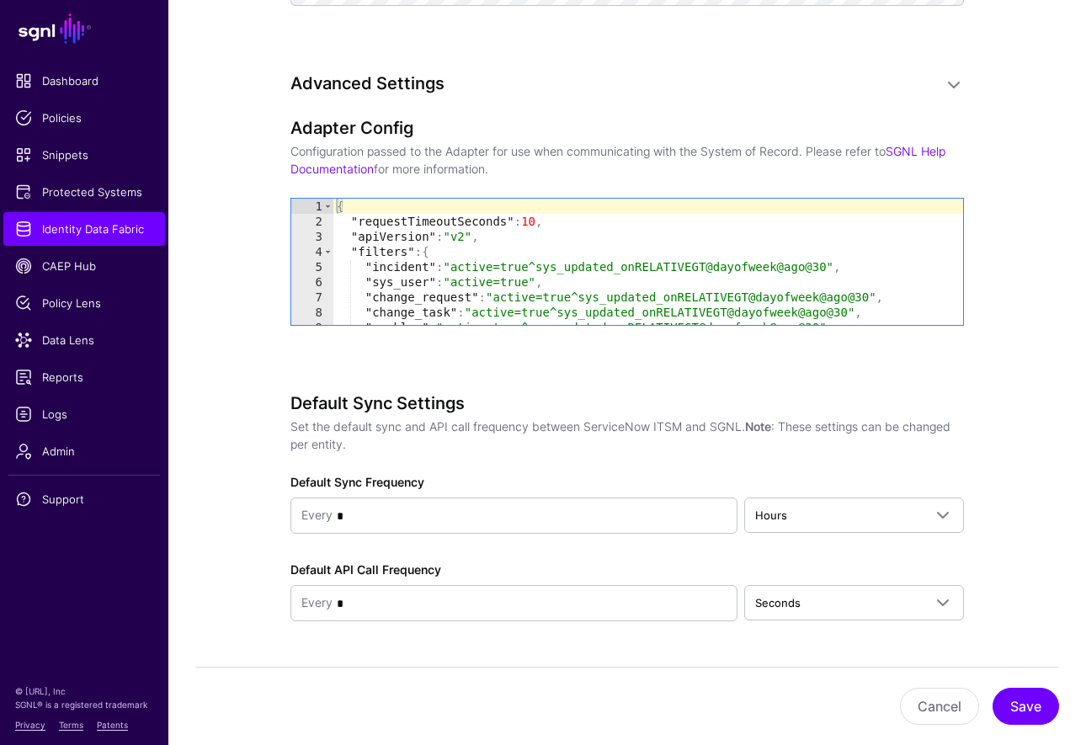
scroll to position [1817, 0]
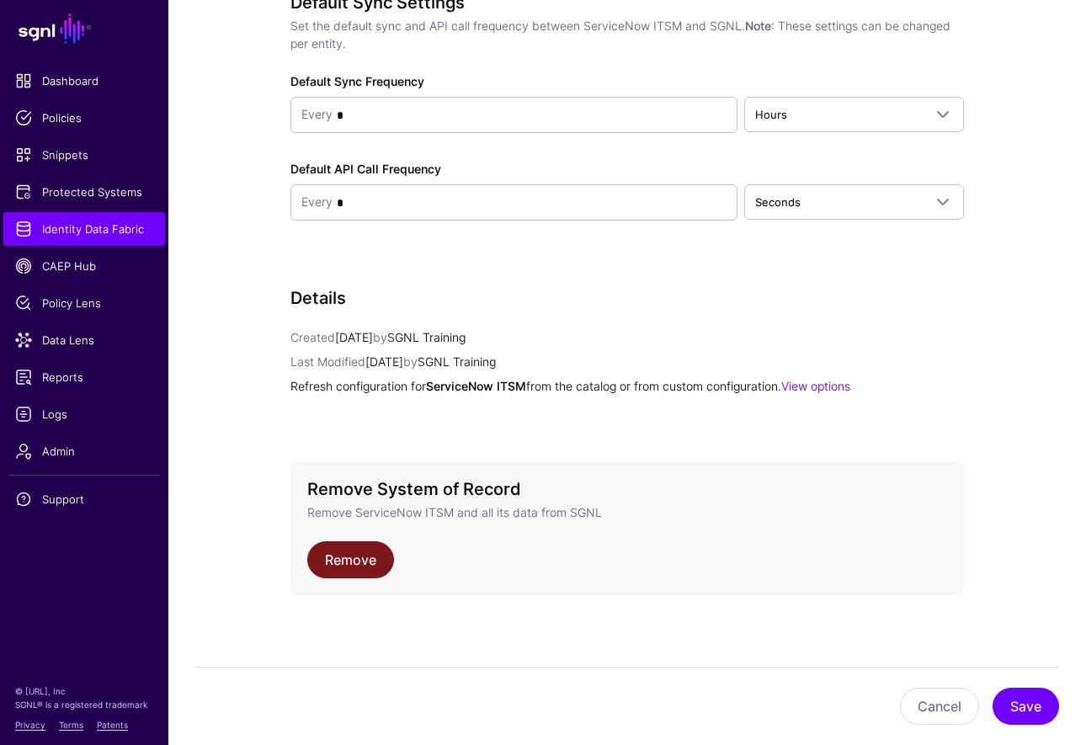
click at [368, 553] on link "Remove" at bounding box center [350, 559] width 87 height 37
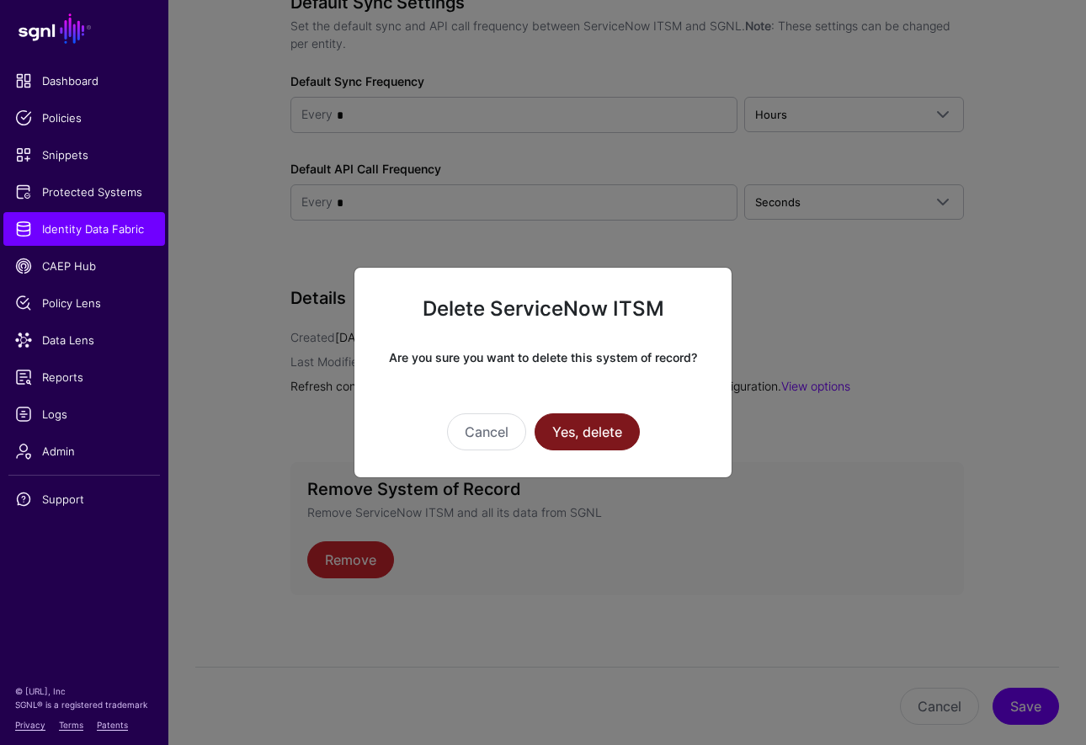
click at [597, 424] on button "Yes, delete" at bounding box center [587, 431] width 105 height 37
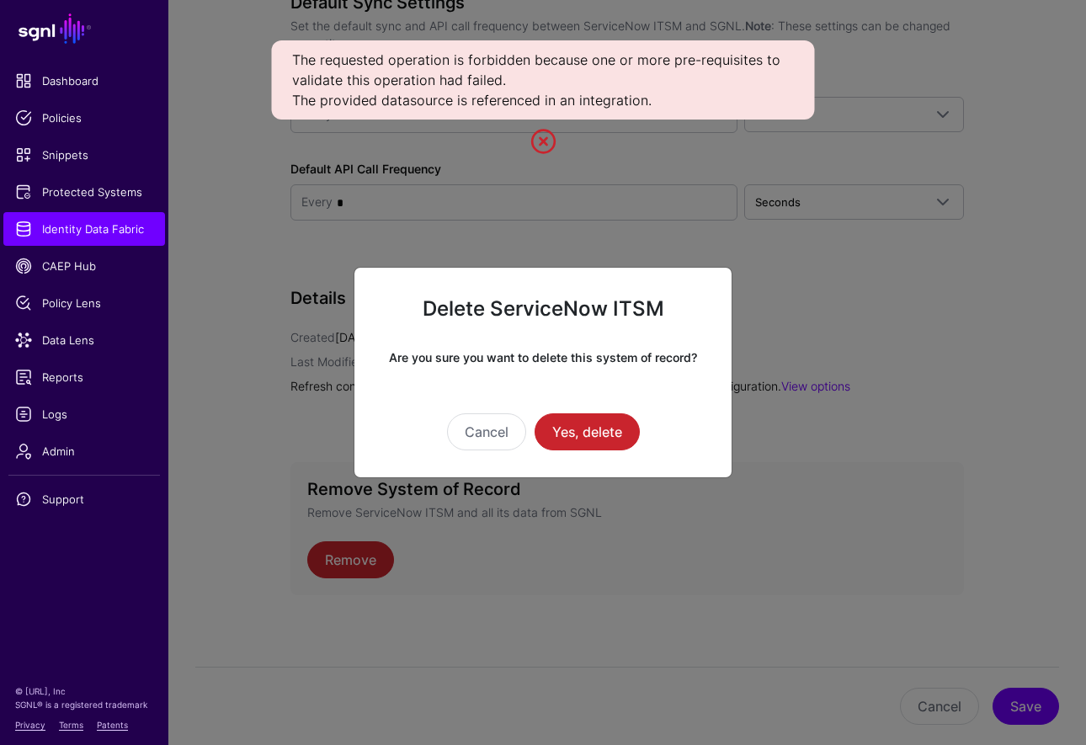
click at [580, 81] on div "The requested operation is forbidden because one or more pre-requisites to vali…" at bounding box center [543, 79] width 543 height 79
click at [45, 211] on ngb-modal-window "Delete ServiceNow ITSM Are you sure you want to delete this system of record? C…" at bounding box center [543, 372] width 1086 height 745
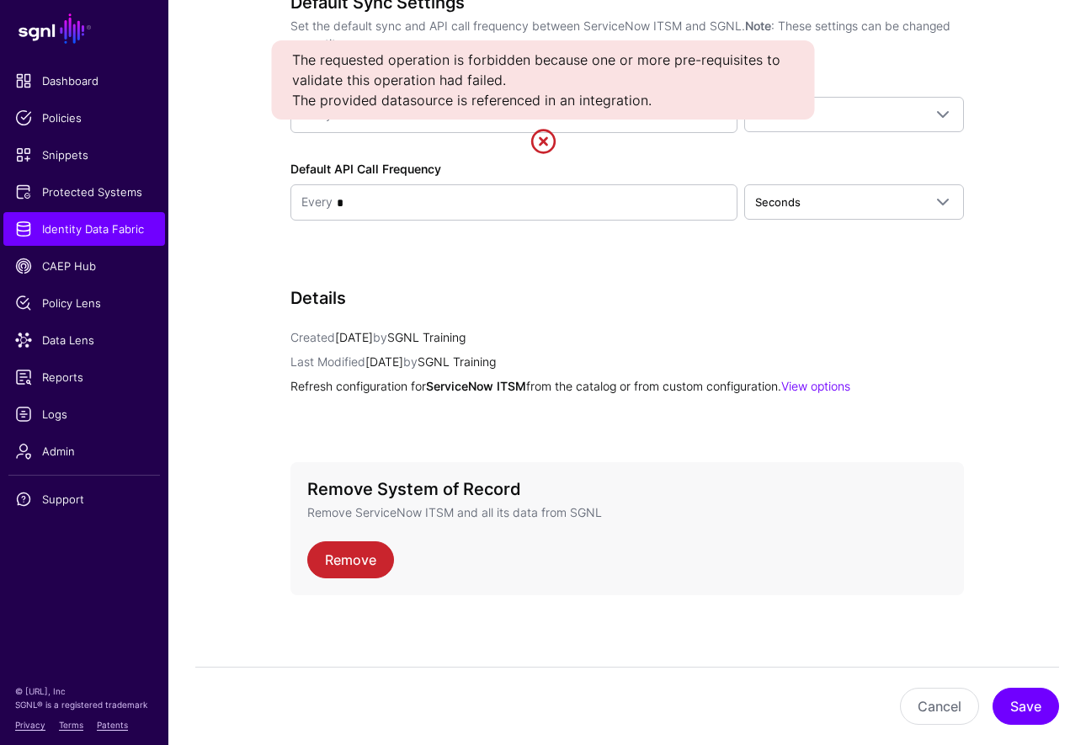
click at [58, 203] on link "Protected Systems" at bounding box center [84, 192] width 162 height 34
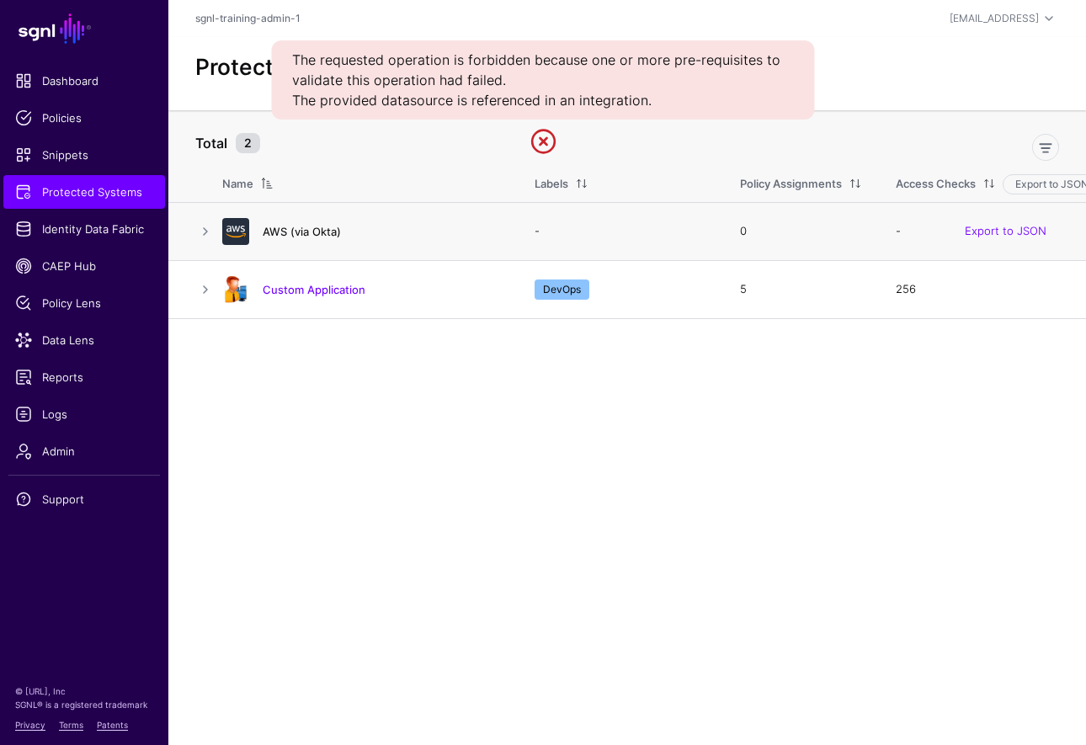
click at [285, 230] on link "AWS (via Okta)" at bounding box center [302, 231] width 78 height 13
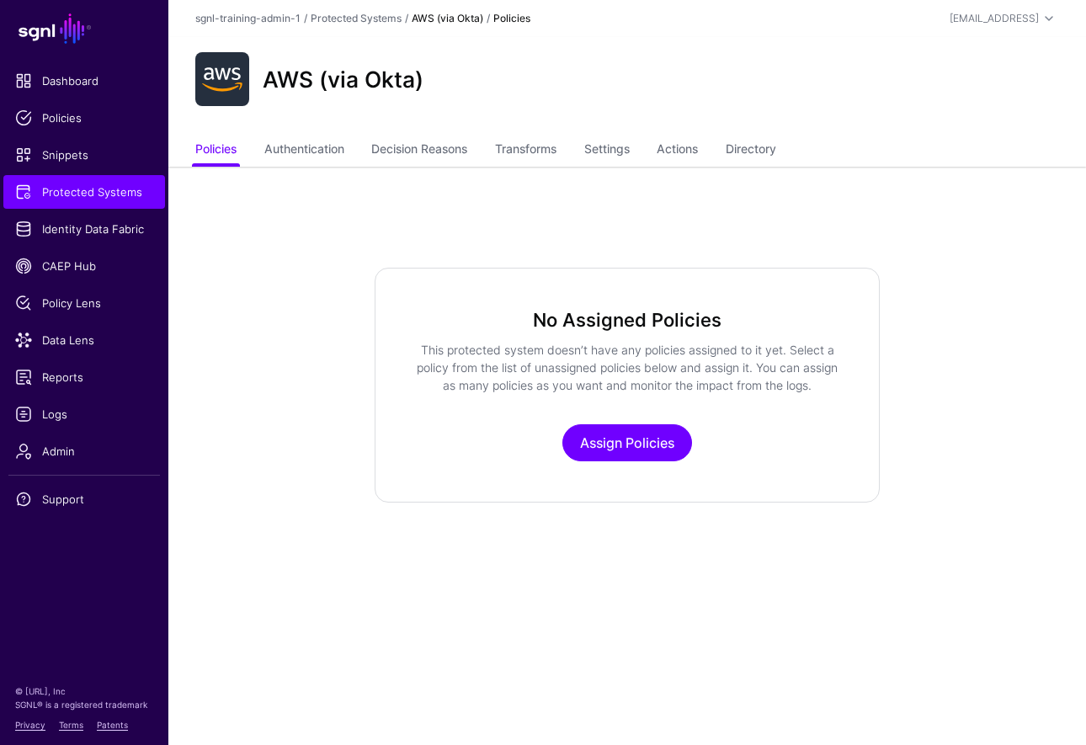
click at [650, 143] on ul "Policies Authentication Decision Reasons Transforms Settings Actions Directory" at bounding box center [627, 151] width 864 height 32
click at [630, 145] on link "Settings" at bounding box center [606, 151] width 45 height 32
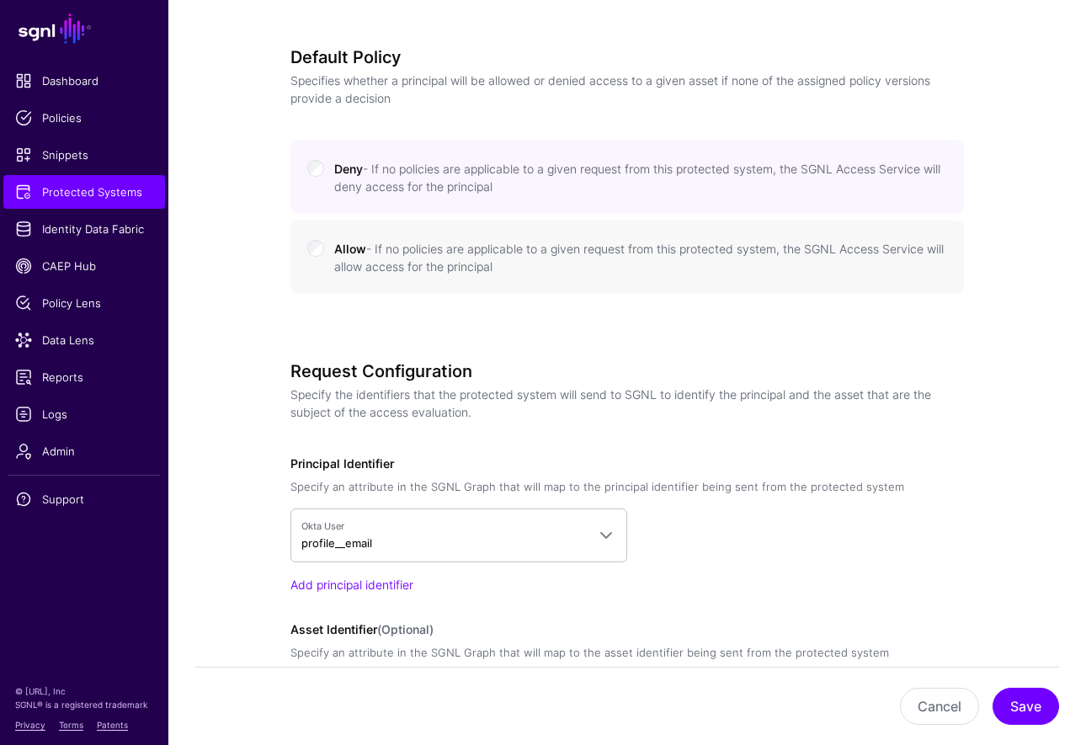
scroll to position [1299, 0]
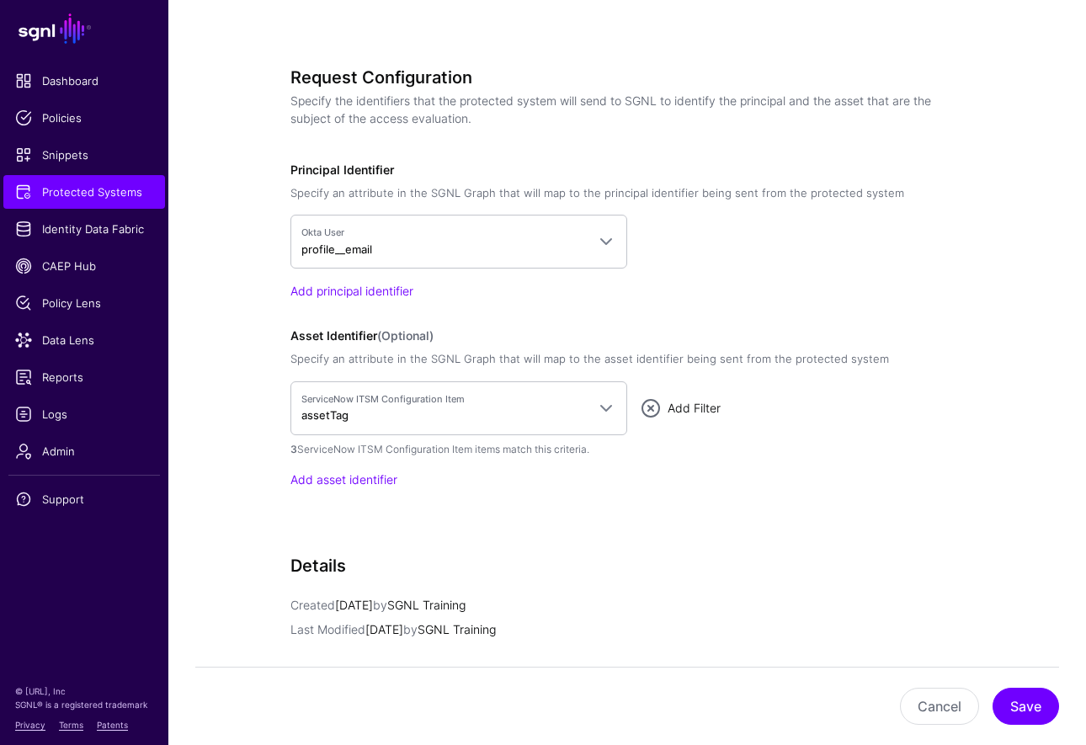
click at [703, 401] on link "Add Filter" at bounding box center [694, 408] width 53 height 14
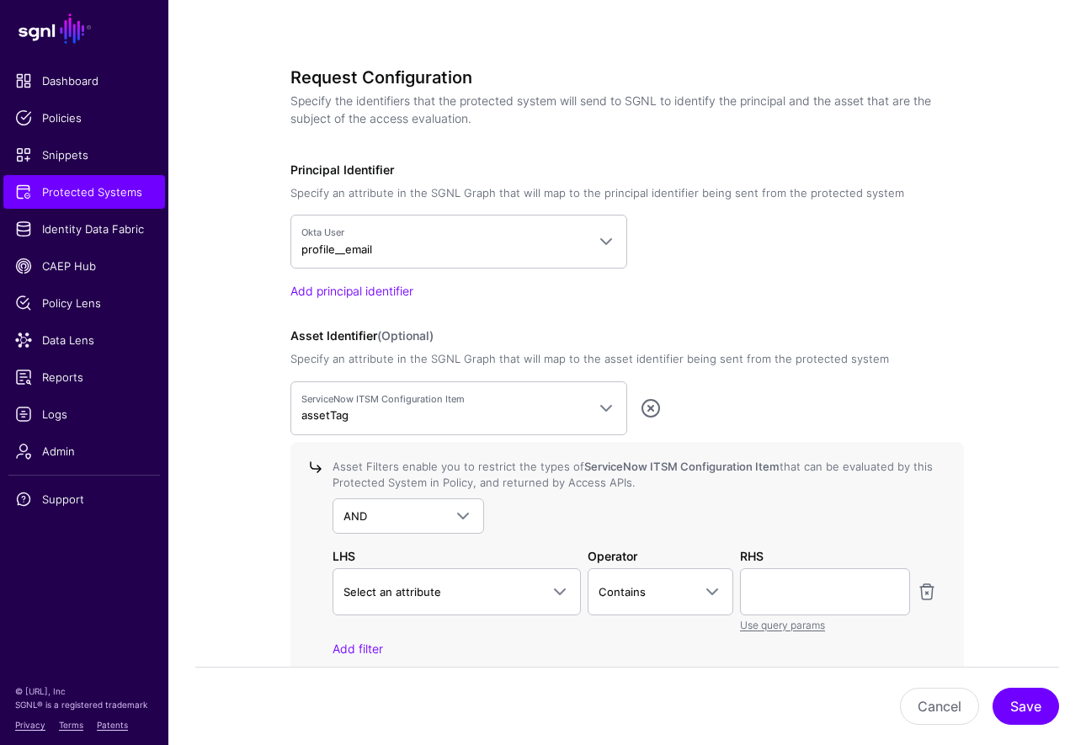
click at [703, 398] on div "ServiceNow ITSM Configuration Item assetTag CrowdStrike IncidentAlertEventEntit…" at bounding box center [628, 408] width 674 height 54
click at [654, 409] on link at bounding box center [651, 408] width 20 height 20
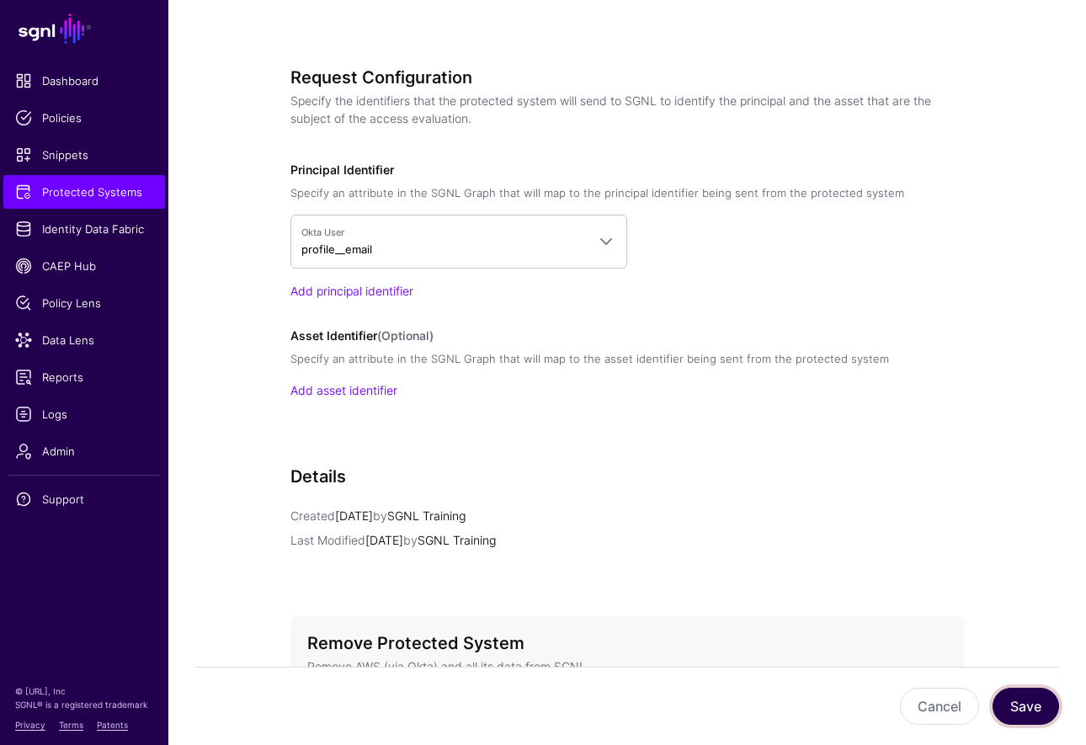
click at [962, 700] on button "Save" at bounding box center [1026, 706] width 67 height 37
click at [88, 200] on span "Protected Systems" at bounding box center [84, 192] width 138 height 17
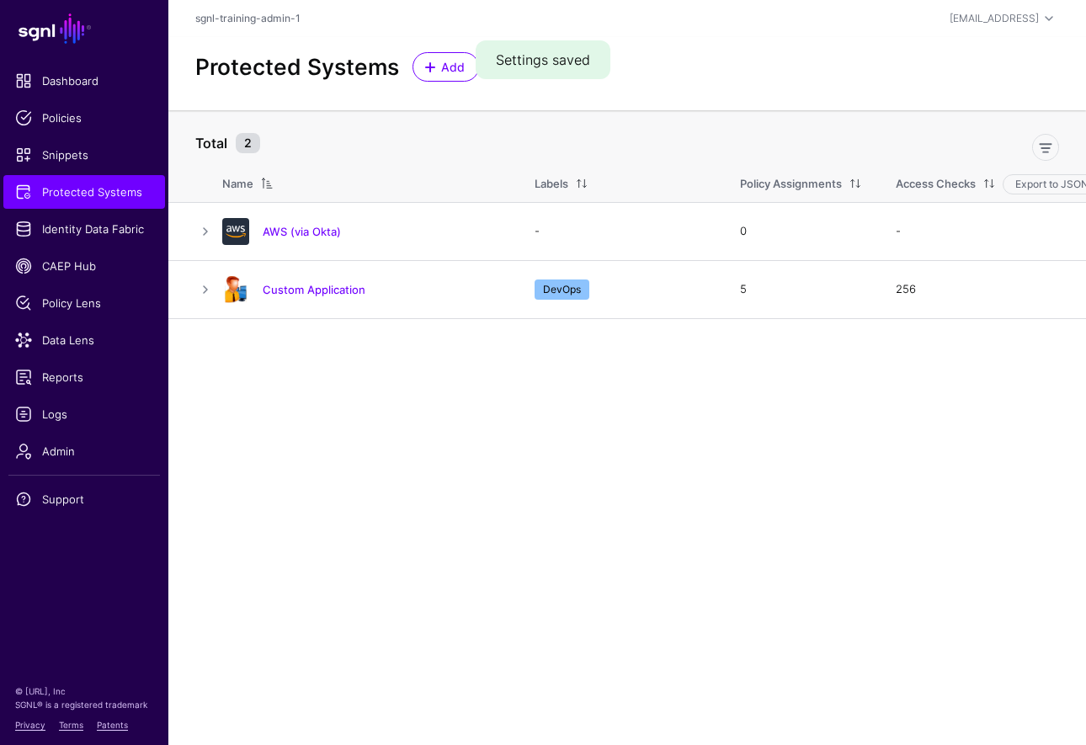
drag, startPoint x: 679, startPoint y: 354, endPoint x: 667, endPoint y: 349, distance: 12.8
click at [678, 352] on main "SGNL Dashboard Policies Snippets Protected Systems Identity Data Fabric CAEP Hu…" at bounding box center [543, 372] width 1086 height 745
click at [52, 237] on span "Identity Data Fabric" at bounding box center [84, 229] width 138 height 17
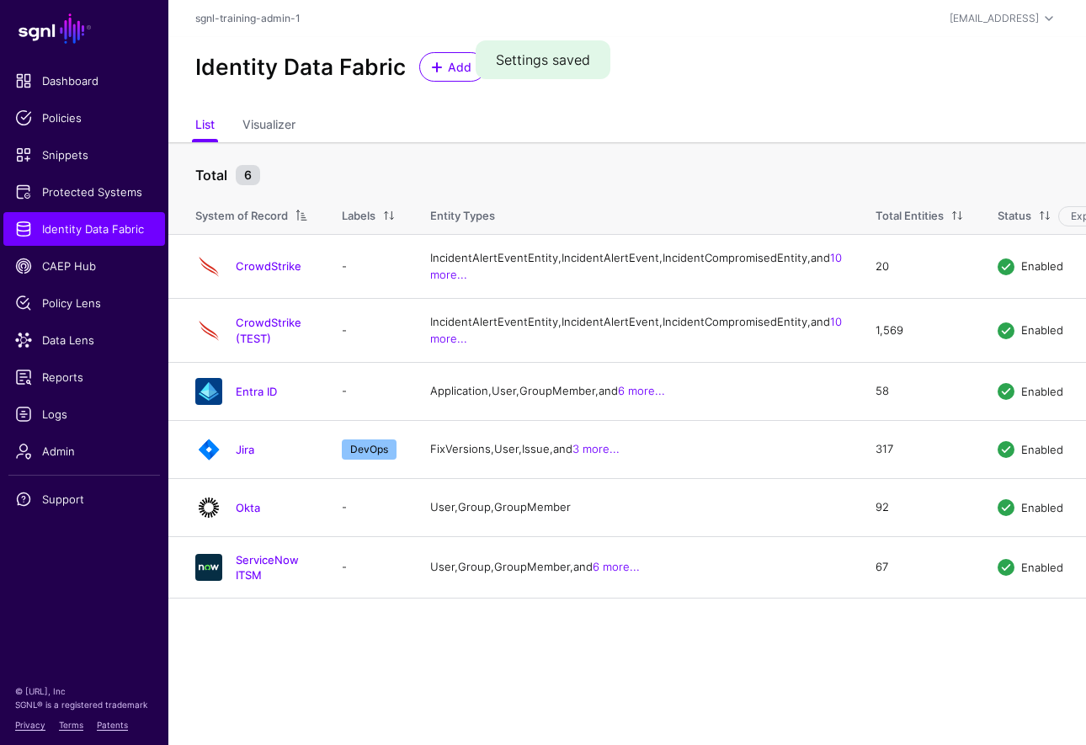
click at [285, 582] on link "ServiceNow ITSM" at bounding box center [267, 567] width 63 height 29
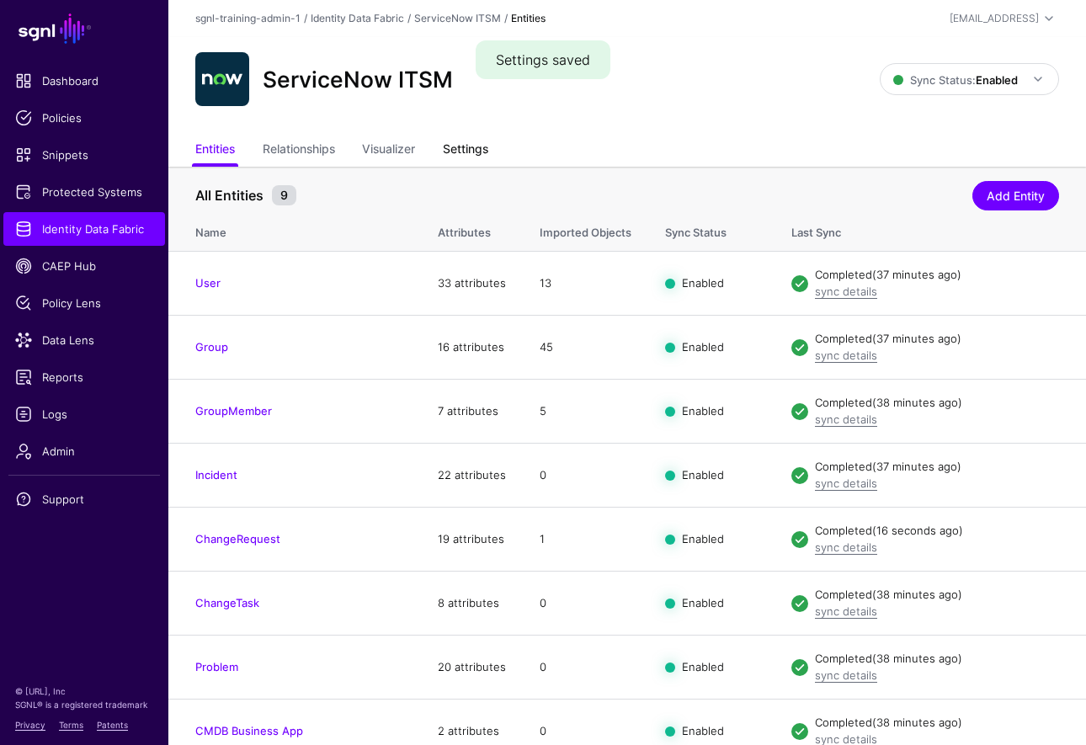
click at [488, 144] on link "Settings" at bounding box center [465, 151] width 45 height 32
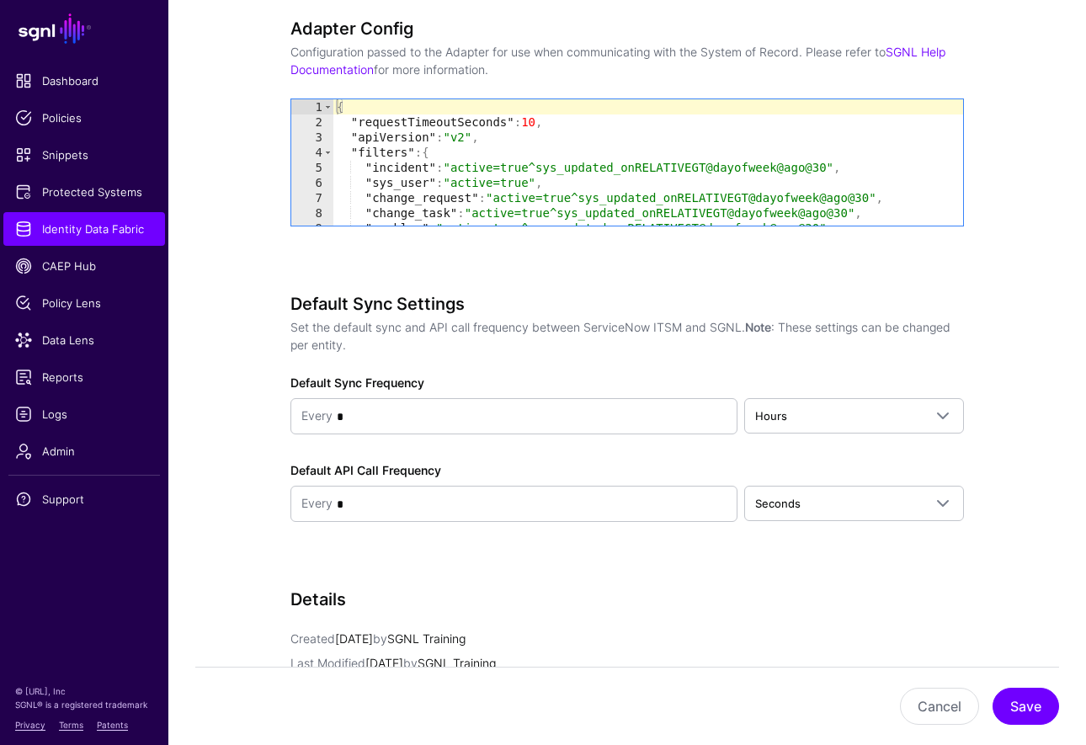
scroll to position [1817, 0]
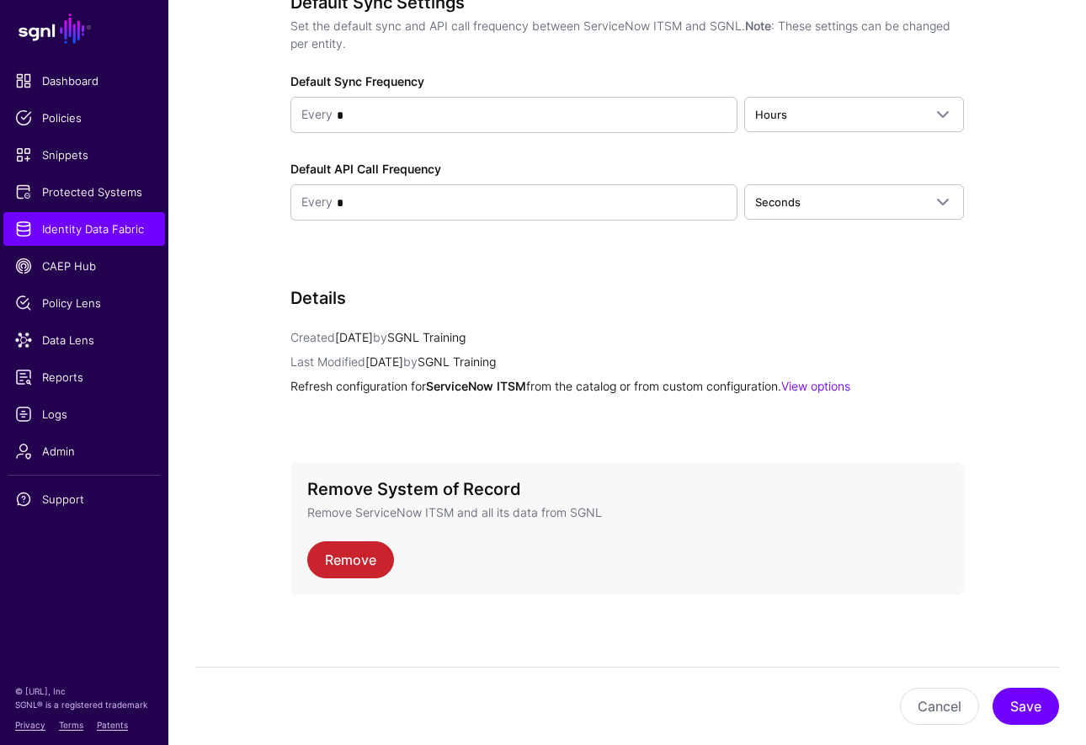
click at [303, 558] on div "Remove System of Record Remove ServiceNow ITSM and all its data from SGNL Remove" at bounding box center [628, 528] width 674 height 133
click at [365, 552] on link "Remove" at bounding box center [350, 559] width 87 height 37
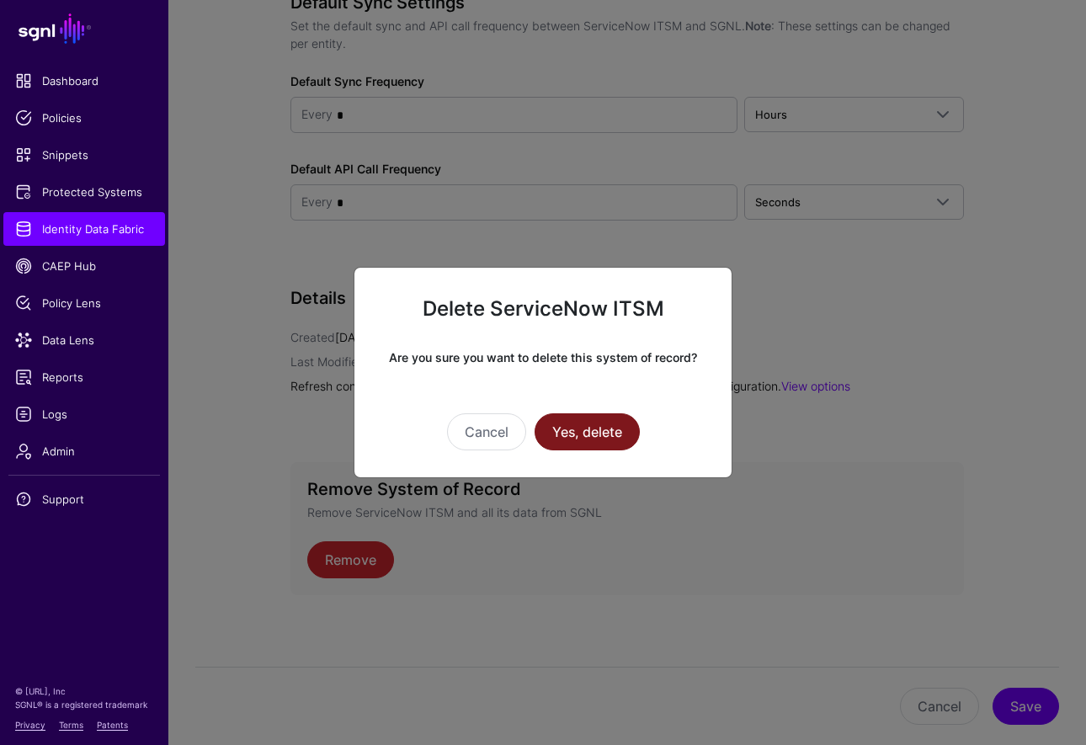
click at [574, 435] on button "Yes, delete" at bounding box center [587, 431] width 105 height 37
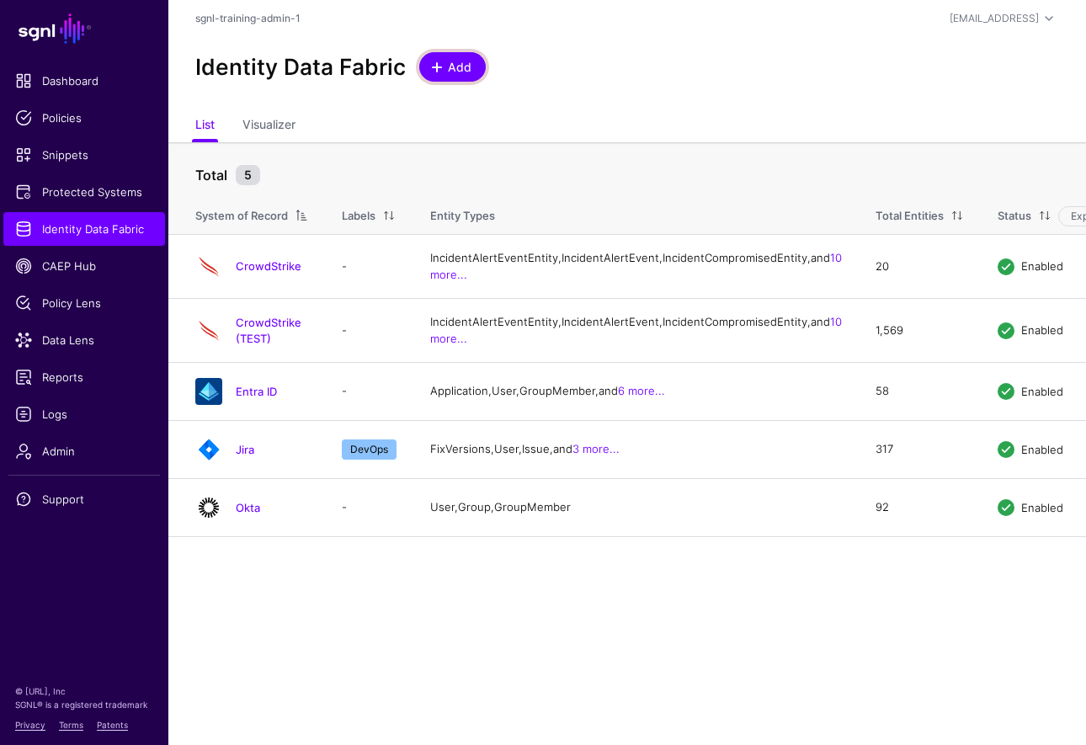
click at [461, 72] on span "Add" at bounding box center [460, 67] width 28 height 18
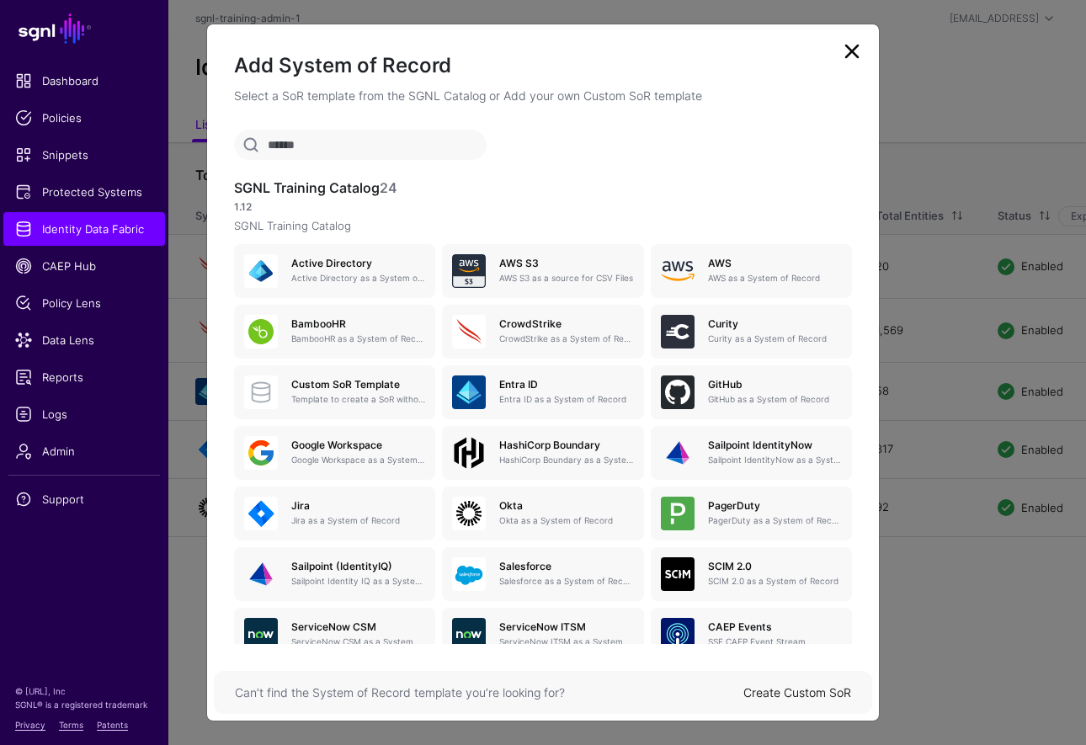
click at [792, 690] on link "Create Custom SoR" at bounding box center [798, 692] width 108 height 14
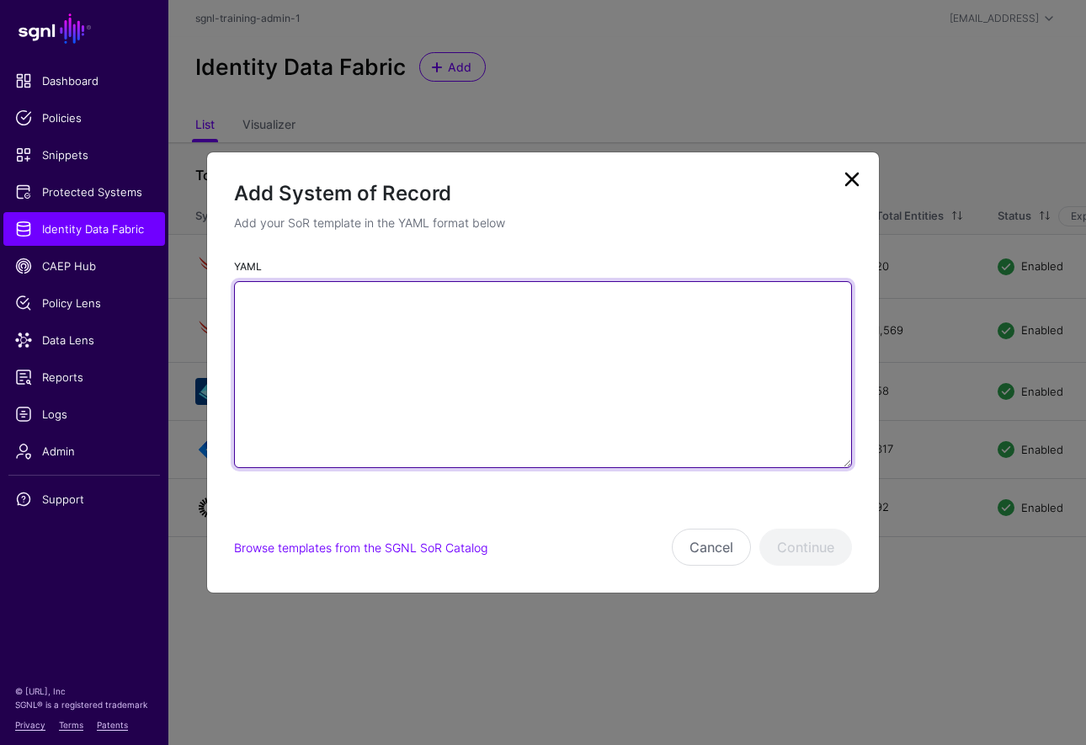
click at [548, 378] on textarea "YAML" at bounding box center [543, 374] width 618 height 187
paste textarea "**********"
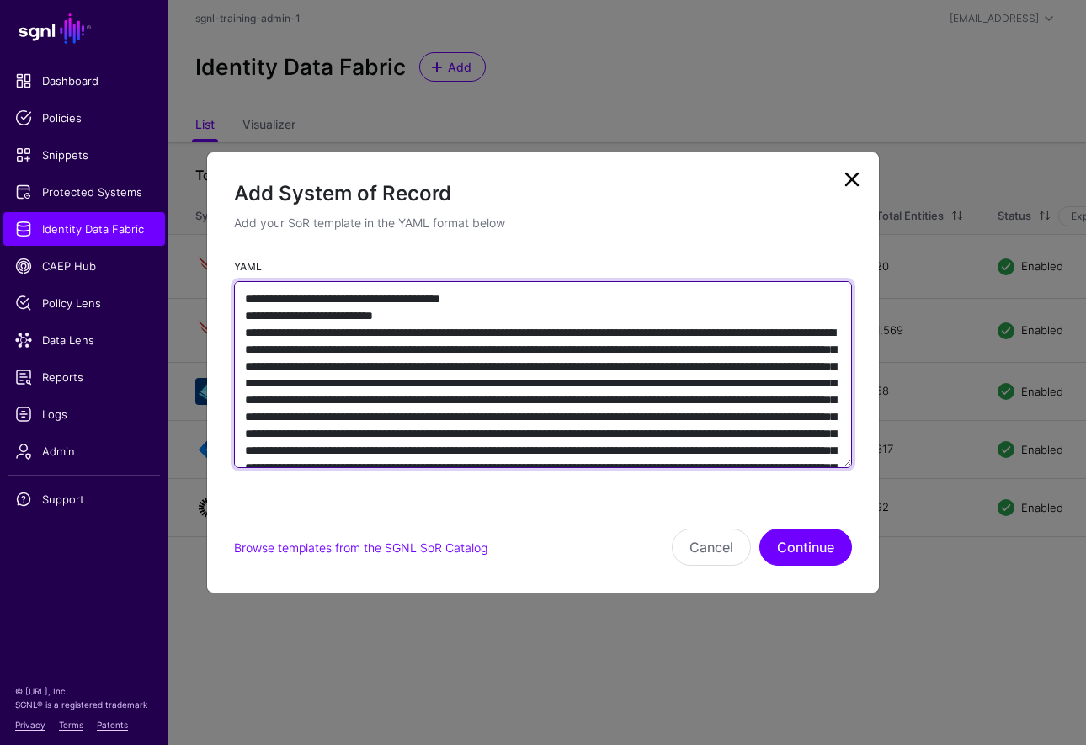
scroll to position [12740, 0]
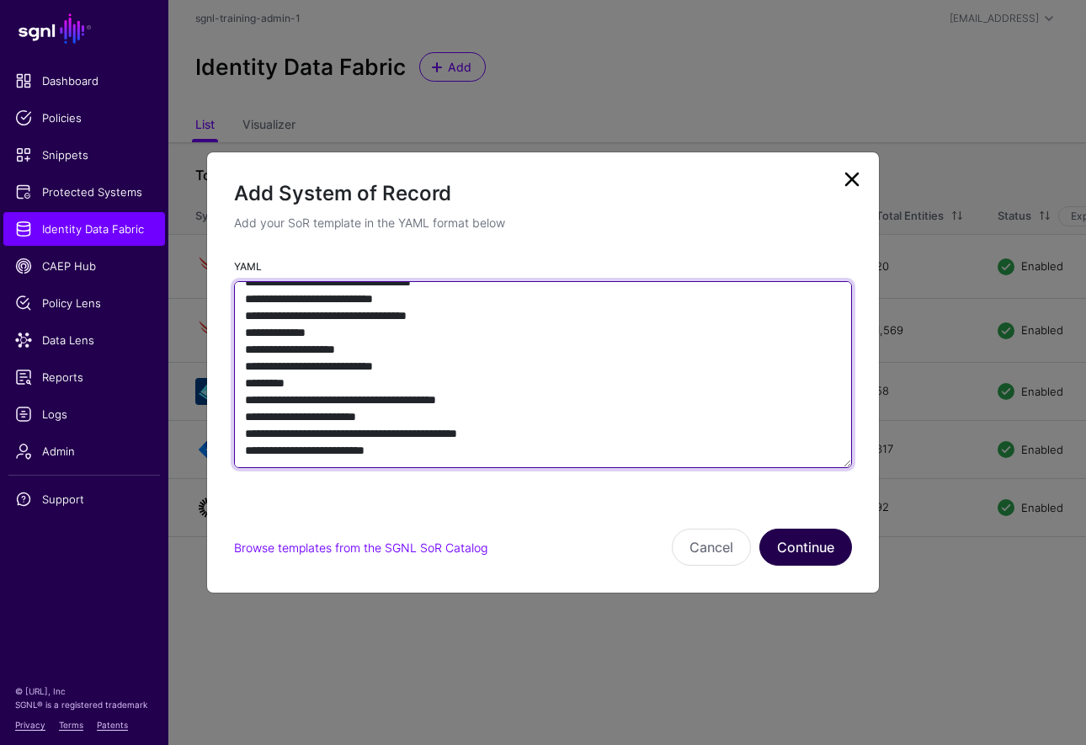
type textarea "**********"
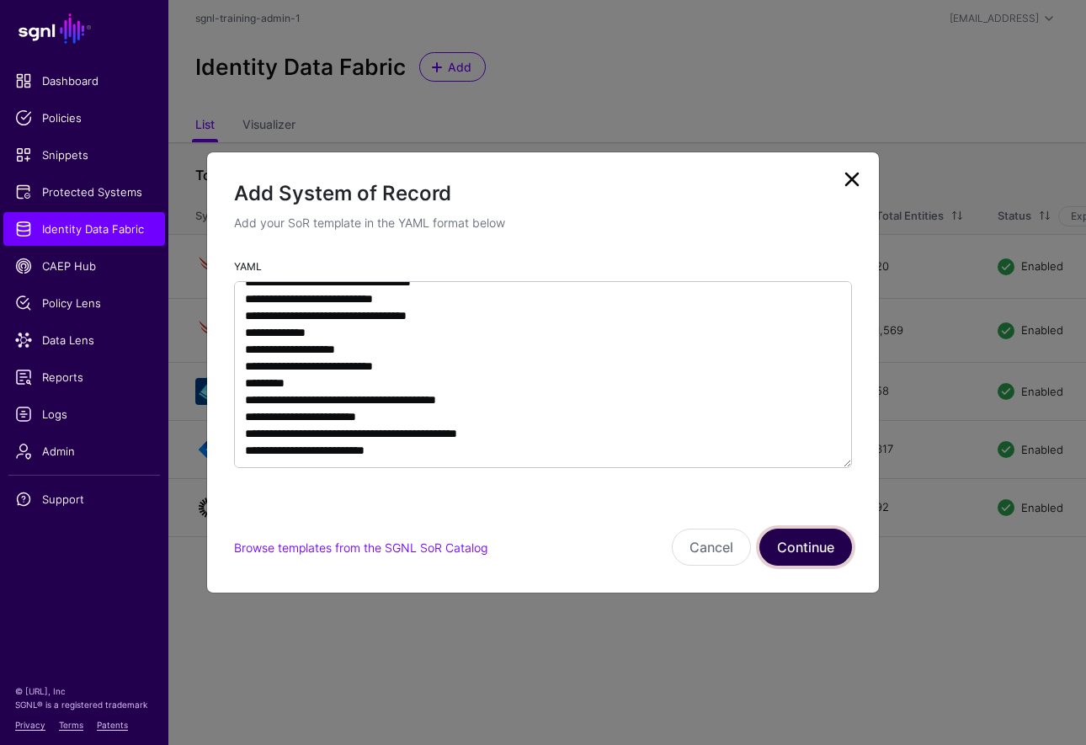
click at [813, 561] on button "Continue" at bounding box center [806, 547] width 93 height 37
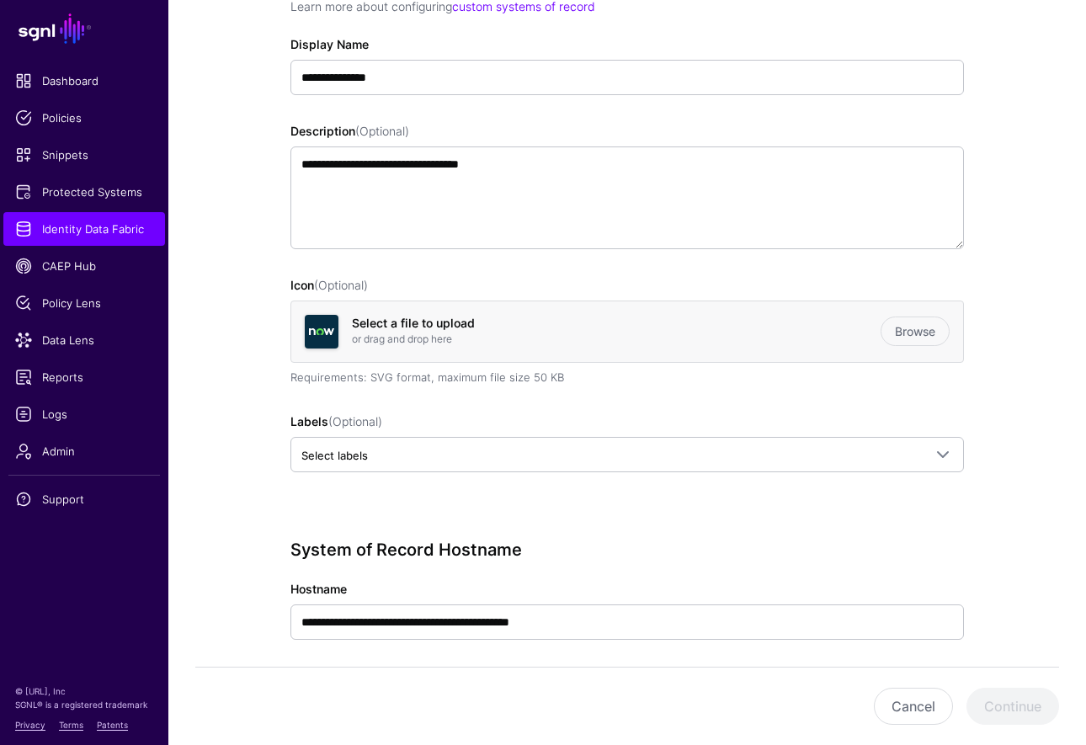
scroll to position [376, 0]
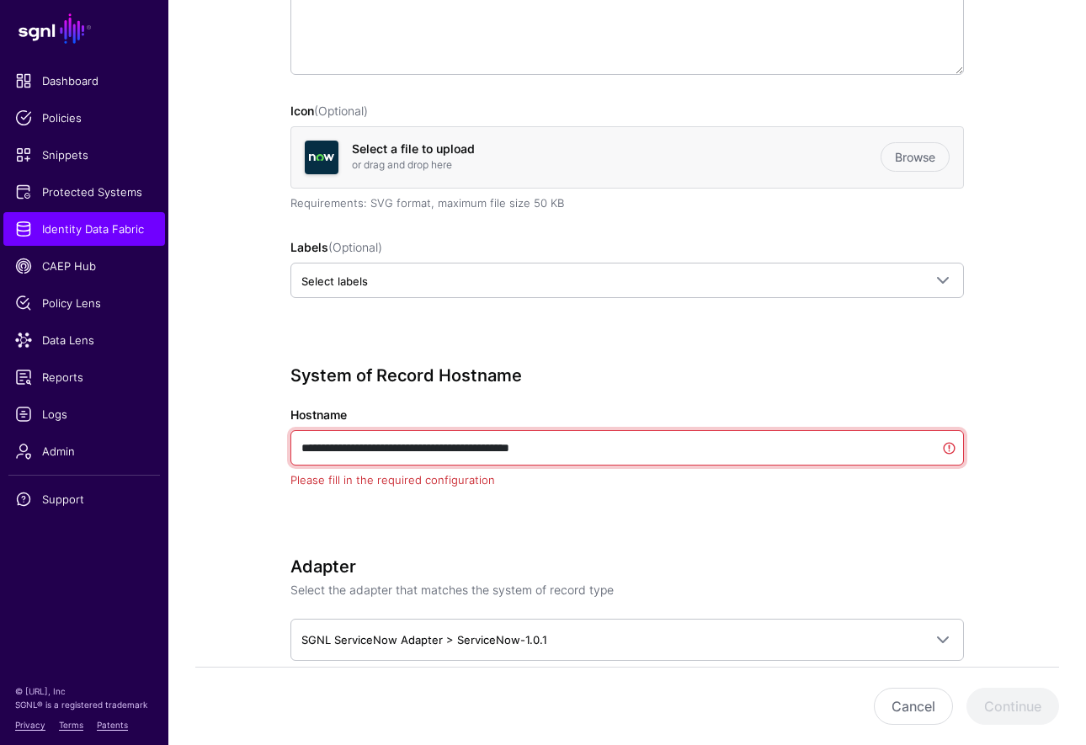
click at [445, 452] on input "**********" at bounding box center [628, 447] width 674 height 35
paste input "text"
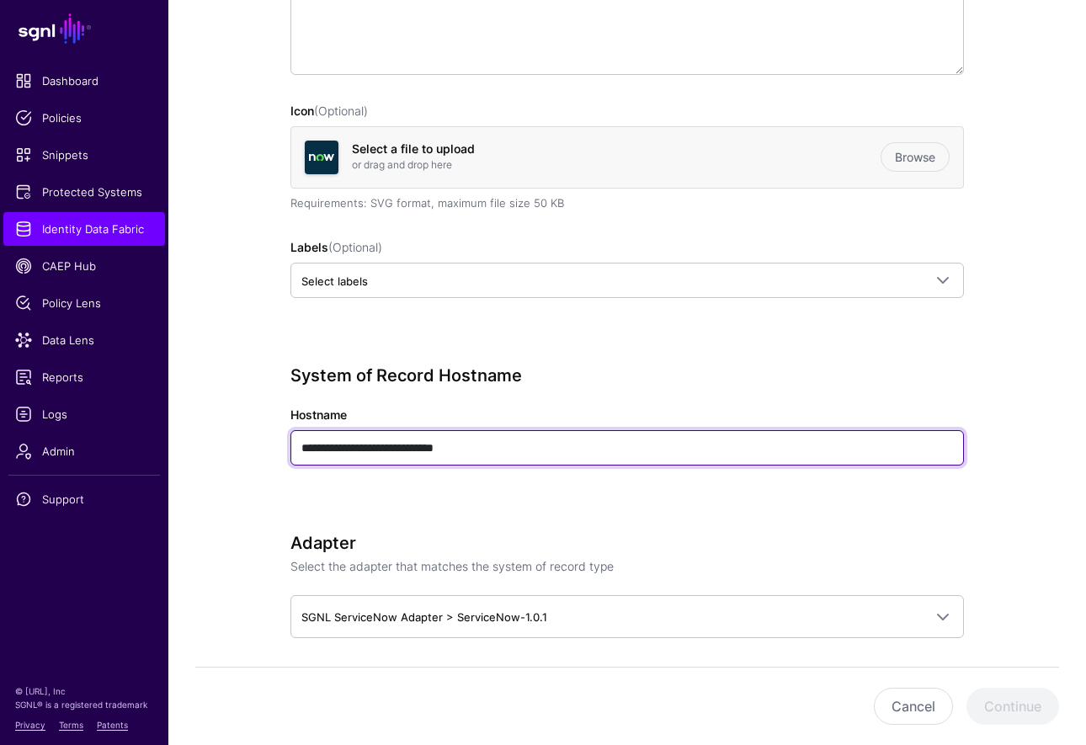
type input "**********"
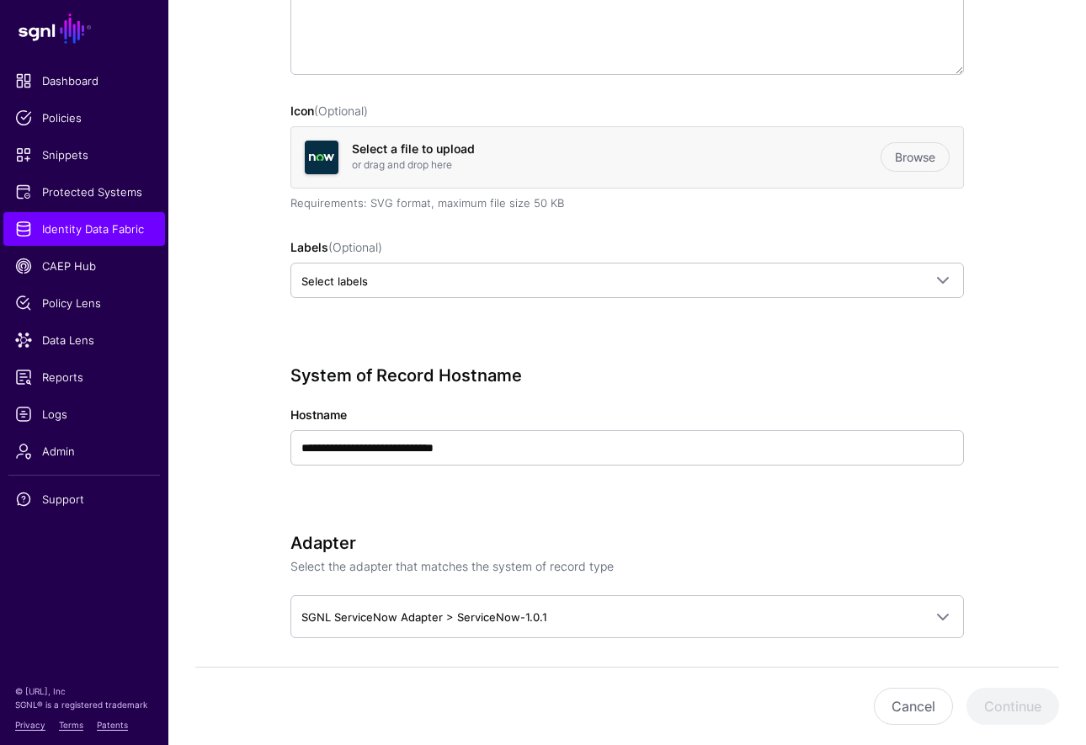
click at [667, 494] on div "**********" at bounding box center [628, 438] width 674 height 147
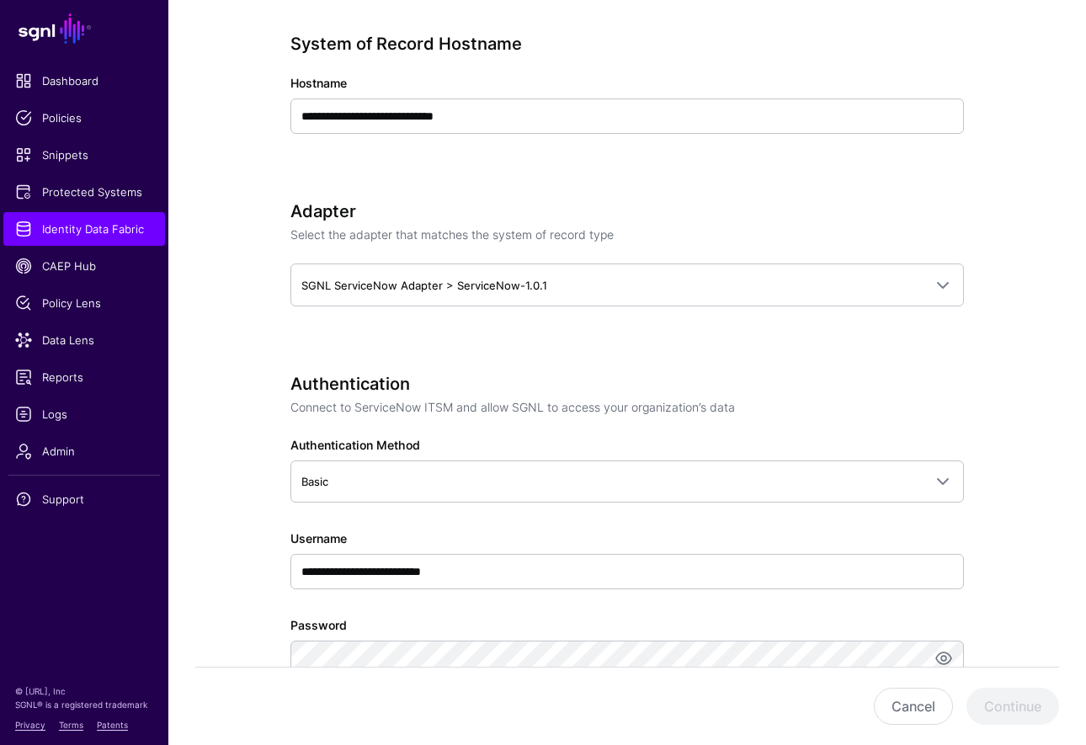
scroll to position [813, 0]
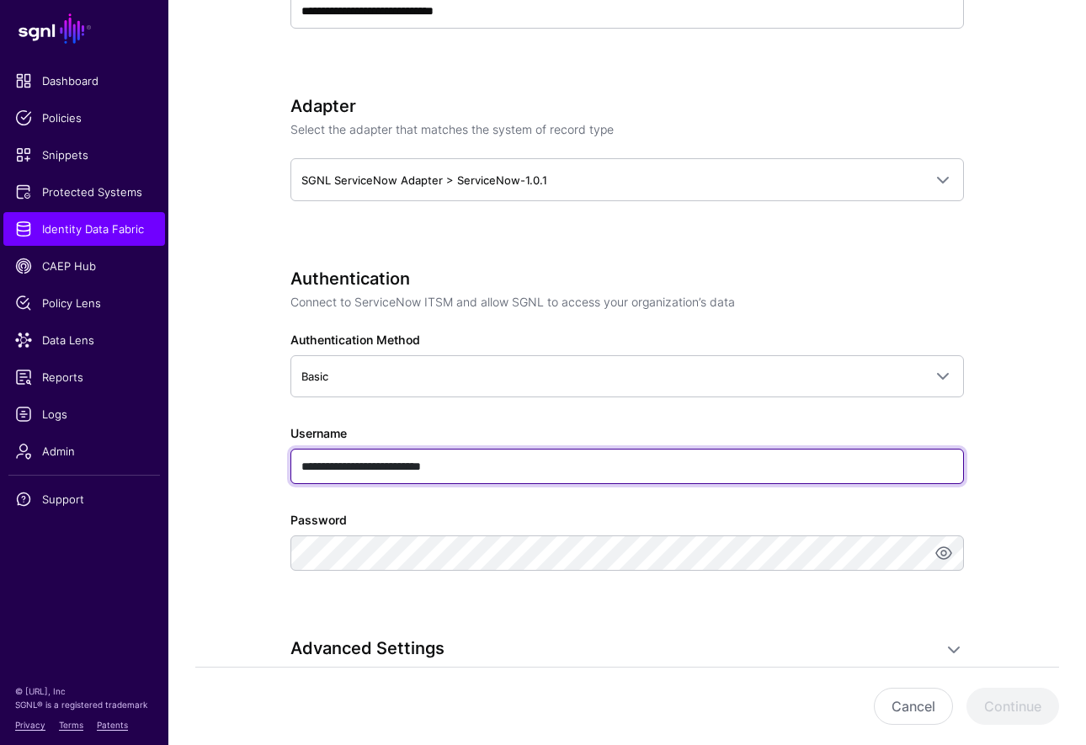
click at [484, 479] on input "**********" at bounding box center [628, 466] width 674 height 35
type input "**********"
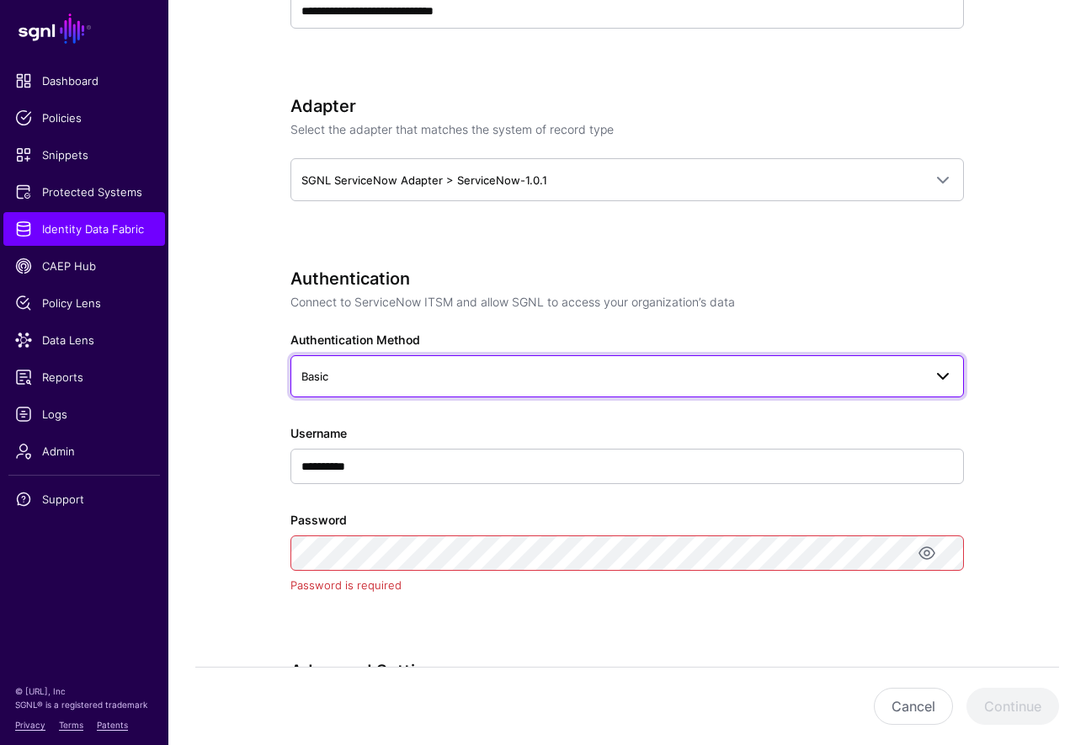
click at [552, 379] on span "Basic" at bounding box center [611, 376] width 621 height 19
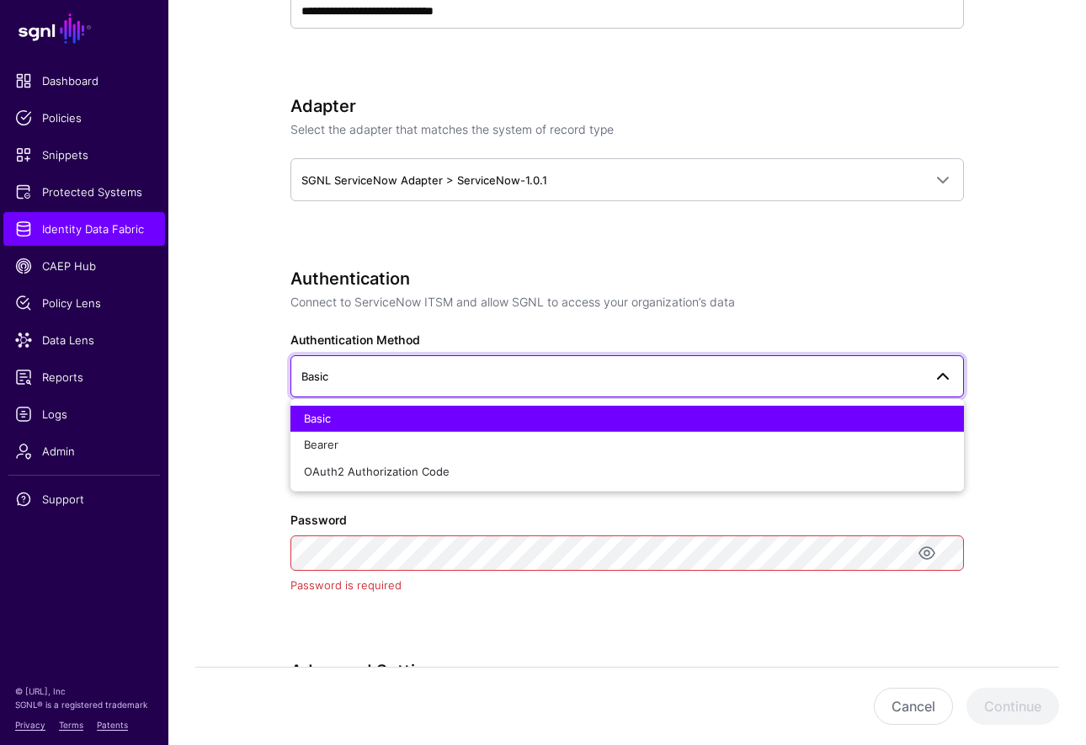
click at [256, 349] on div "**********" at bounding box center [627, 385] width 766 height 2141
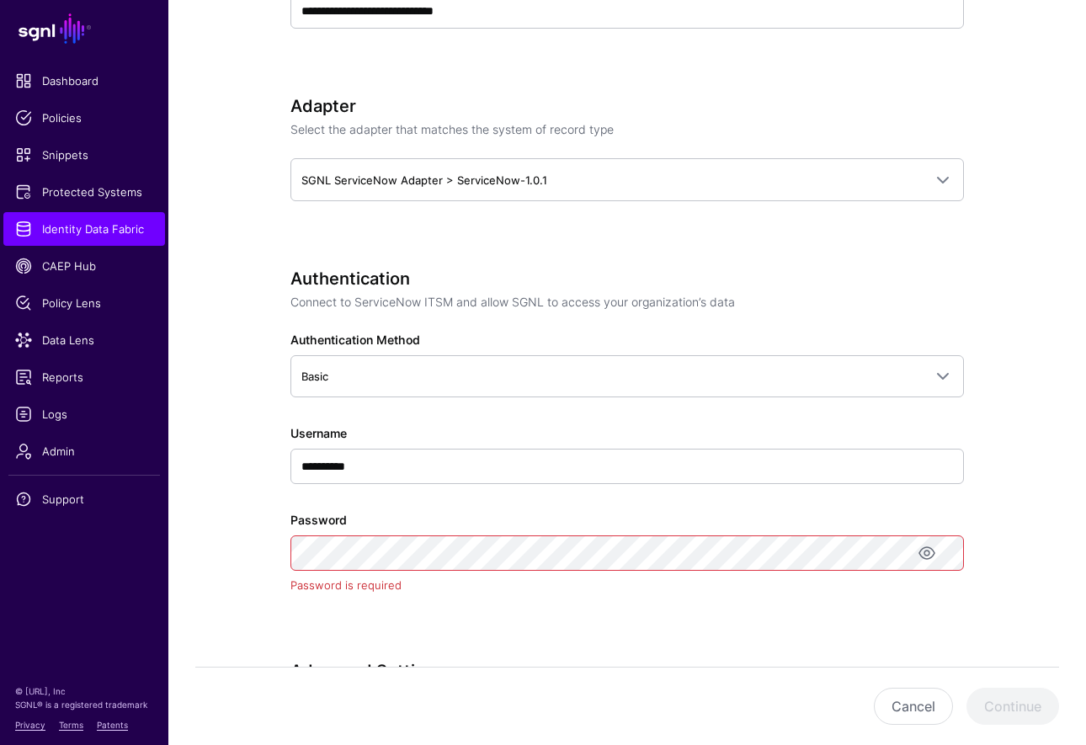
click at [475, 573] on app-form-input "Password Password is required" at bounding box center [628, 553] width 674 height 81
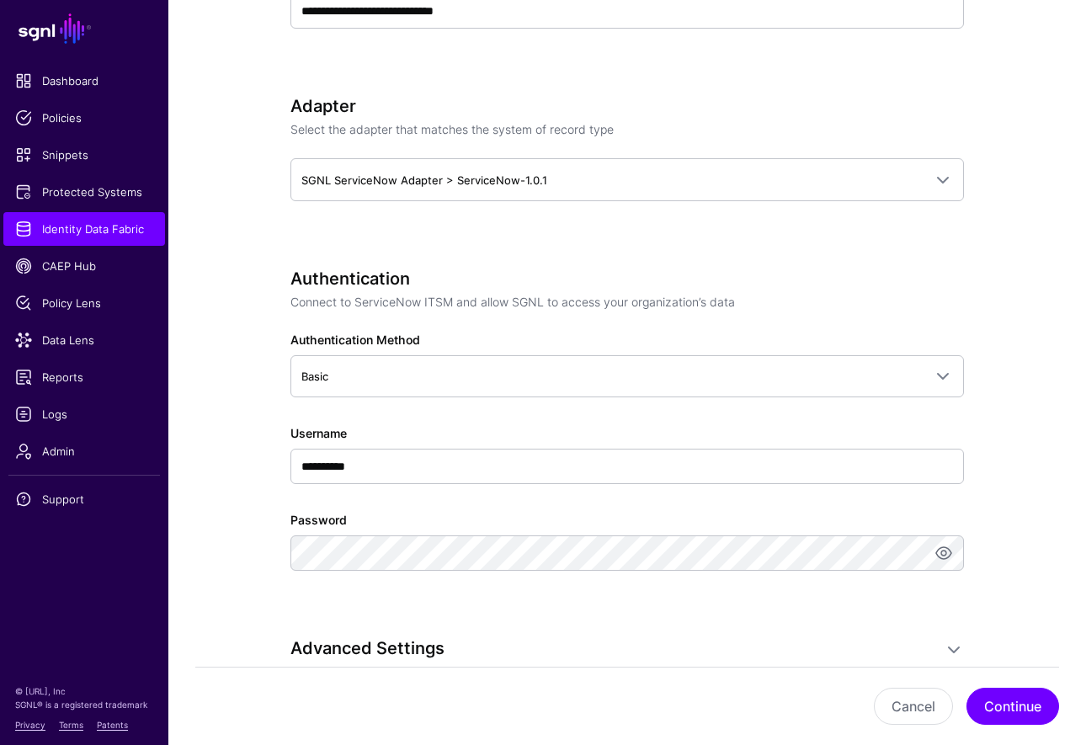
click at [715, 604] on div "**********" at bounding box center [628, 443] width 674 height 349
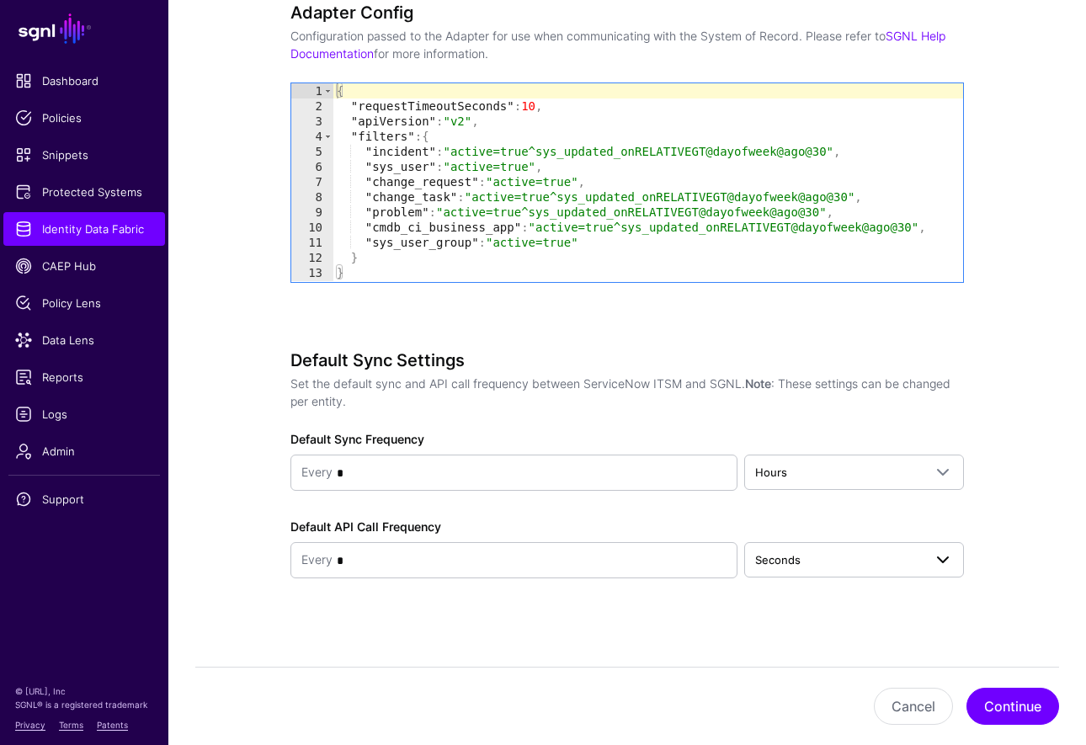
scroll to position [1496, 0]
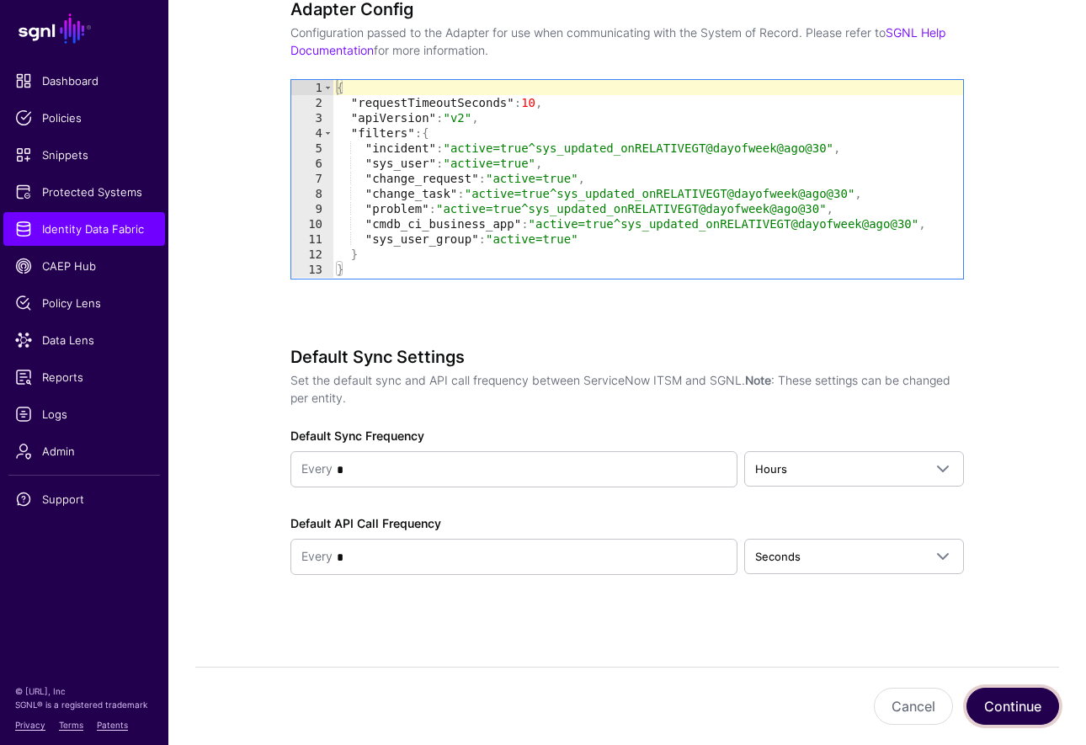
click at [962, 707] on button "Continue" at bounding box center [1013, 706] width 93 height 37
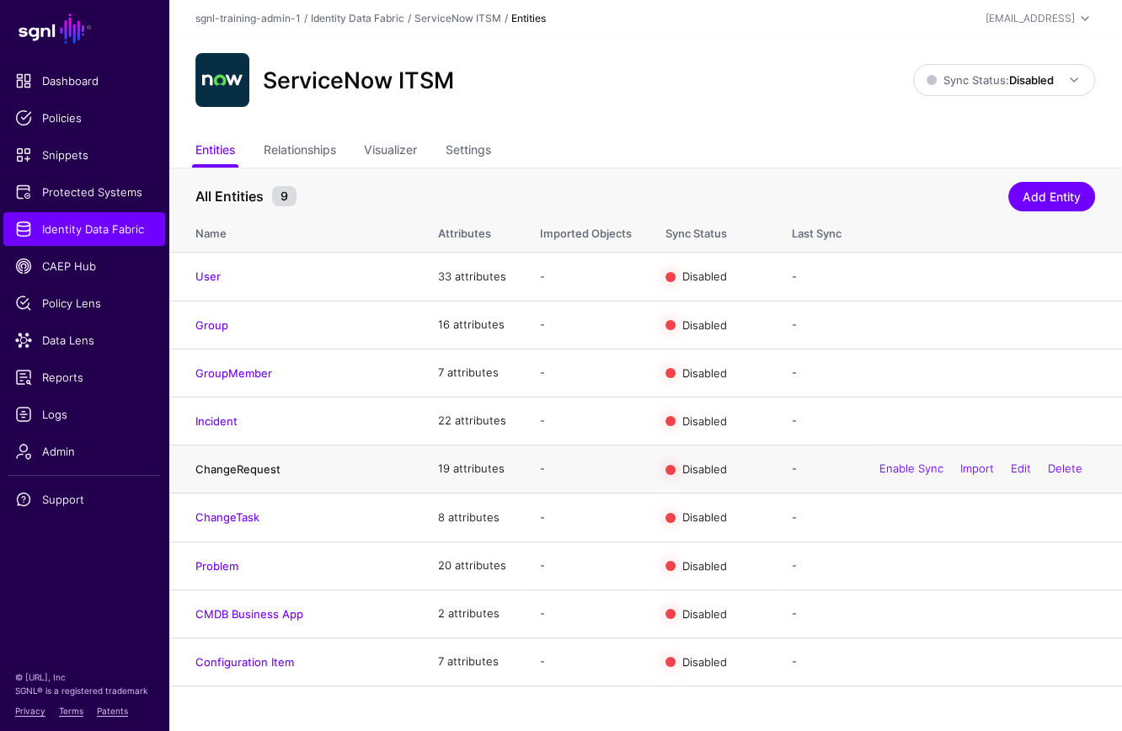
click at [230, 473] on link "ChangeRequest" at bounding box center [237, 468] width 85 height 13
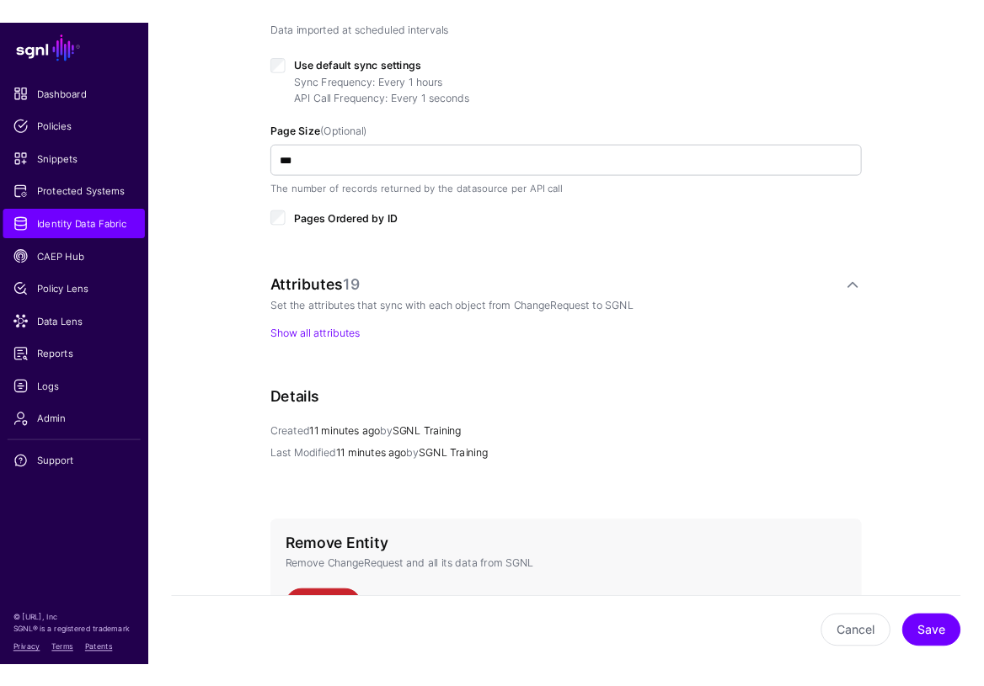
scroll to position [656, 0]
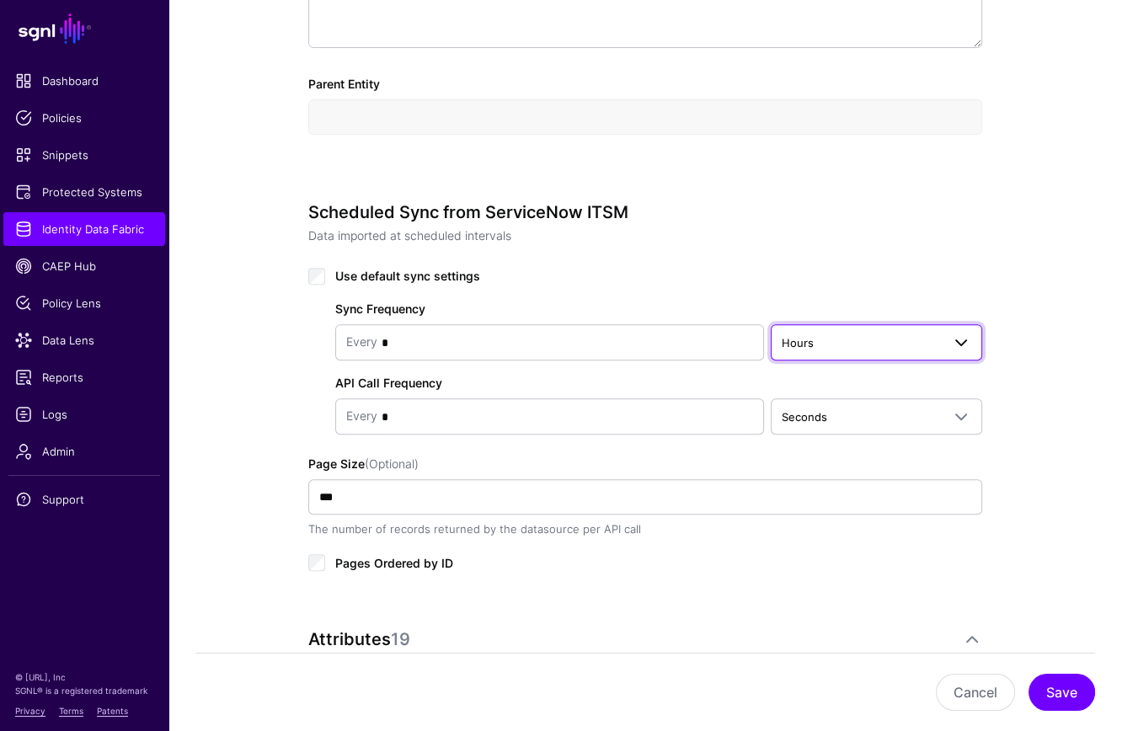
click at [808, 351] on link "Hours" at bounding box center [876, 341] width 211 height 35
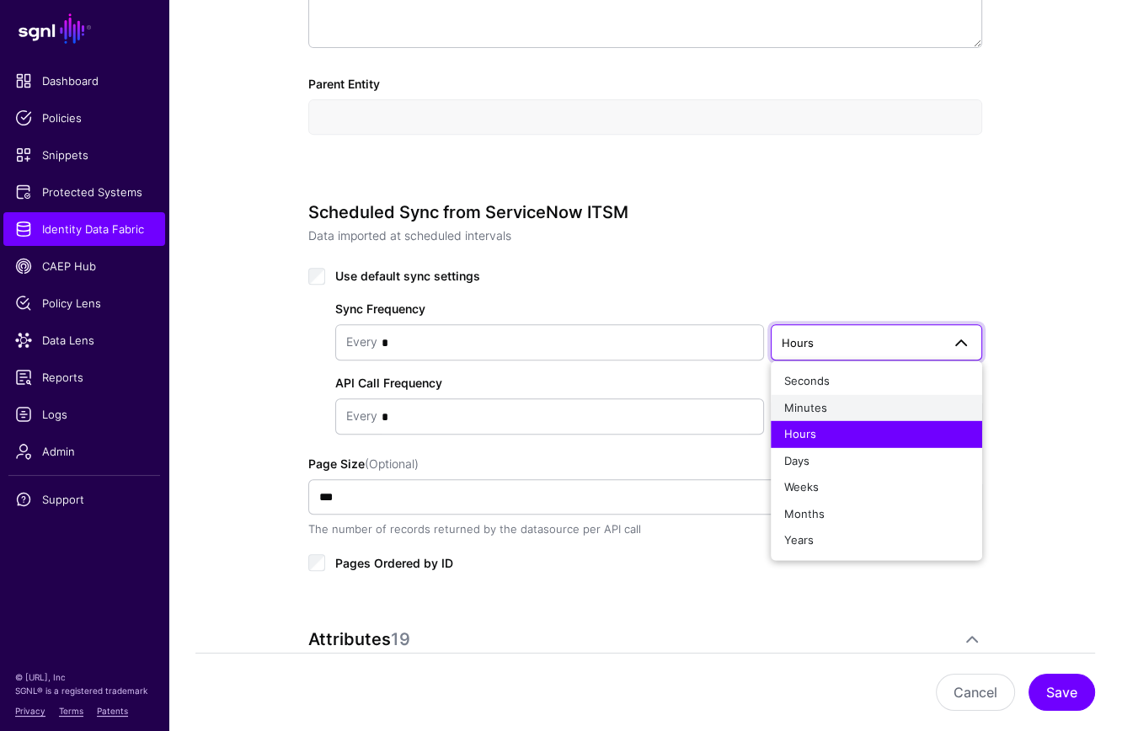
click at [813, 413] on div "Minutes" at bounding box center [876, 408] width 184 height 17
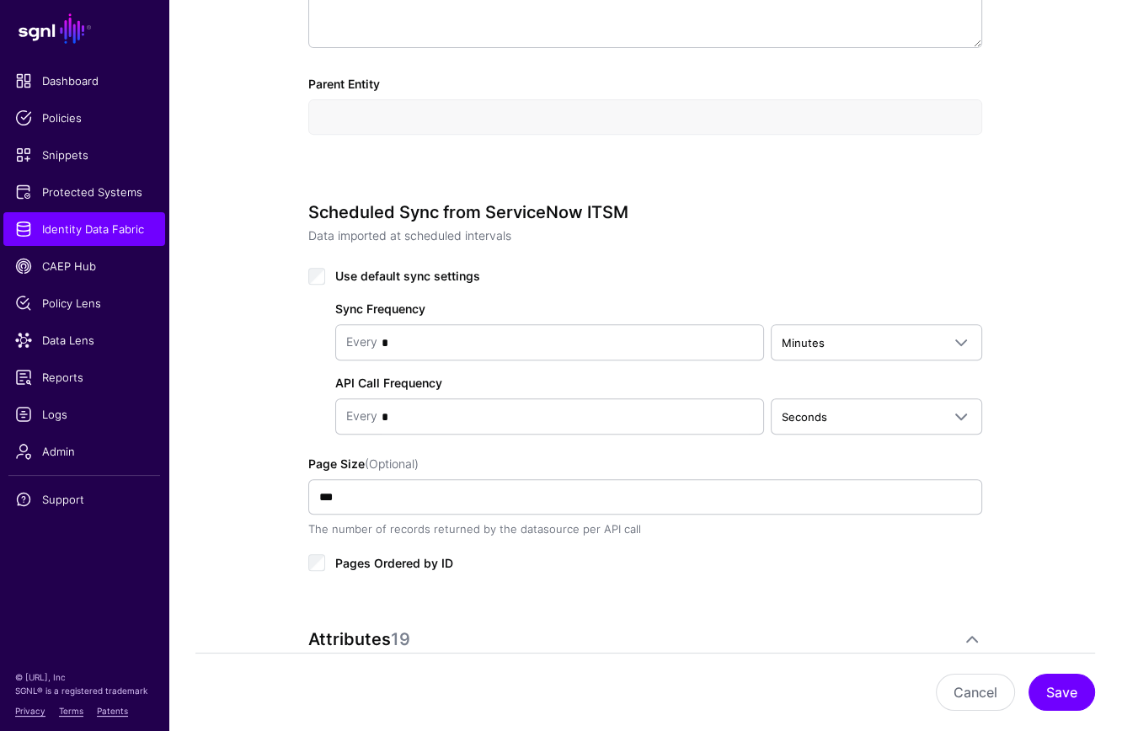
click at [879, 553] on div "Pages Ordered by ID" at bounding box center [645, 562] width 674 height 20
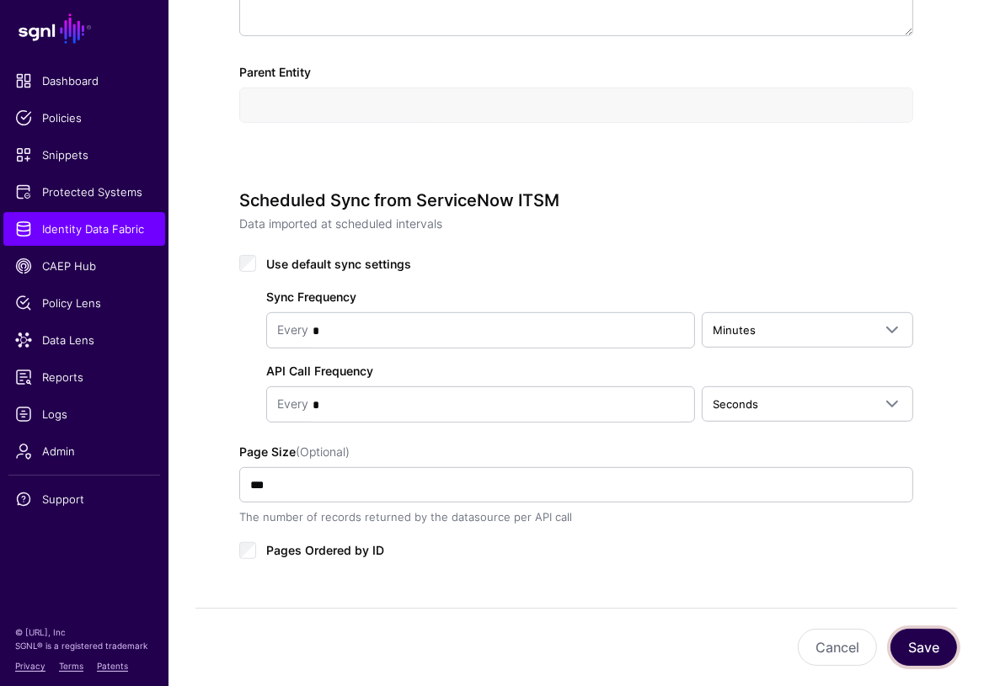
click at [924, 655] on button "Save" at bounding box center [923, 647] width 67 height 37
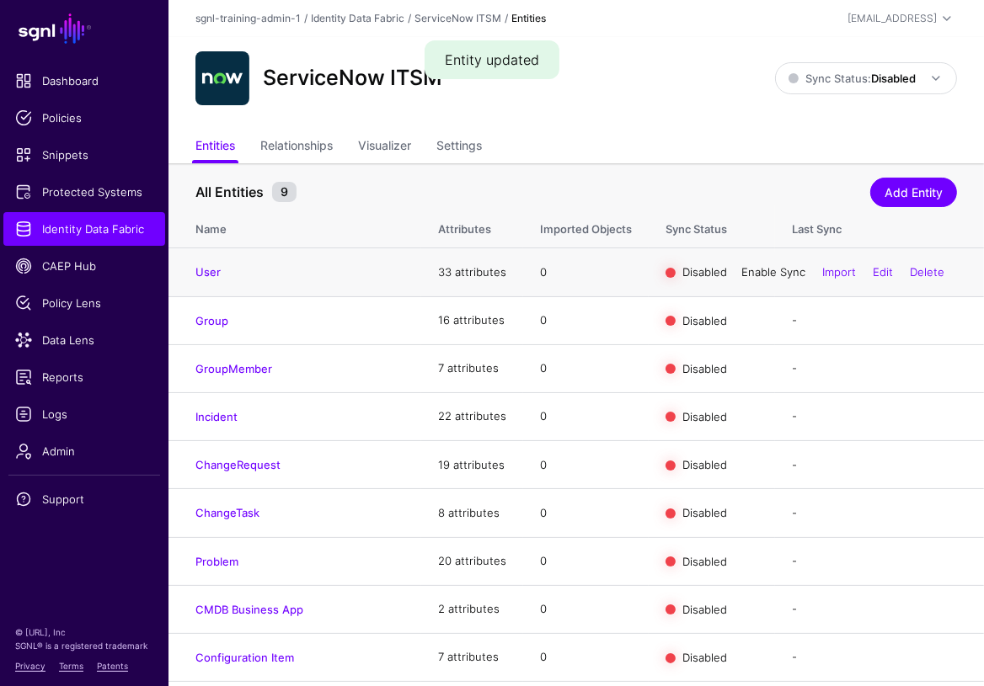
click at [760, 276] on link "Enable Sync" at bounding box center [773, 271] width 64 height 13
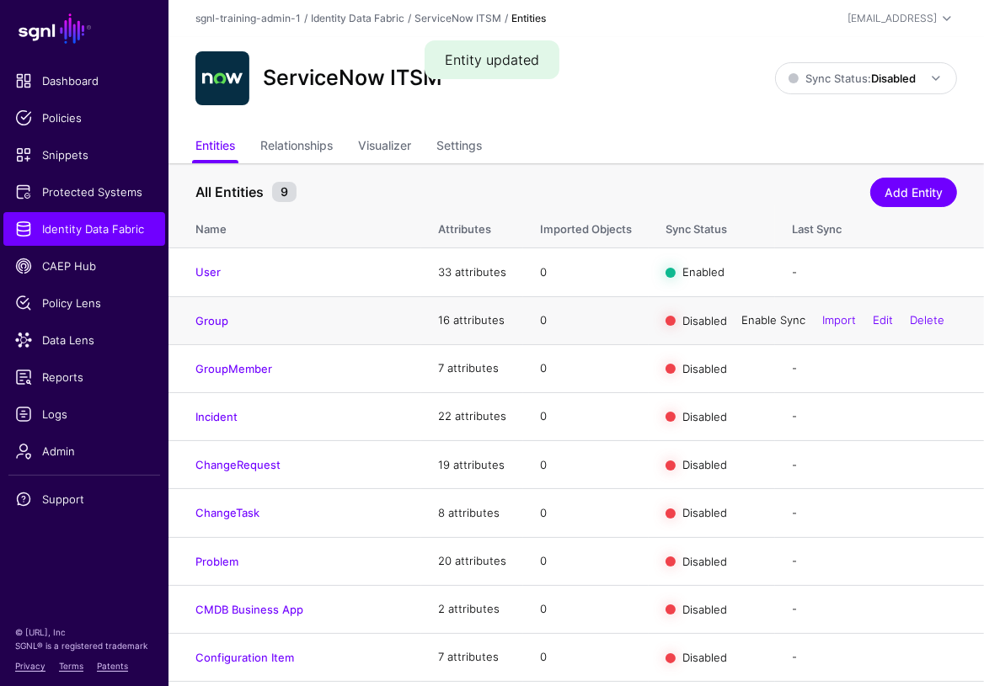
click at [765, 320] on link "Enable Sync" at bounding box center [773, 319] width 64 height 13
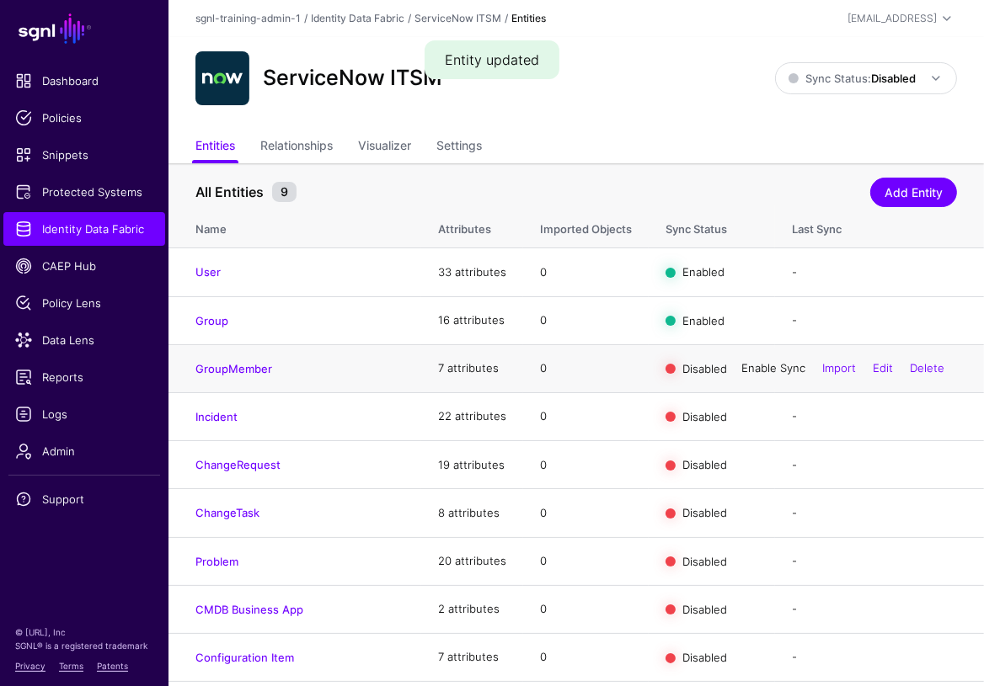
click at [776, 374] on link "Enable Sync" at bounding box center [773, 367] width 64 height 13
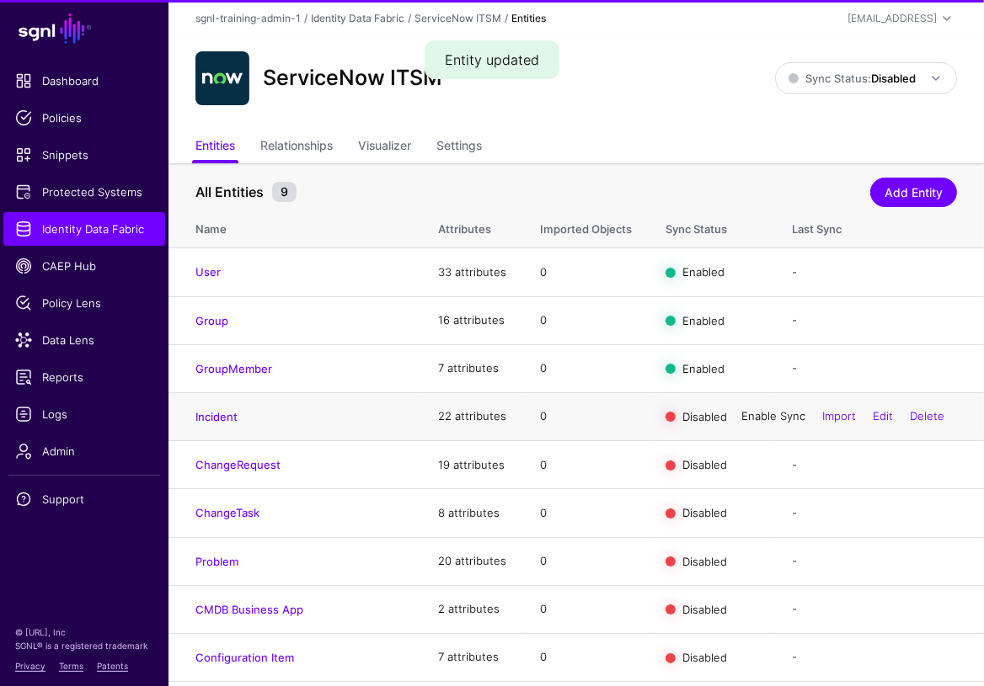
click at [772, 422] on link "Enable Sync" at bounding box center [773, 415] width 64 height 13
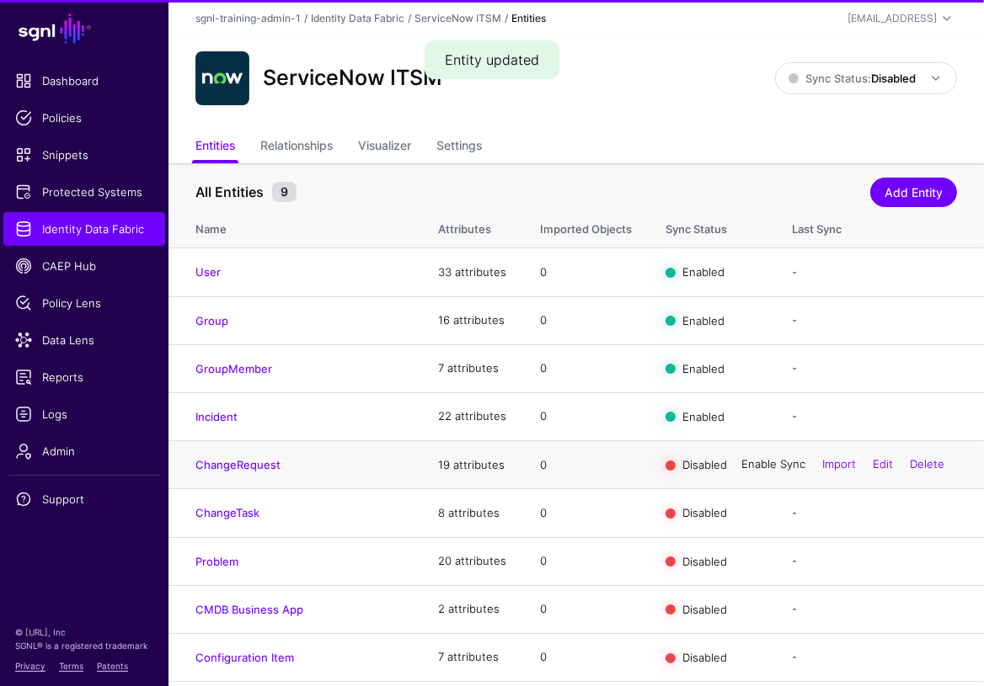
click at [766, 467] on link "Enable Sync" at bounding box center [773, 464] width 64 height 13
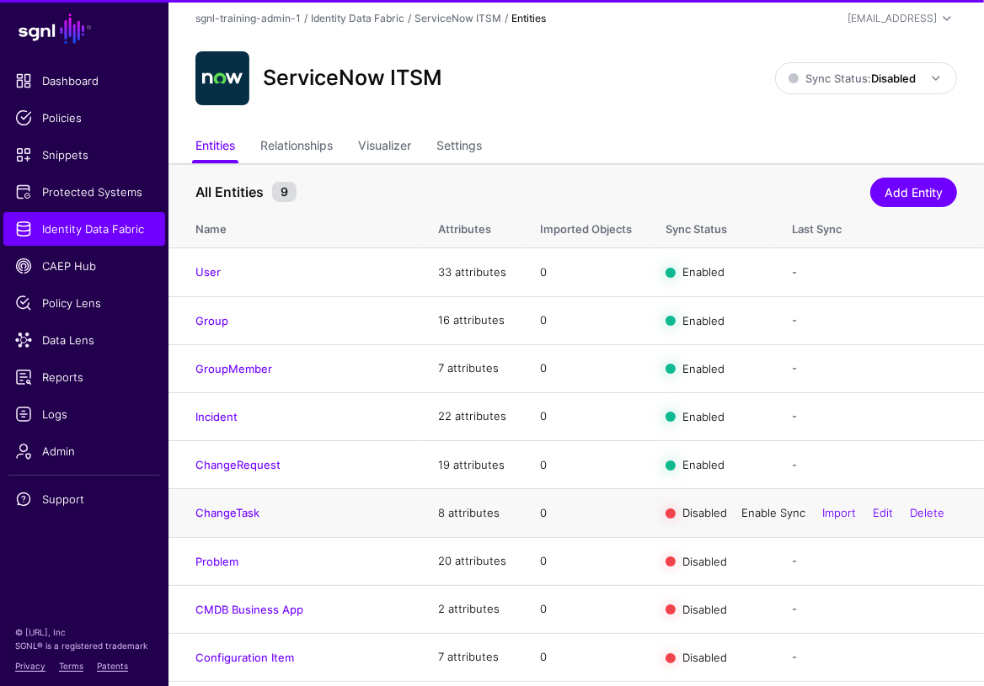
click at [769, 520] on link "Enable Sync" at bounding box center [773, 512] width 64 height 13
click at [767, 566] on link "Enable Sync" at bounding box center [773, 560] width 64 height 13
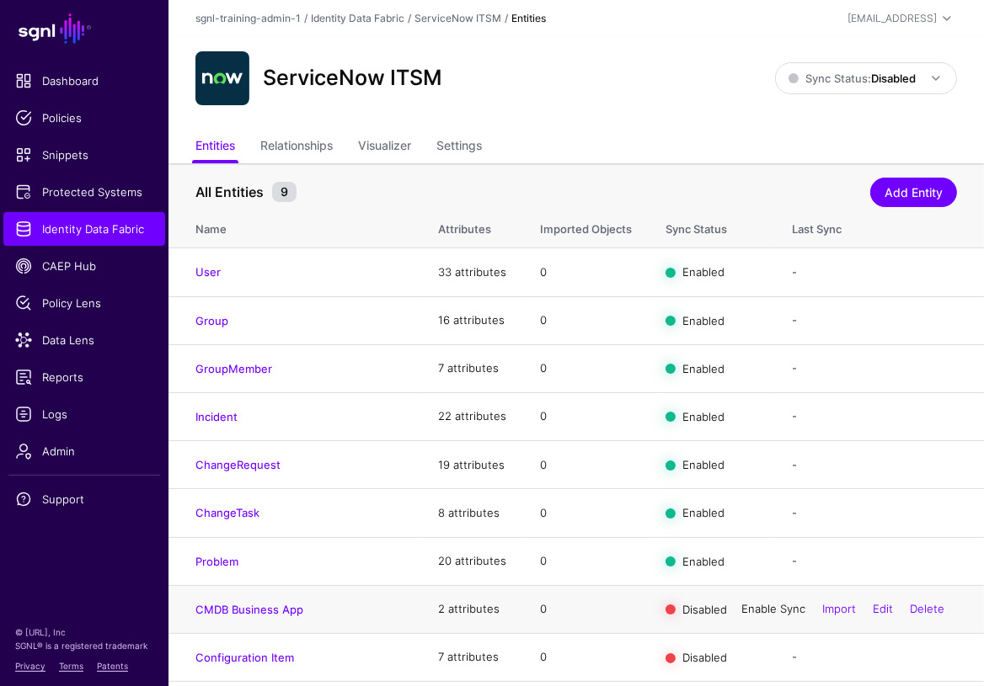
click at [774, 612] on link "Enable Sync" at bounding box center [773, 608] width 64 height 13
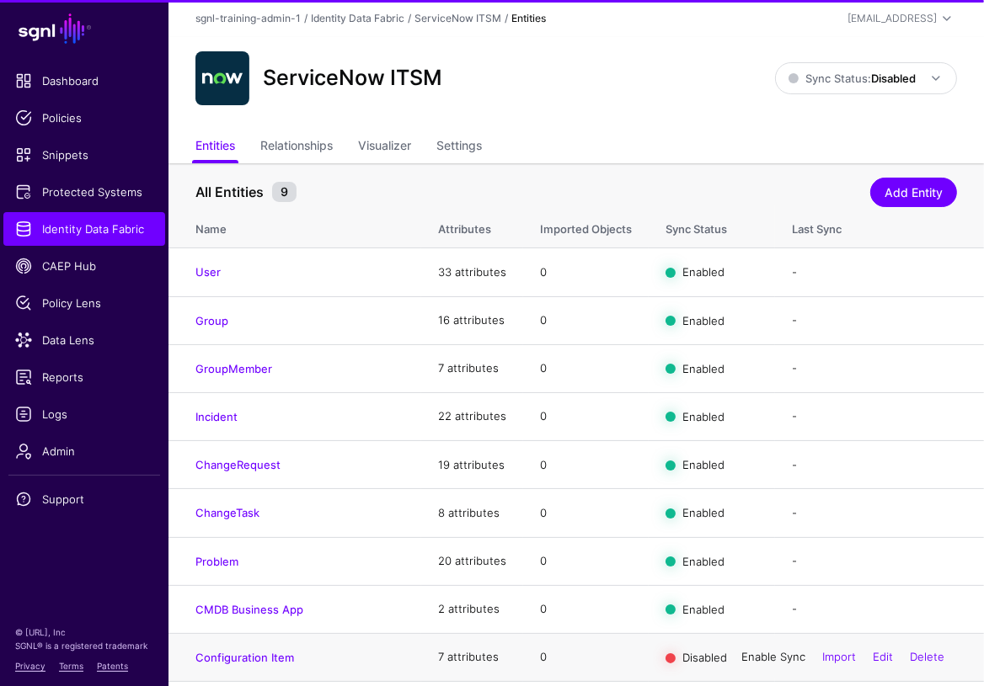
click at [763, 659] on link "Enable Sync" at bounding box center [773, 656] width 64 height 13
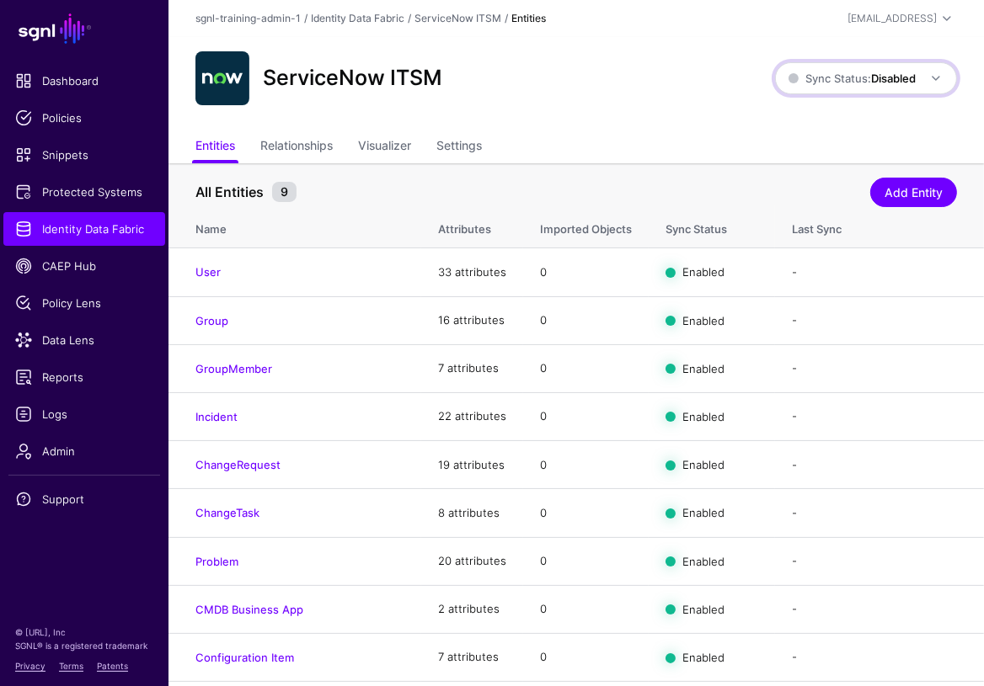
drag, startPoint x: 887, startPoint y: 88, endPoint x: 861, endPoint y: 98, distance: 27.7
click at [887, 88] on link "Sync Status: Disabled" at bounding box center [866, 78] width 182 height 32
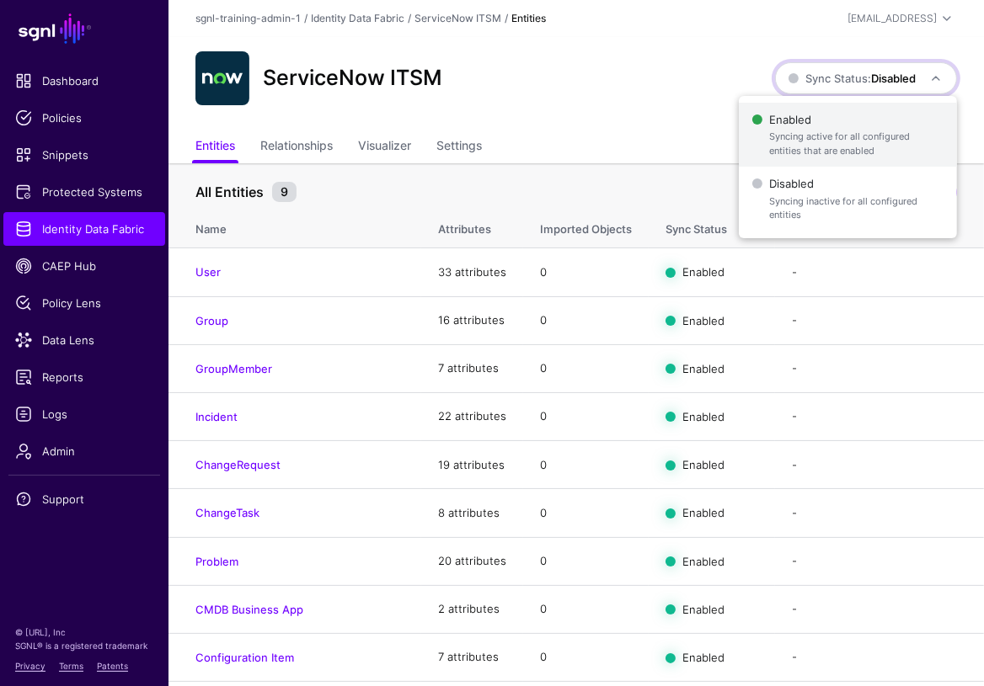
click at [802, 135] on span "Syncing active for all configured entities that are enabled" at bounding box center [856, 144] width 174 height 28
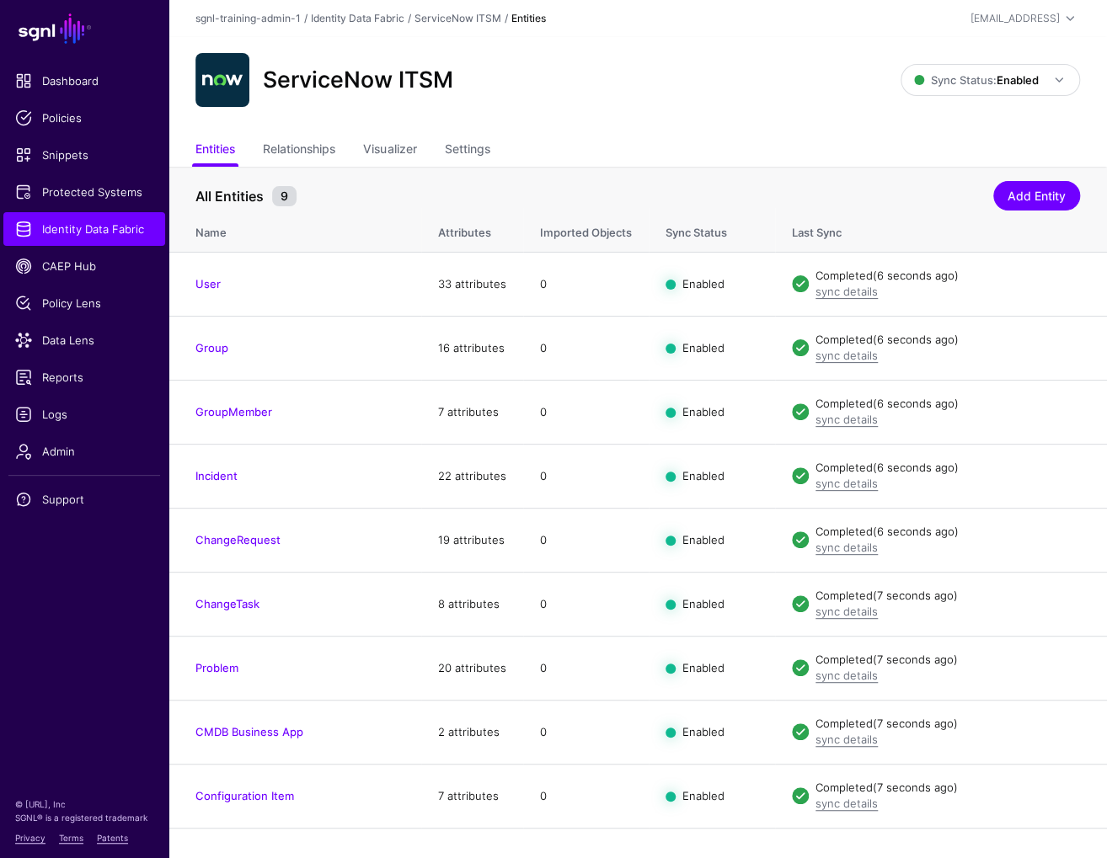
click at [788, 160] on ul "Entities Relationships Visualizer Settings" at bounding box center [637, 151] width 884 height 32
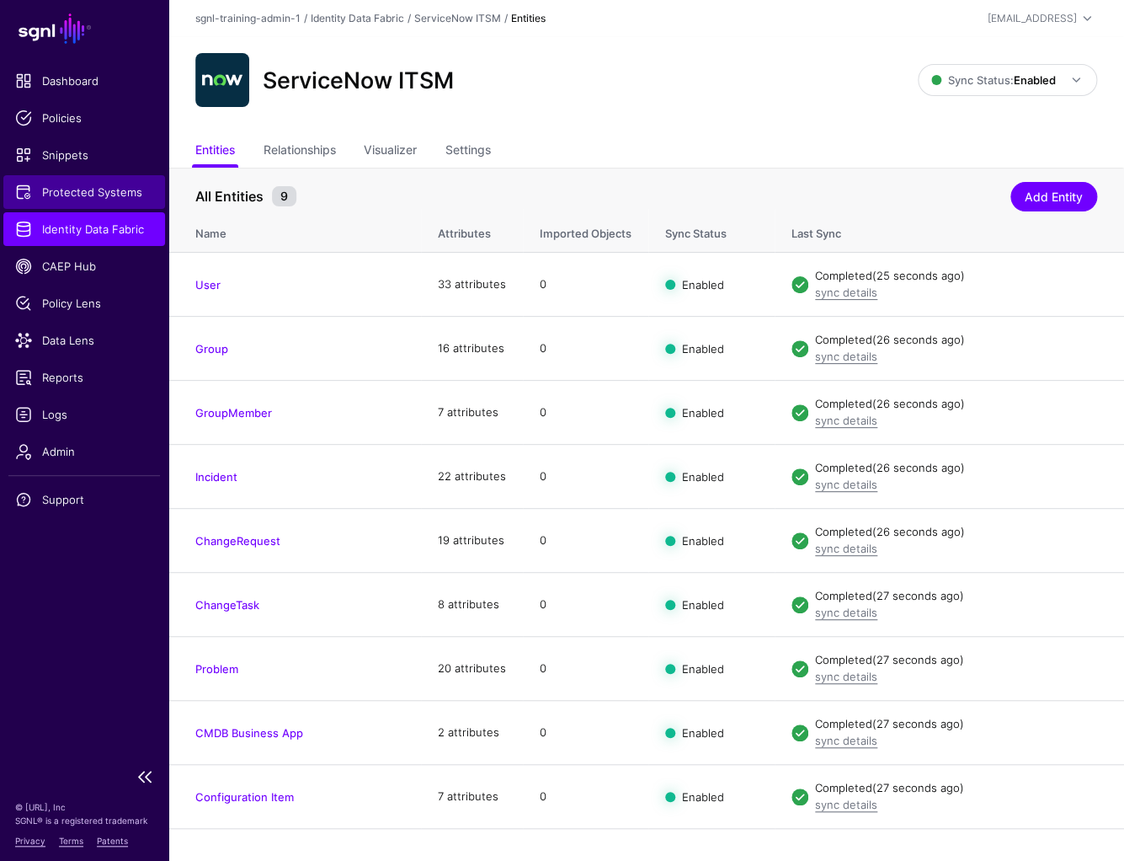
click at [88, 193] on span "Protected Systems" at bounding box center [84, 192] width 138 height 17
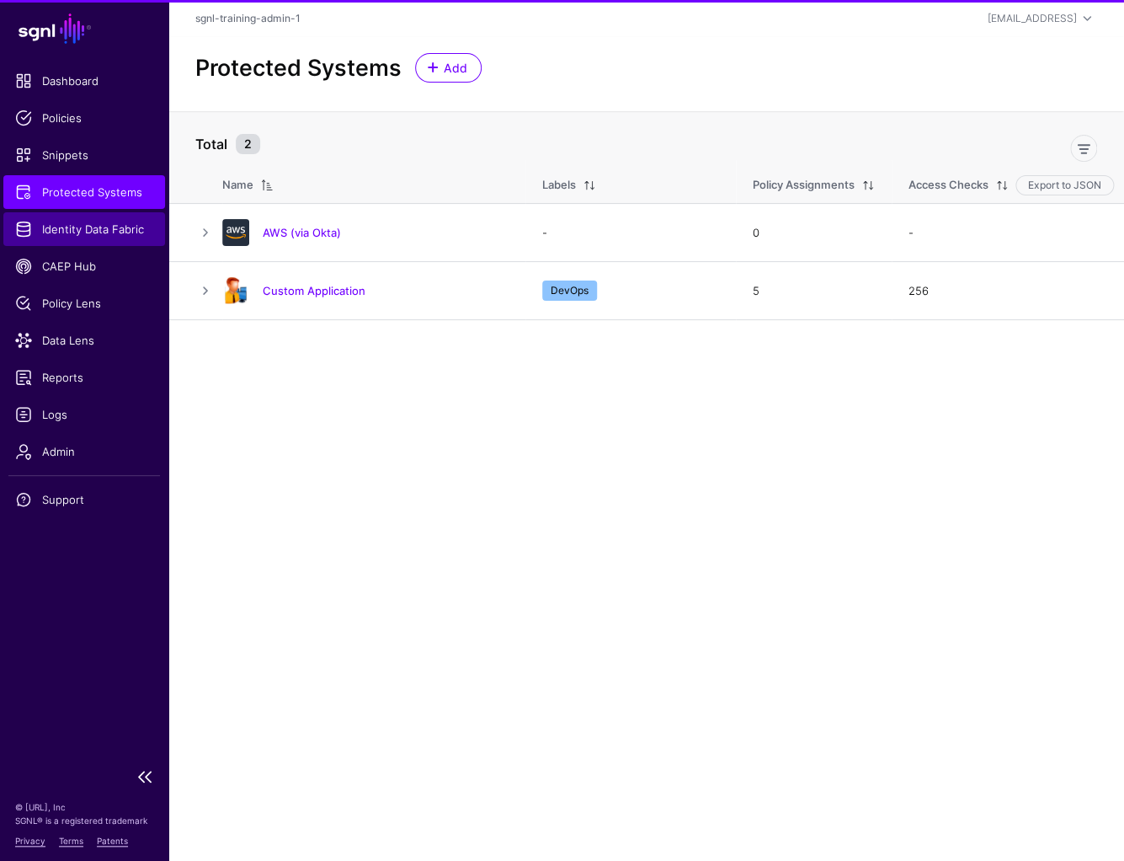
click at [88, 235] on span "Identity Data Fabric" at bounding box center [84, 229] width 138 height 17
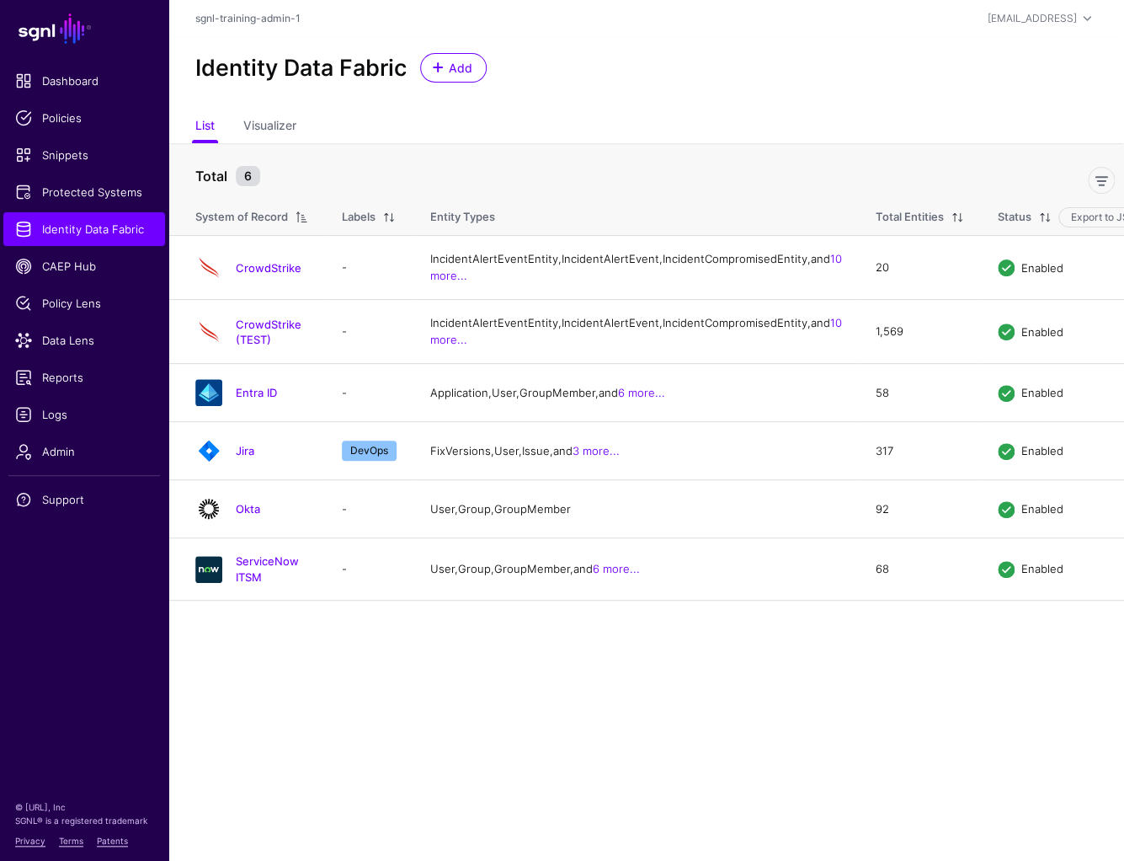
drag, startPoint x: 301, startPoint y: 641, endPoint x: 432, endPoint y: 610, distance: 135.0
click at [299, 583] on link "ServiceNow ITSM" at bounding box center [267, 568] width 63 height 29
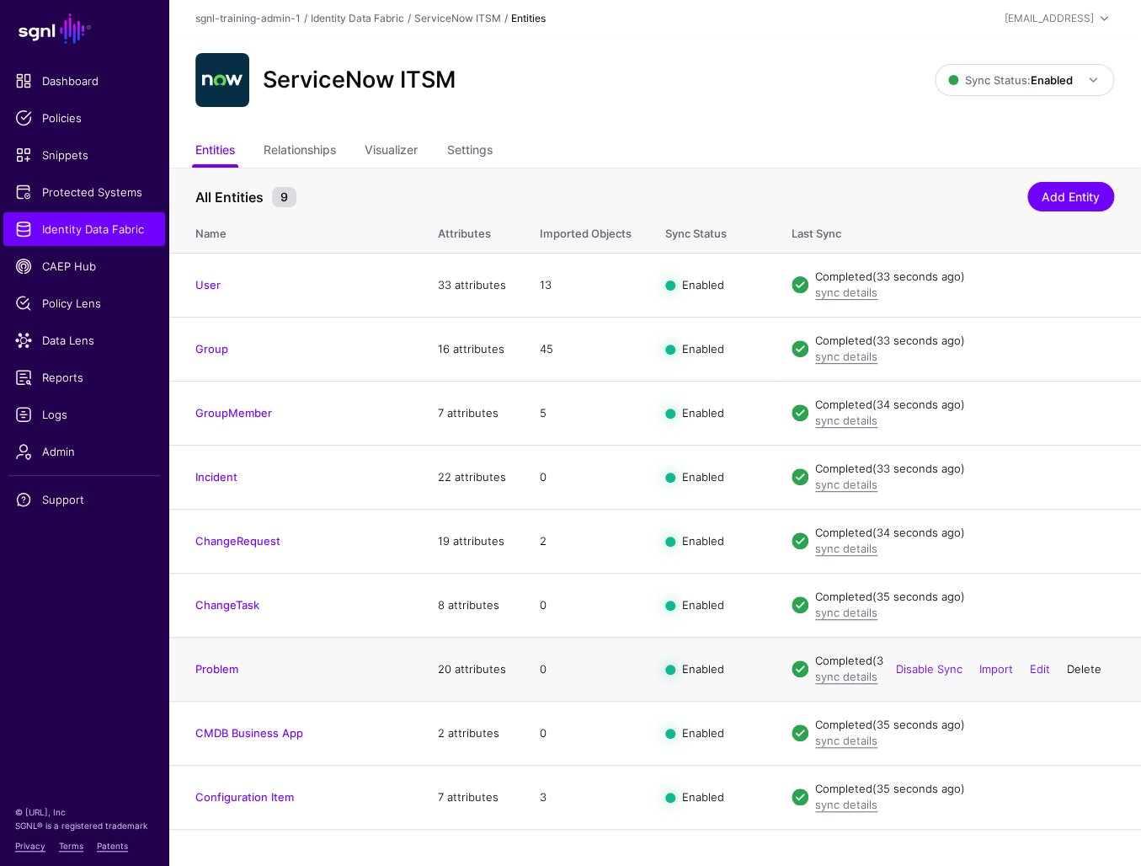
click at [1077, 669] on link "Delete" at bounding box center [1084, 668] width 35 height 13
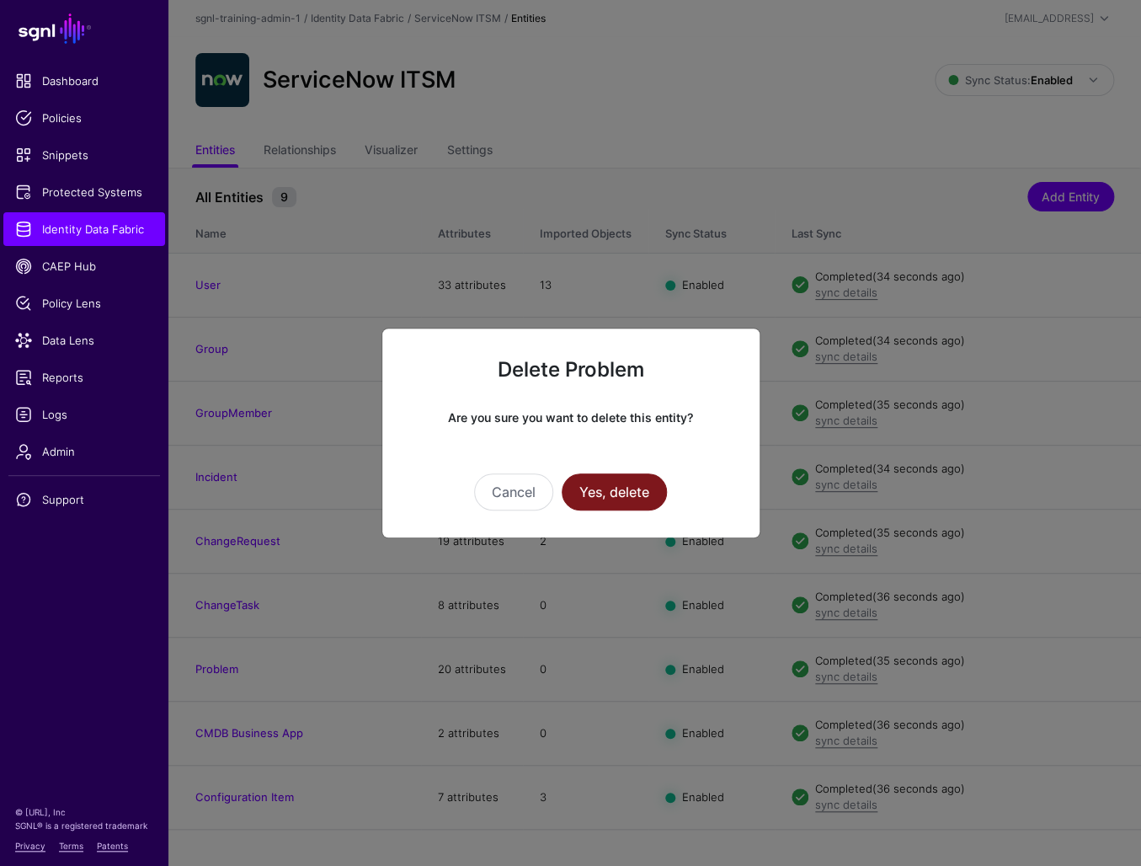
click at [627, 499] on button "Yes, delete" at bounding box center [614, 491] width 105 height 37
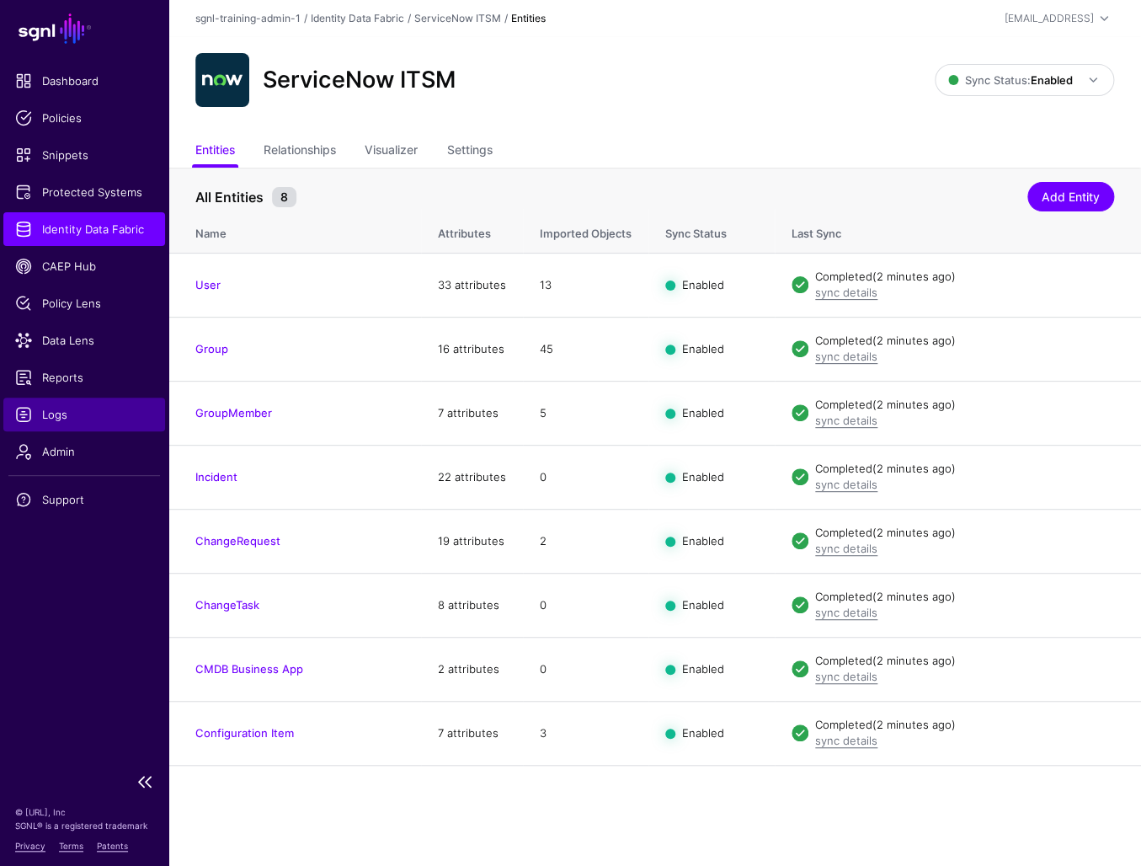
drag, startPoint x: 67, startPoint y: 412, endPoint x: 82, endPoint y: 403, distance: 16.6
click at [67, 412] on span "Logs" at bounding box center [84, 414] width 138 height 17
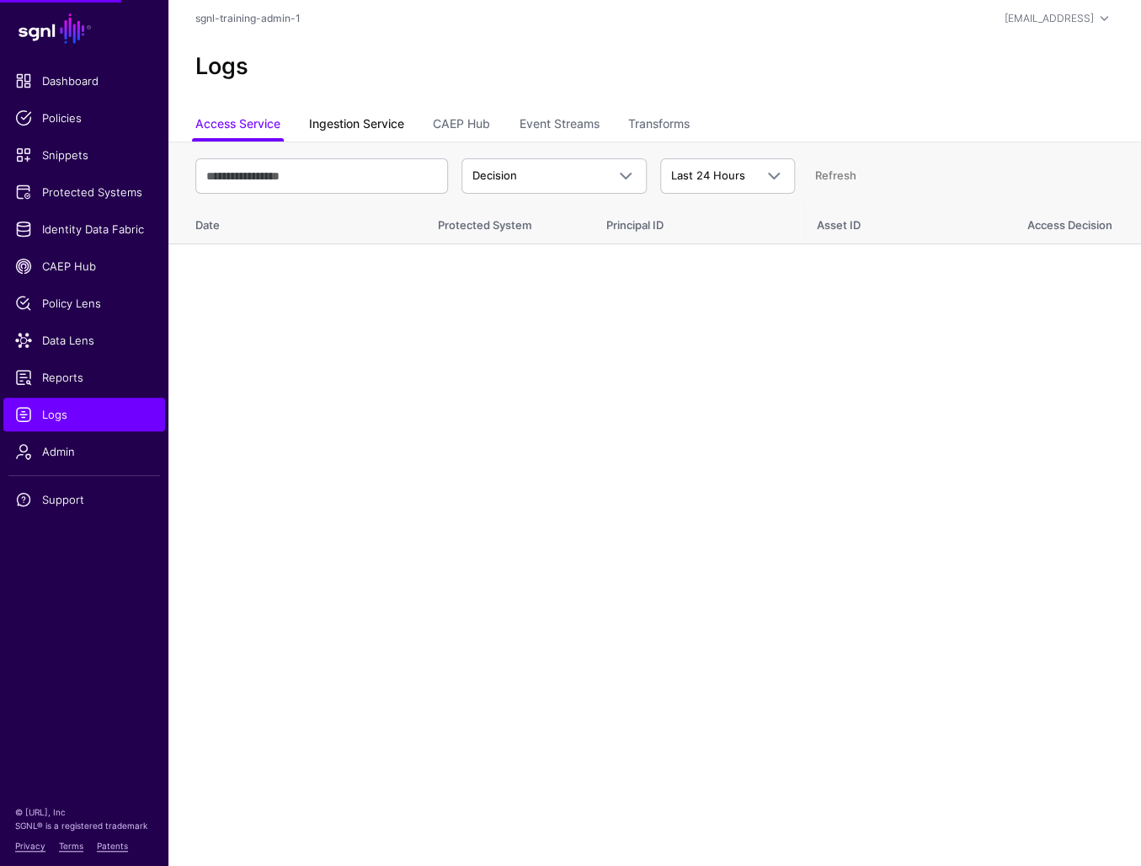
click at [371, 132] on link "Ingestion Service" at bounding box center [356, 125] width 95 height 32
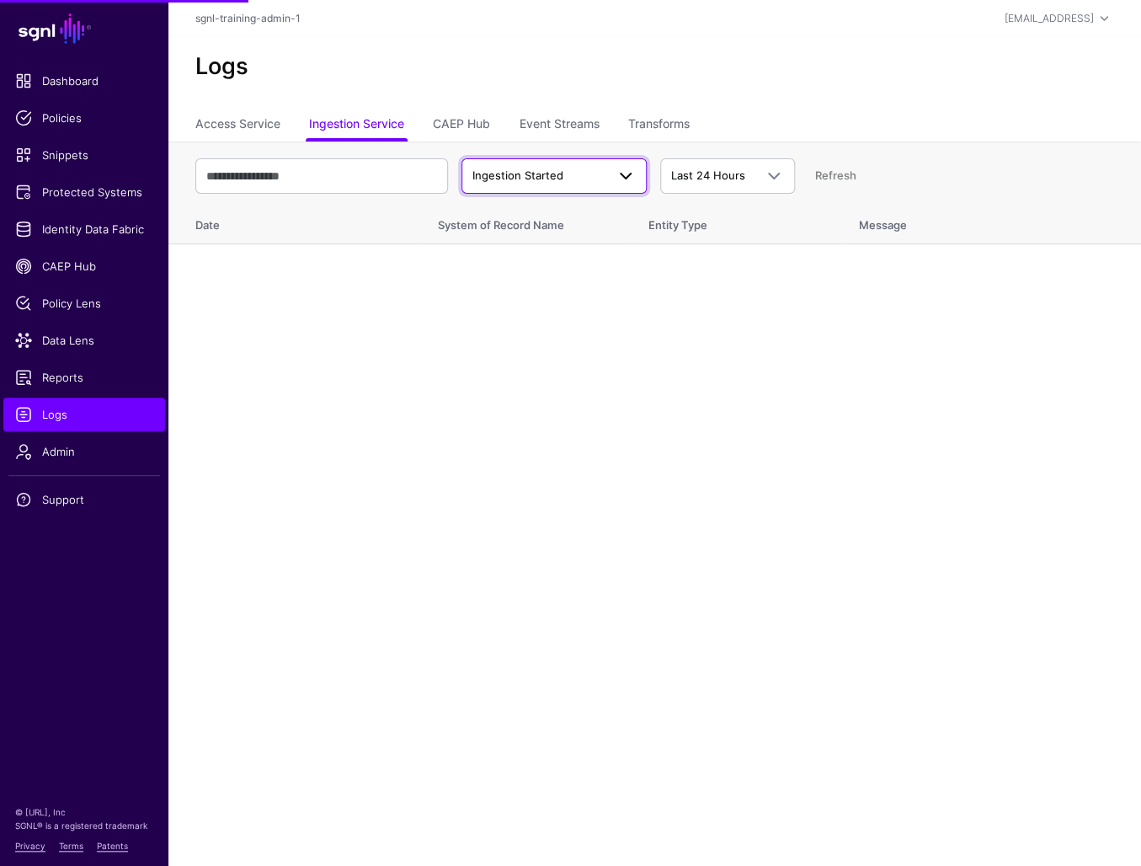
click at [518, 174] on span "Ingestion Started" at bounding box center [517, 174] width 91 height 13
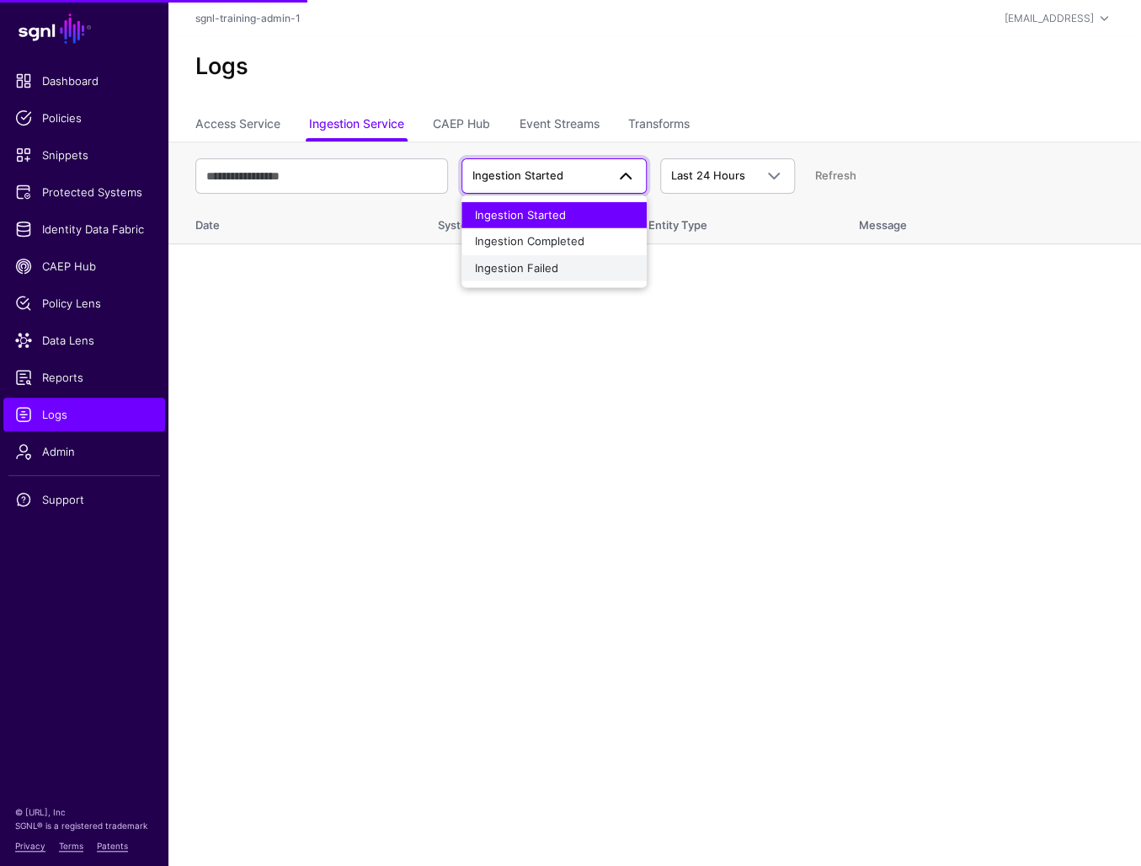
click at [538, 267] on span "Ingestion Failed" at bounding box center [516, 267] width 83 height 13
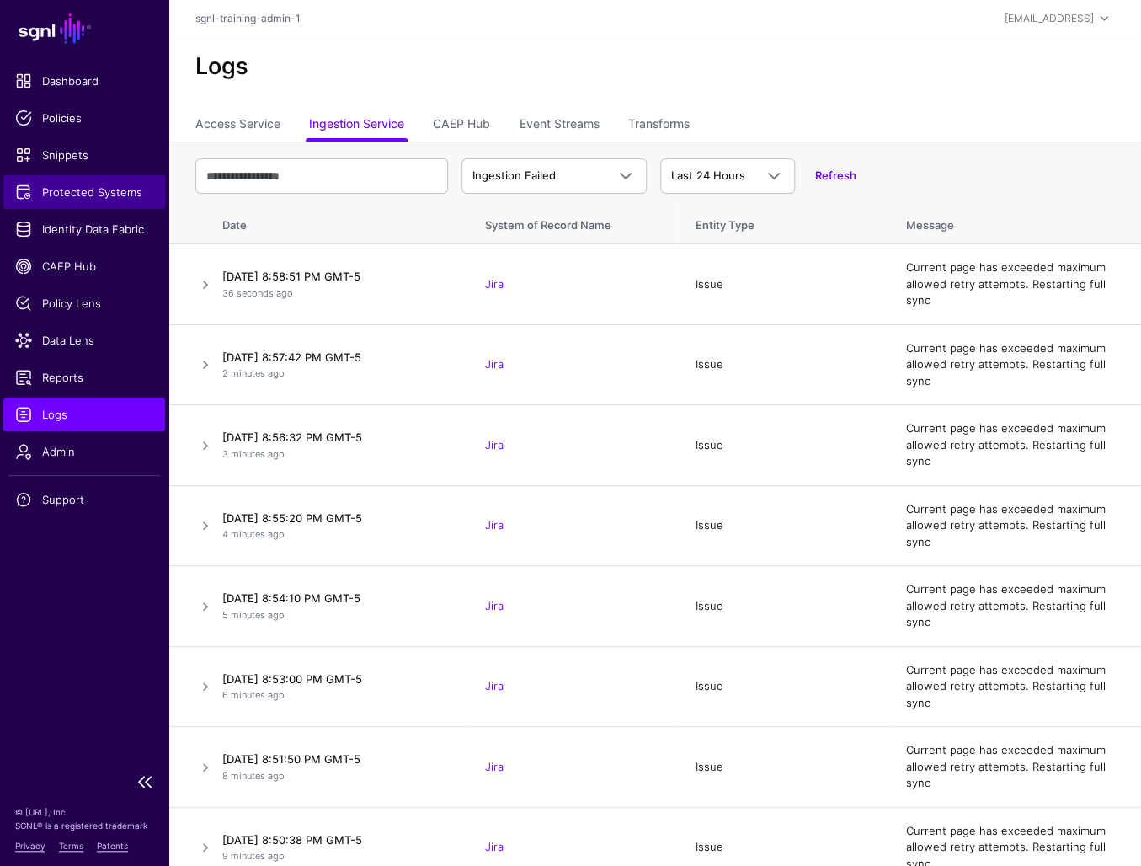
click at [108, 177] on link "Protected Systems" at bounding box center [84, 192] width 162 height 34
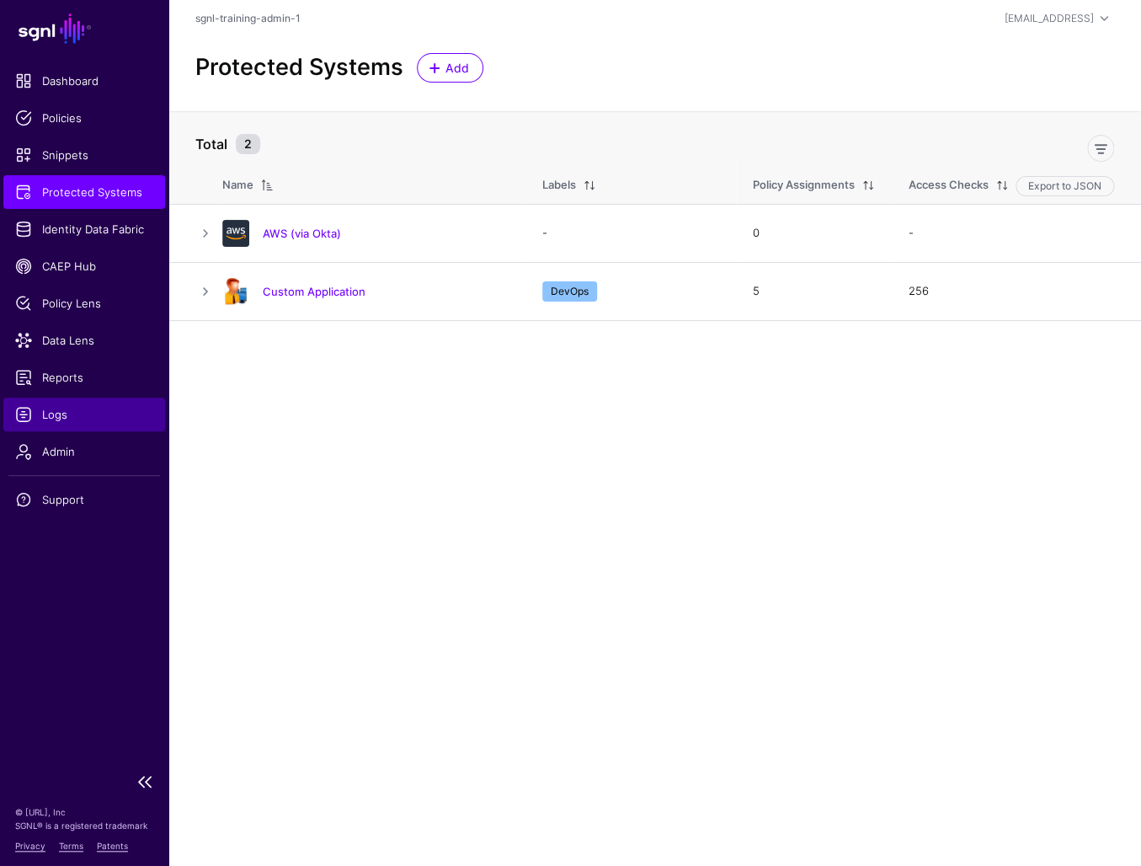
click at [83, 400] on link "Logs" at bounding box center [84, 414] width 162 height 34
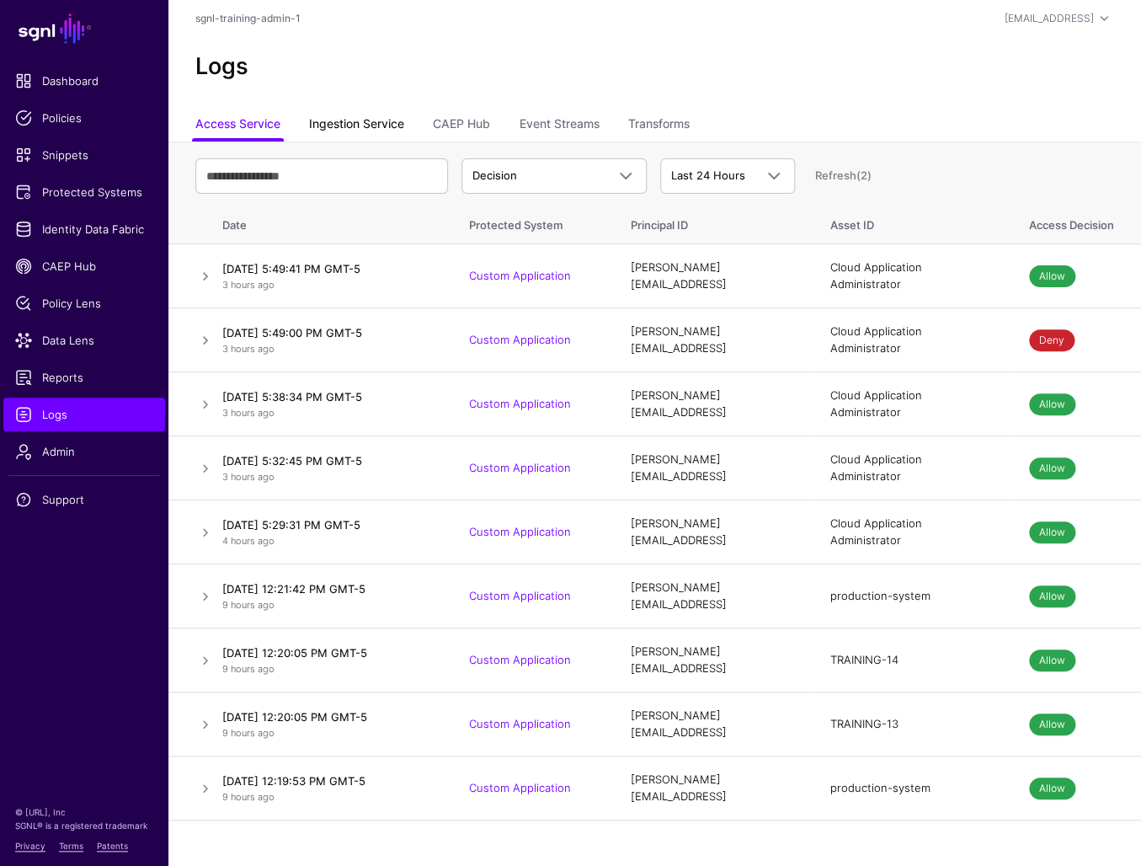
click at [396, 114] on link "Ingestion Service" at bounding box center [356, 125] width 95 height 32
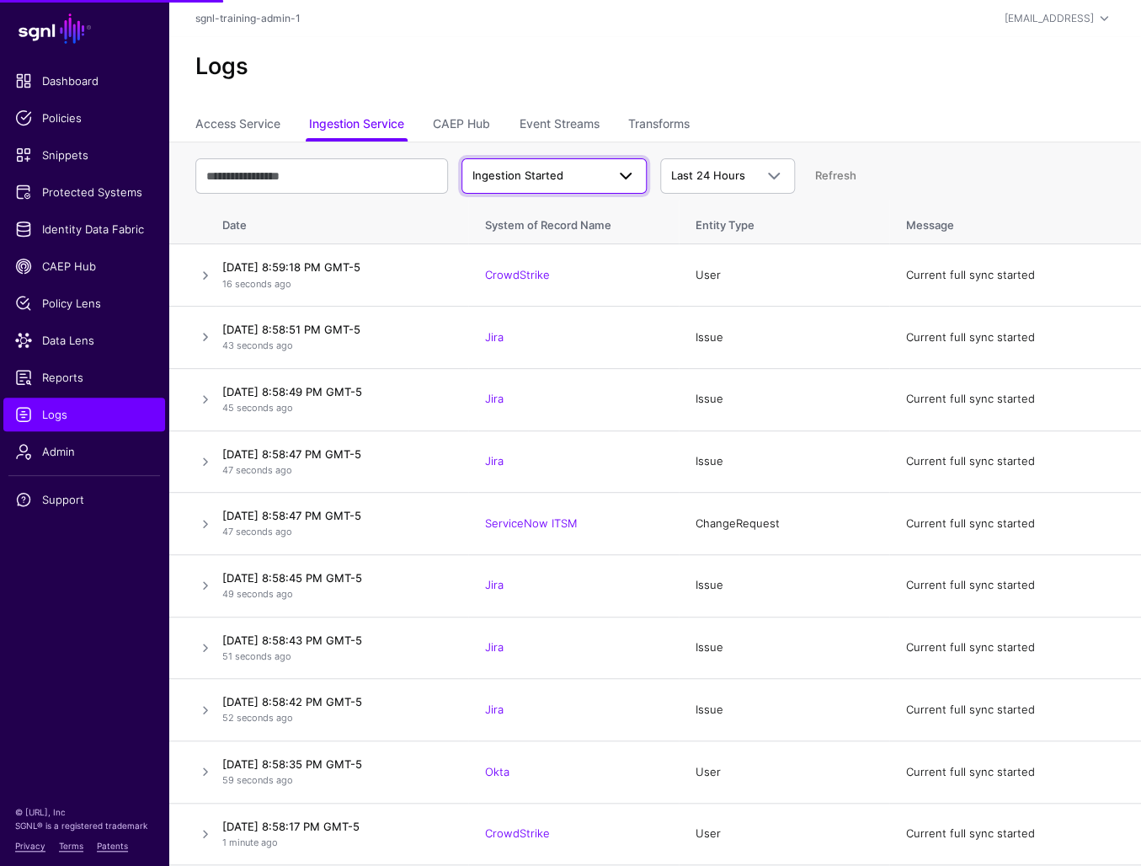
click at [578, 169] on span "Ingestion Started" at bounding box center [538, 176] width 133 height 17
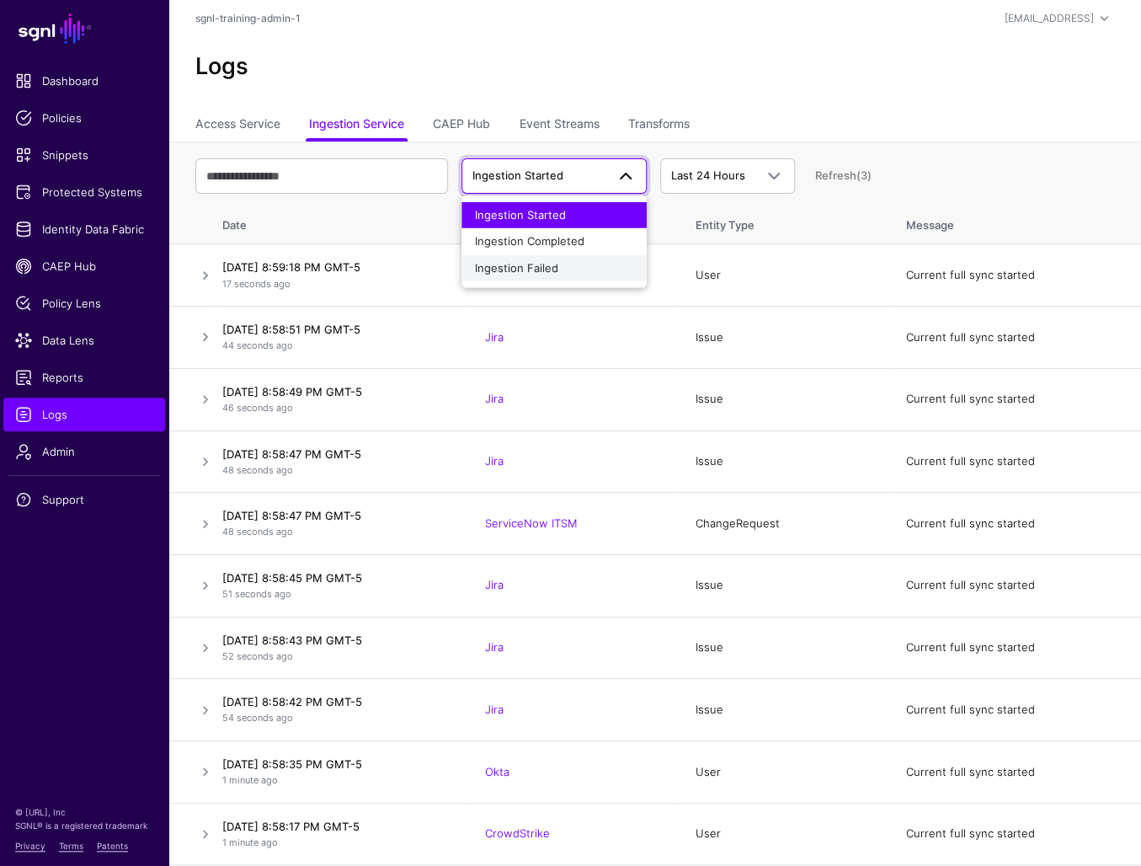
click at [538, 277] on button "Ingestion Failed" at bounding box center [553, 268] width 185 height 27
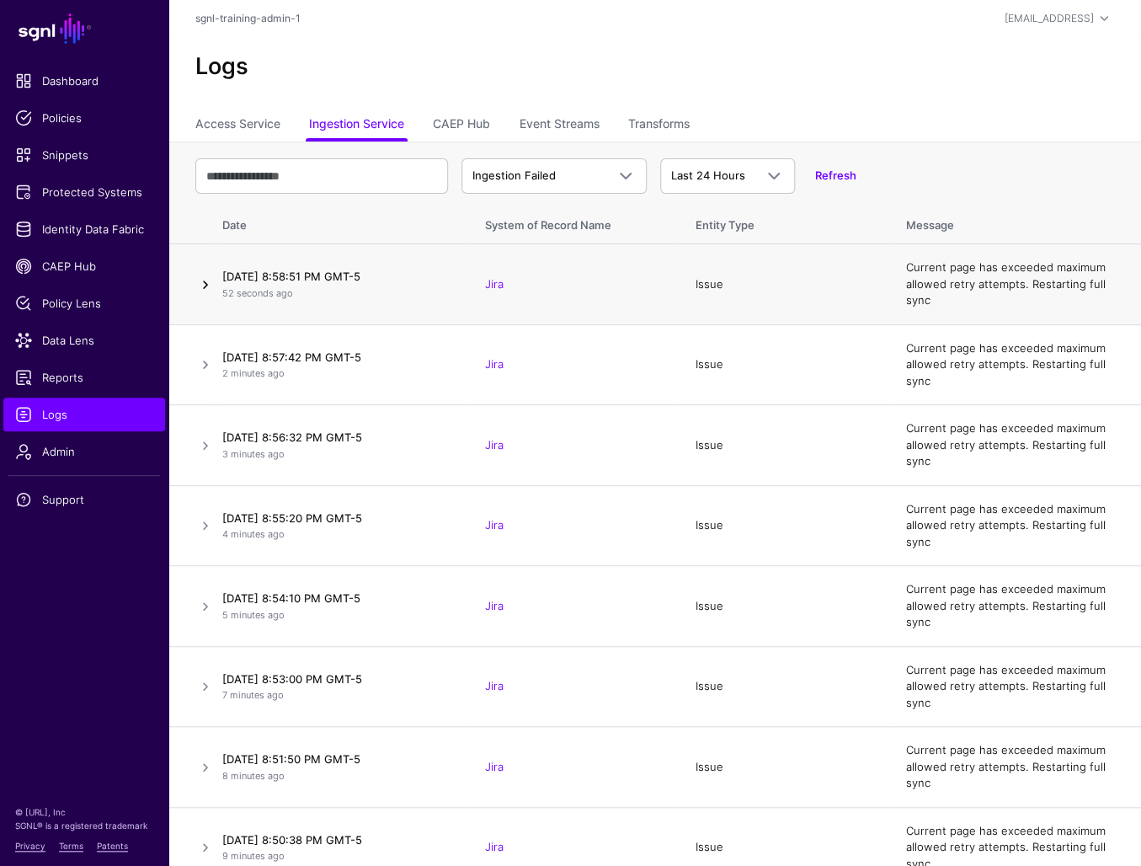
click at [205, 284] on link at bounding box center [205, 285] width 20 height 20
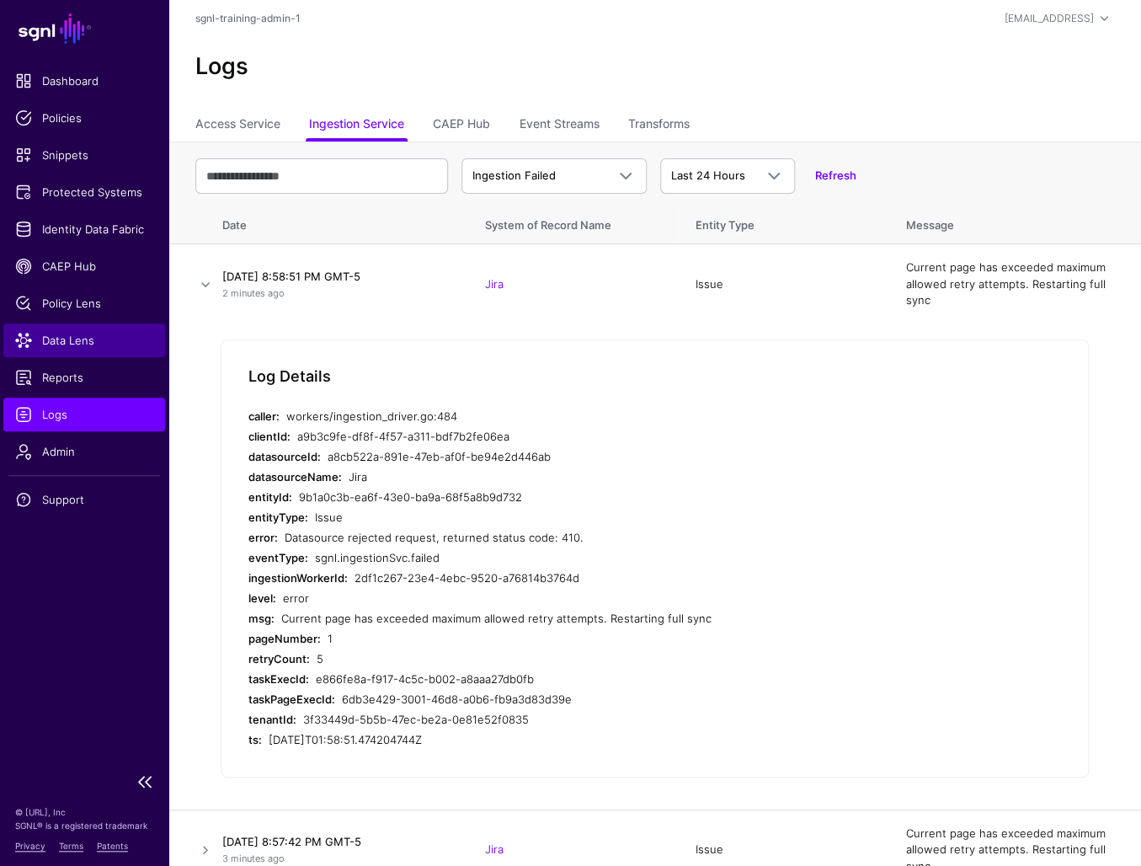
click at [56, 339] on span "Data Lens" at bounding box center [84, 340] width 138 height 17
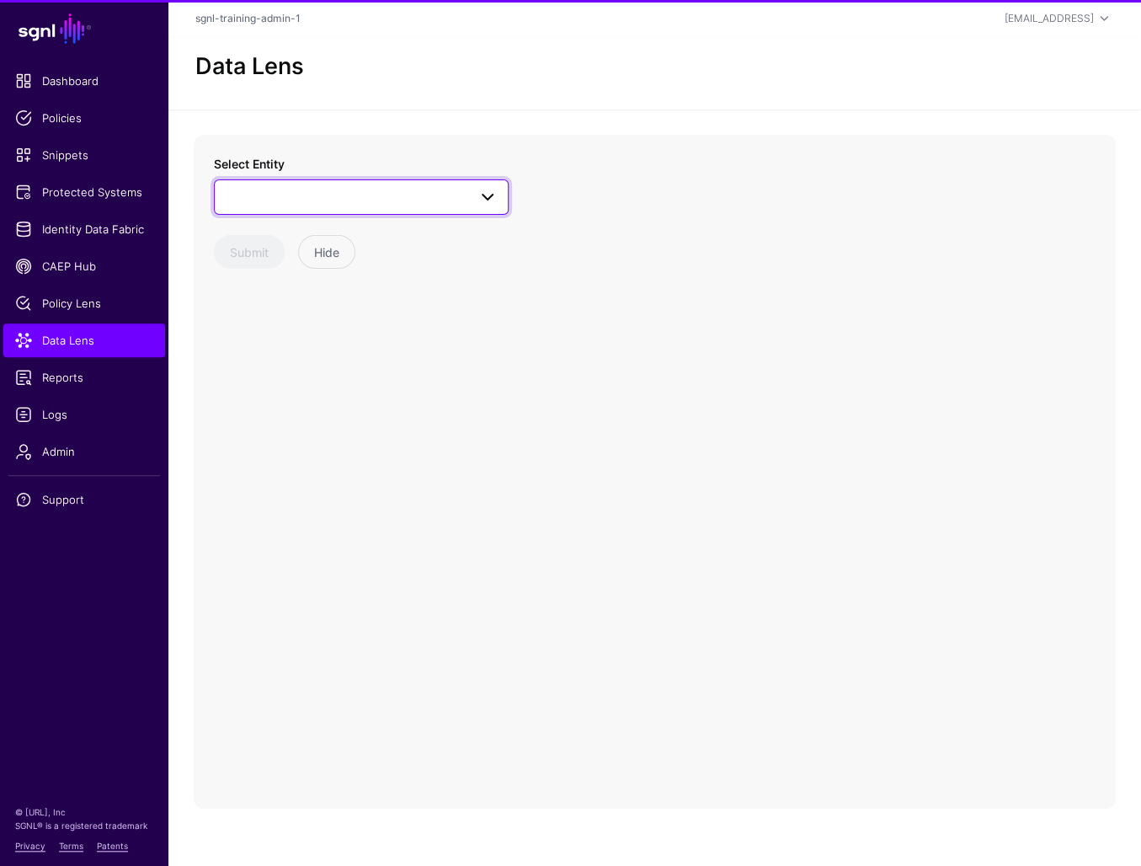
click at [346, 212] on link at bounding box center [361, 196] width 295 height 35
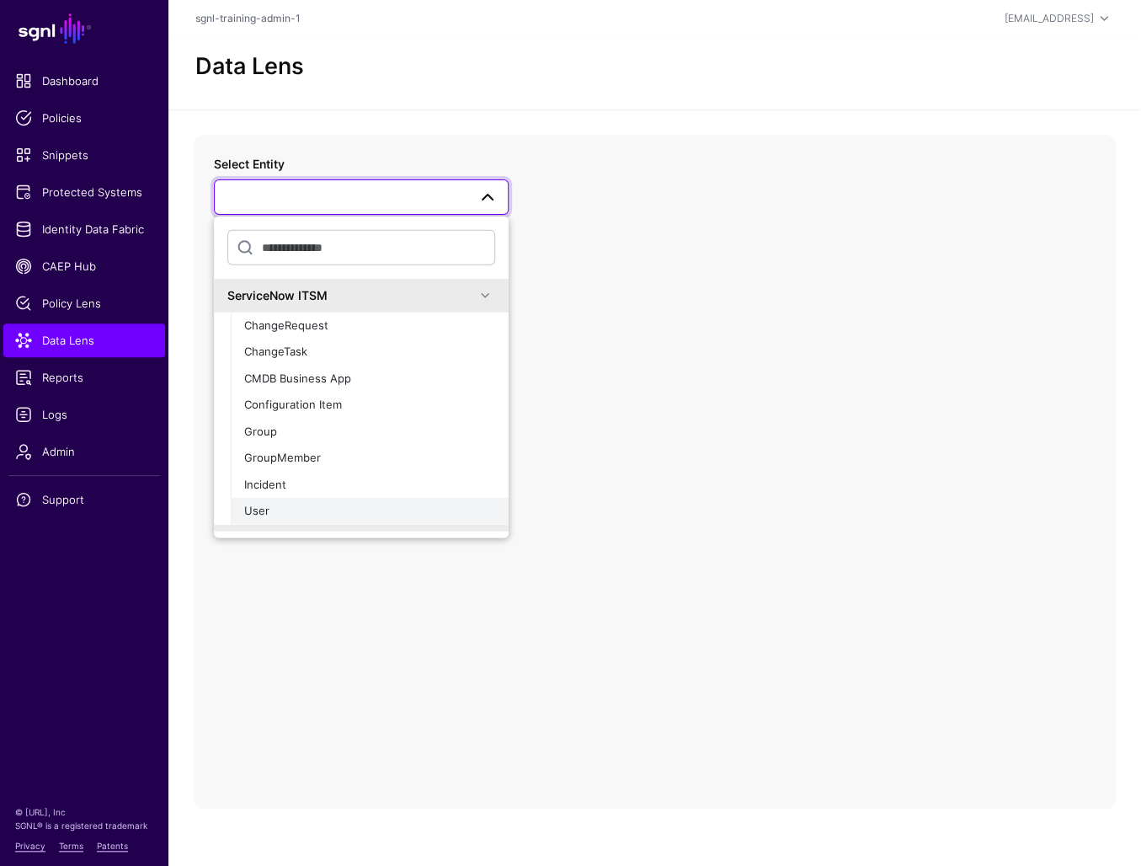
click at [287, 501] on button "User" at bounding box center [370, 511] width 278 height 27
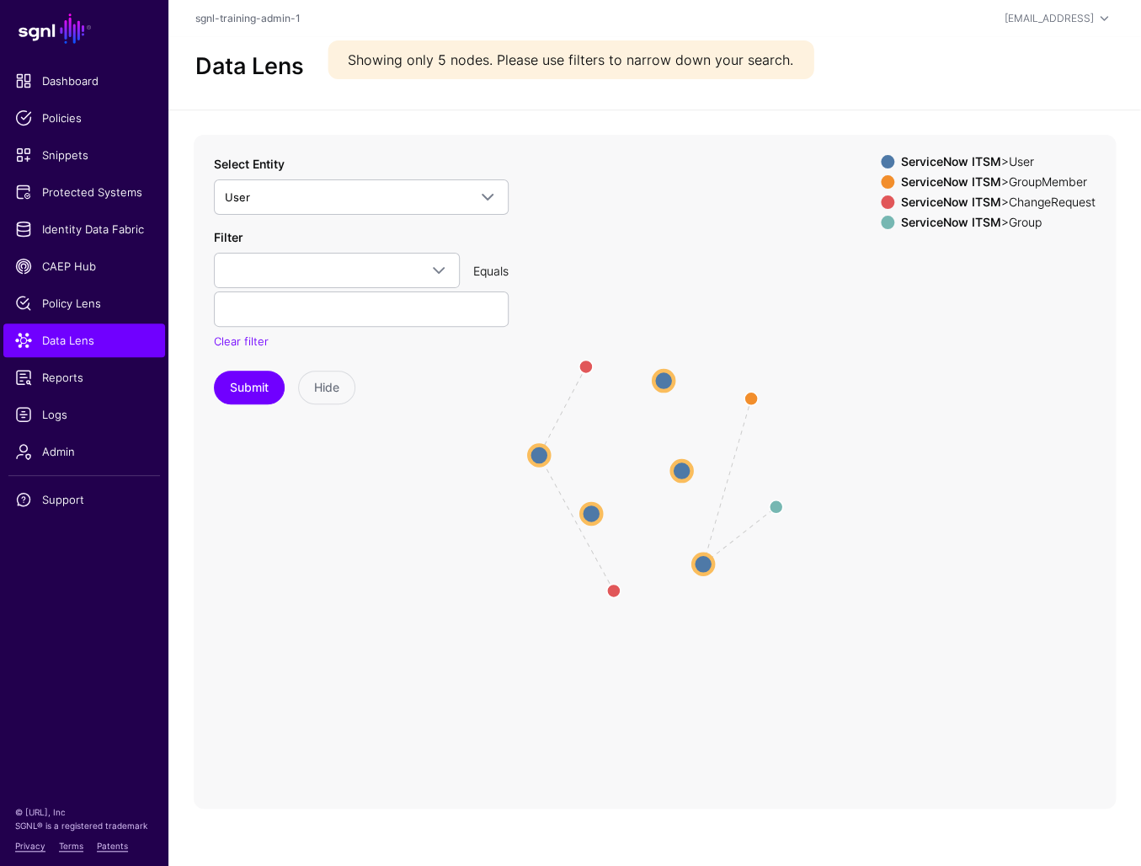
drag, startPoint x: 555, startPoint y: 425, endPoint x: 536, endPoint y: 451, distance: 31.8
click at [553, 429] on icon "MemberOfAssignmentGroup UserInGroup RequestedBy RequestedBy User User User User…" at bounding box center [655, 472] width 922 height 674
click at [534, 461] on circle at bounding box center [536, 459] width 20 height 20
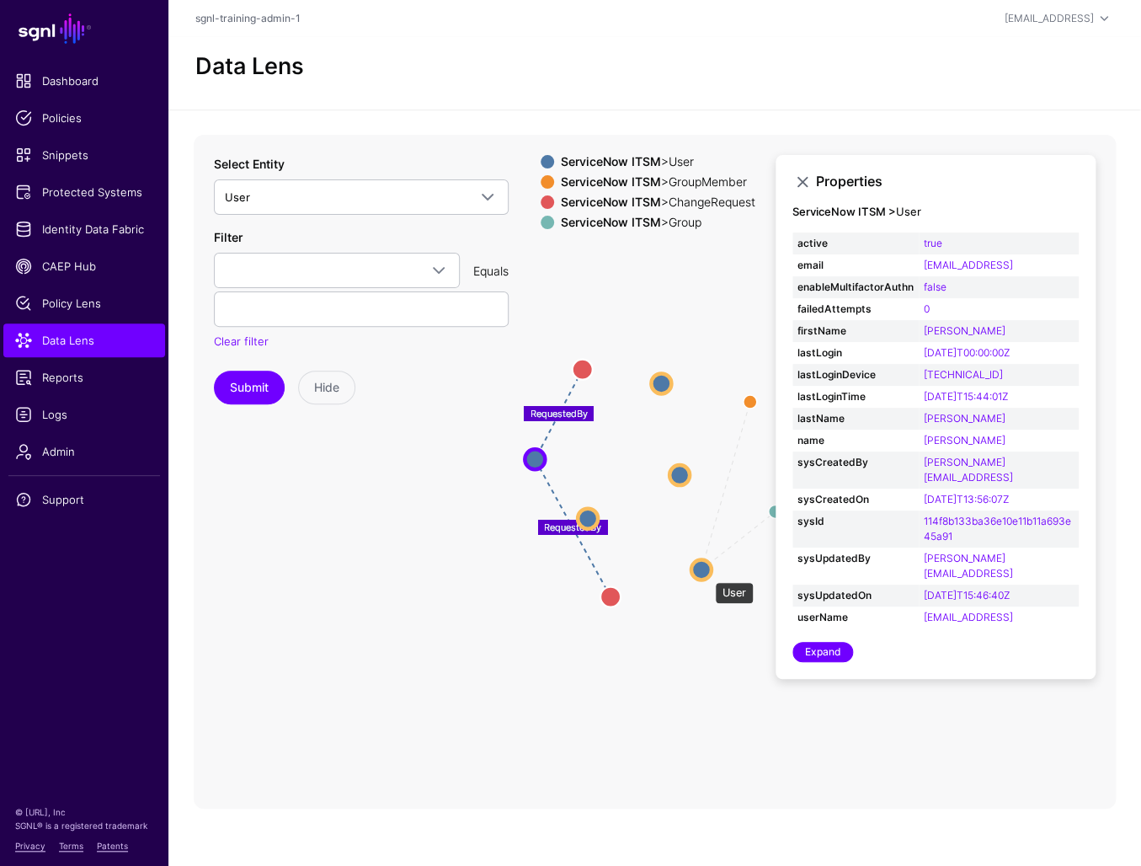
click at [707, 573] on circle at bounding box center [701, 569] width 20 height 20
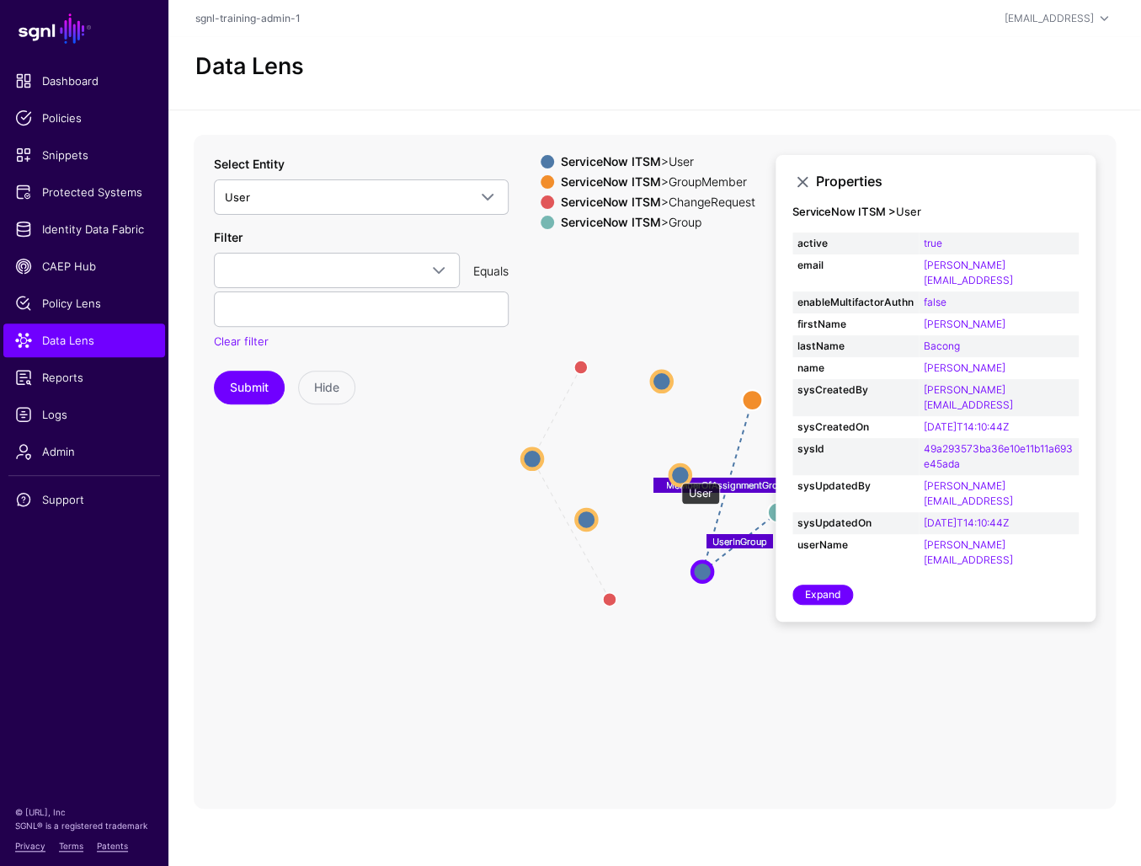
click at [673, 474] on circle at bounding box center [680, 475] width 20 height 20
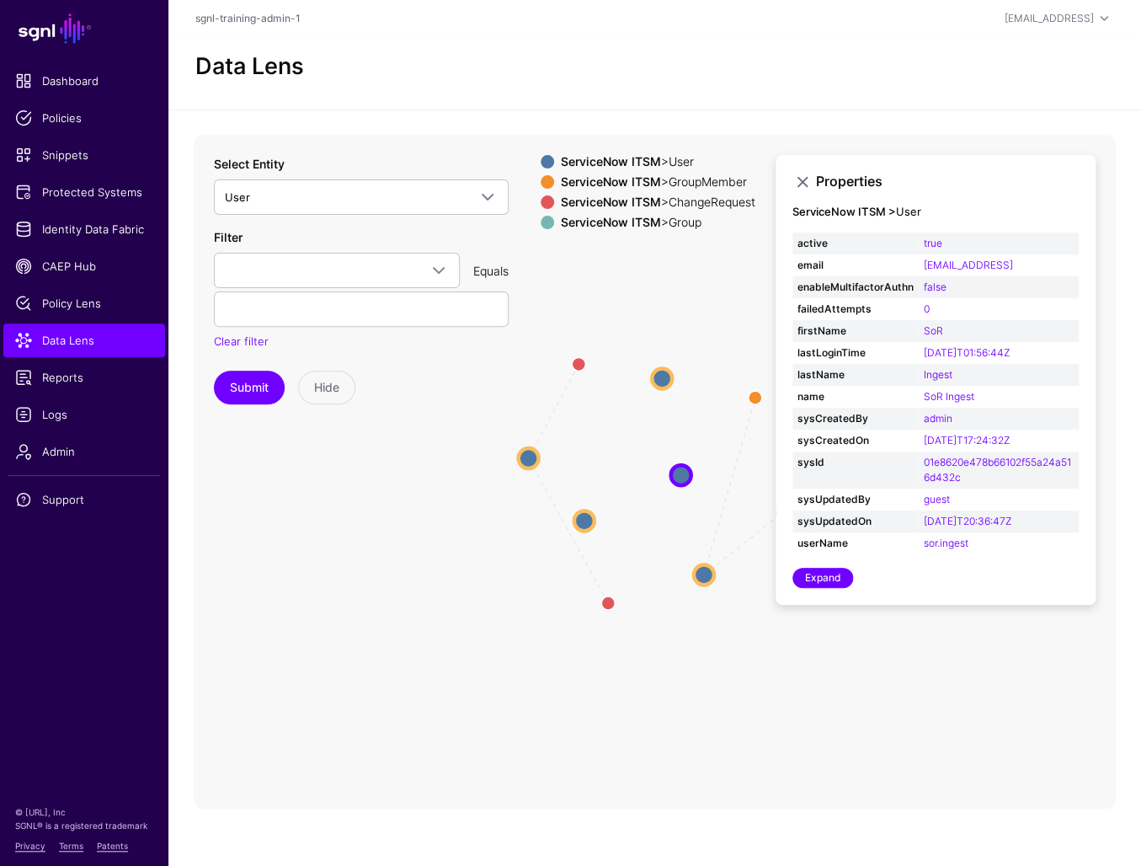
click at [590, 509] on icon "UserInGroup MemberOfAssignmentGroup RequestedBy RequestedBy Group Group GroupMe…" at bounding box center [655, 472] width 922 height 674
click at [587, 525] on circle at bounding box center [583, 520] width 20 height 20
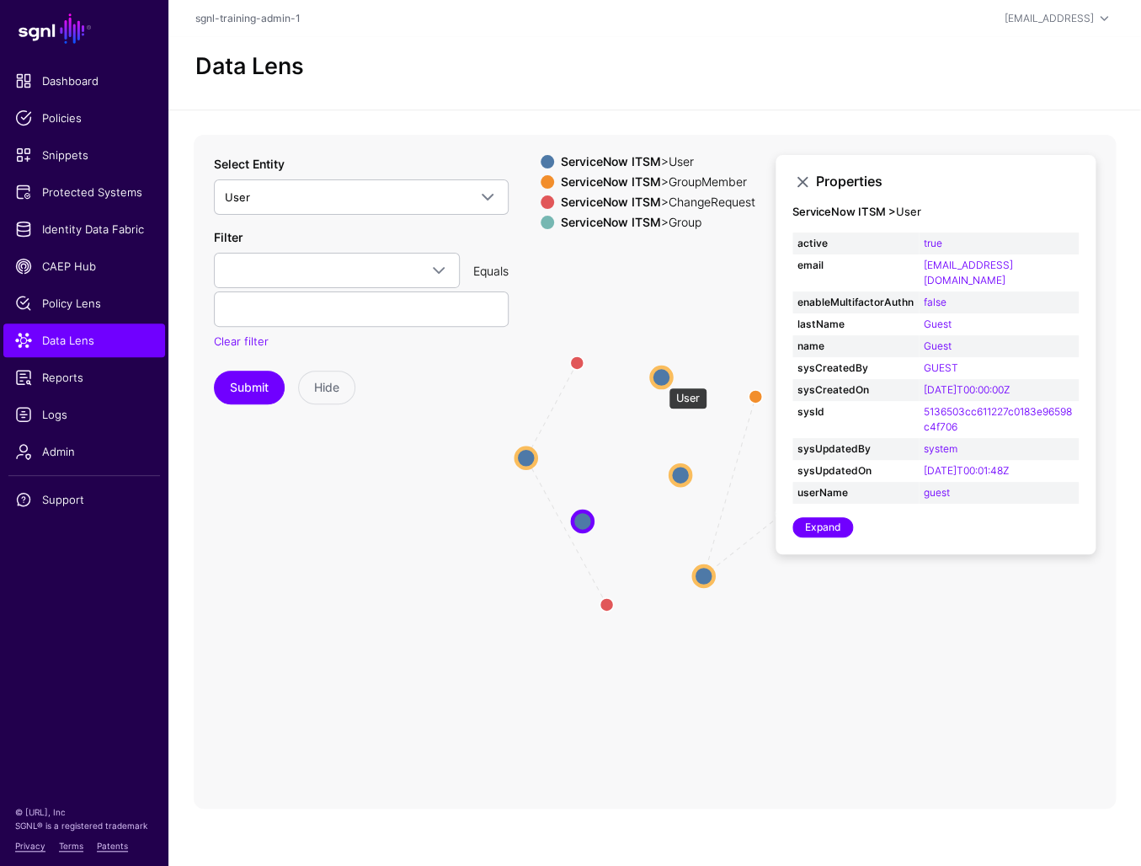
click at [660, 379] on circle at bounding box center [661, 377] width 20 height 20
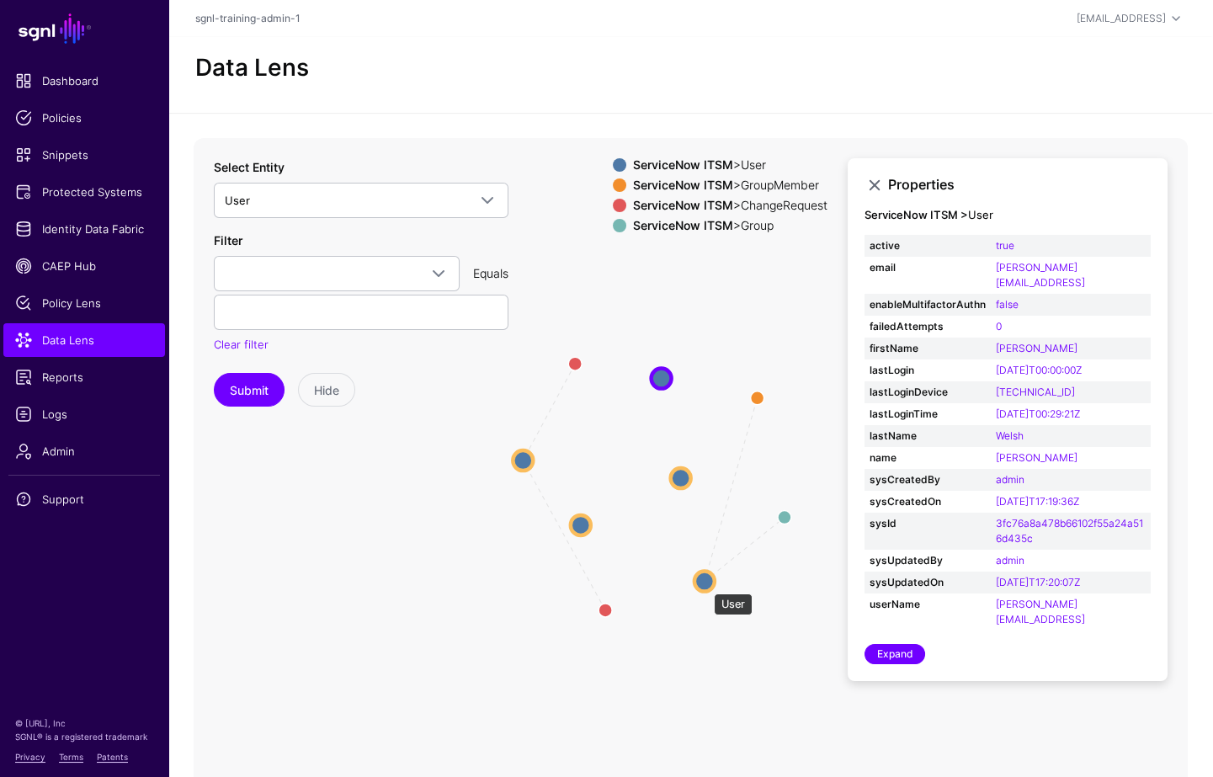
click at [706, 584] on circle at bounding box center [705, 581] width 20 height 20
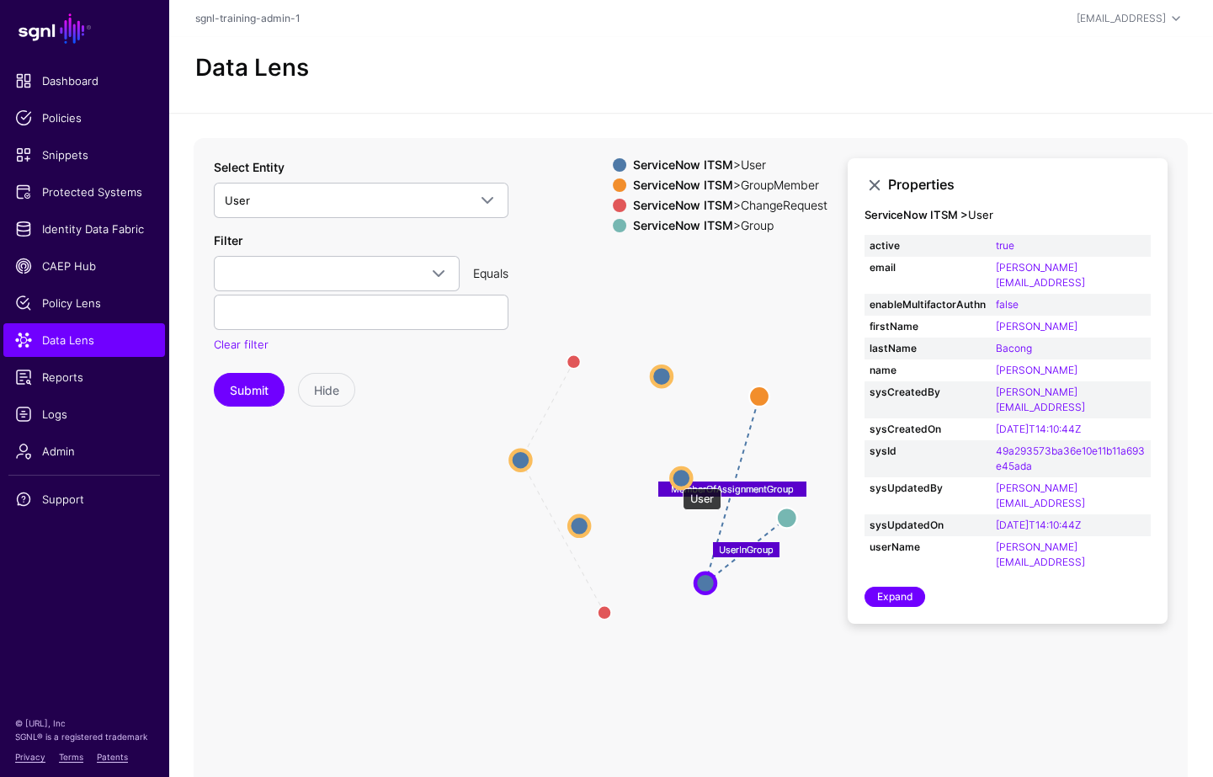
click at [677, 481] on circle at bounding box center [681, 478] width 20 height 20
click at [691, 473] on circle at bounding box center [683, 478] width 20 height 20
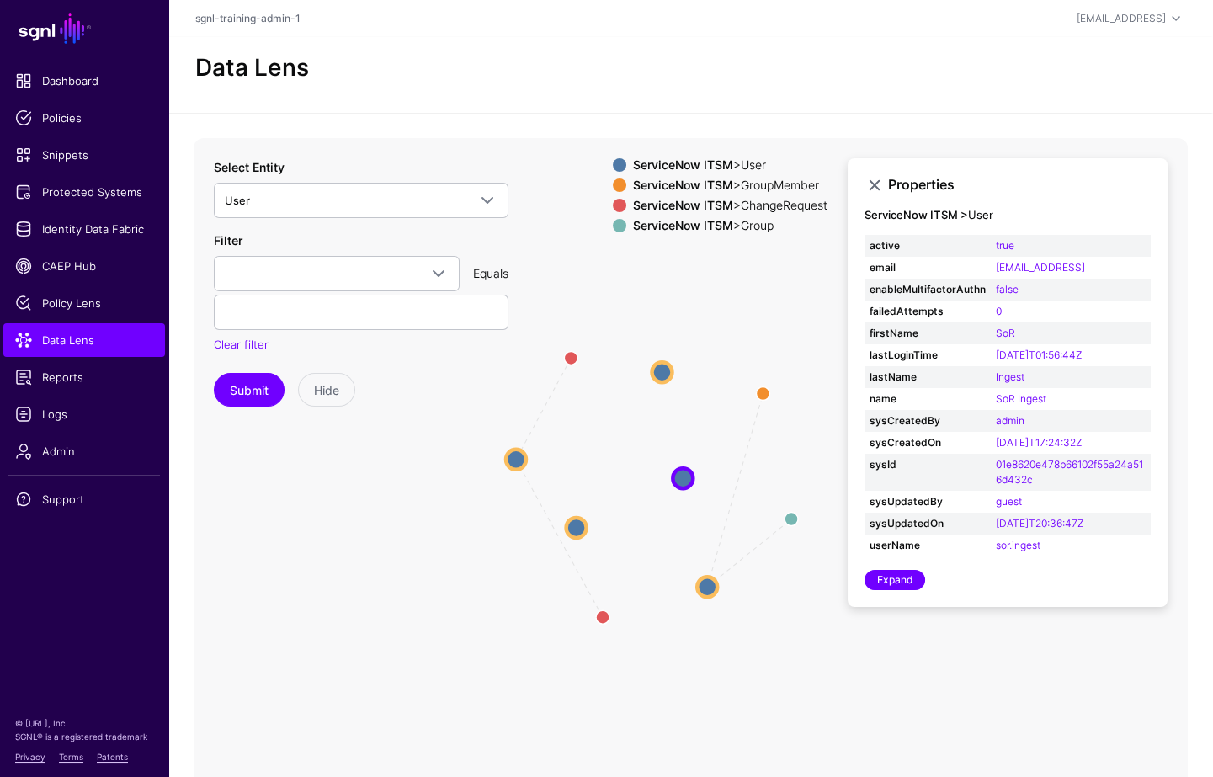
click at [680, 384] on icon "UserInGroup MemberOfAssignmentGroup RequestedBy RequestedBy Group Group GroupMe…" at bounding box center [655, 475] width 922 height 674
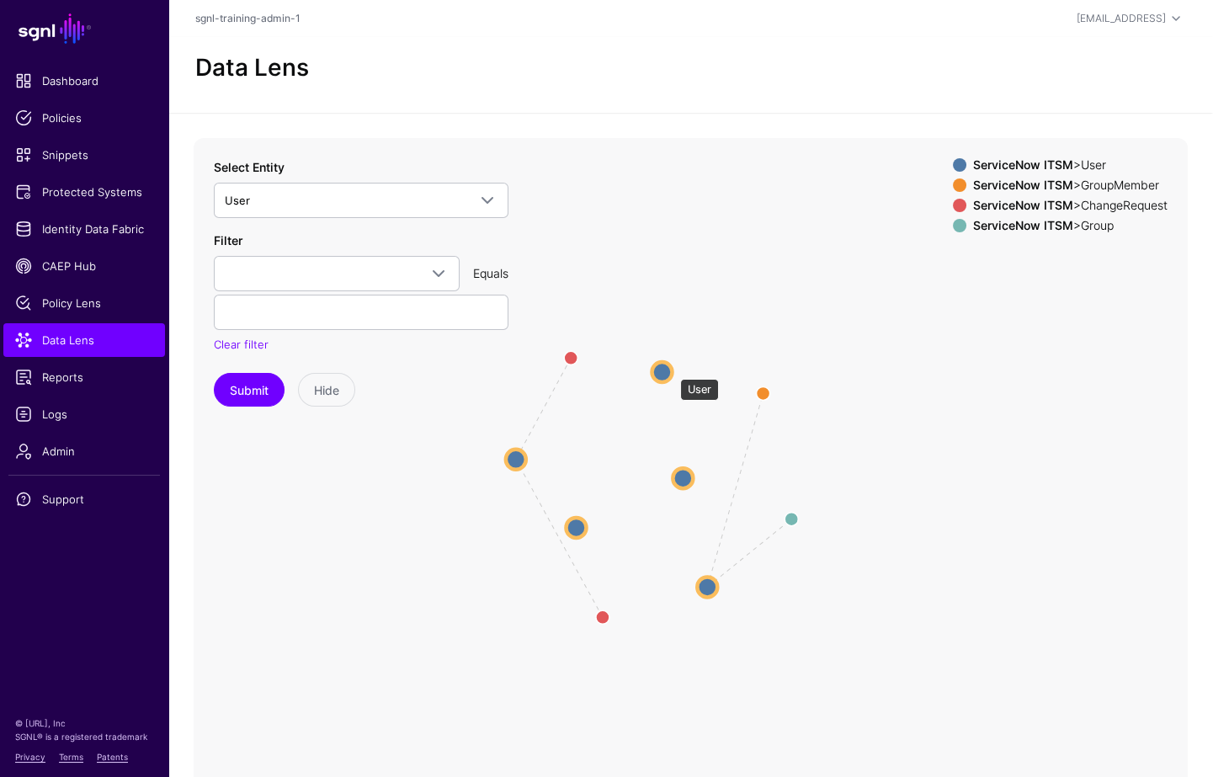
click at [672, 371] on circle at bounding box center [662, 372] width 20 height 20
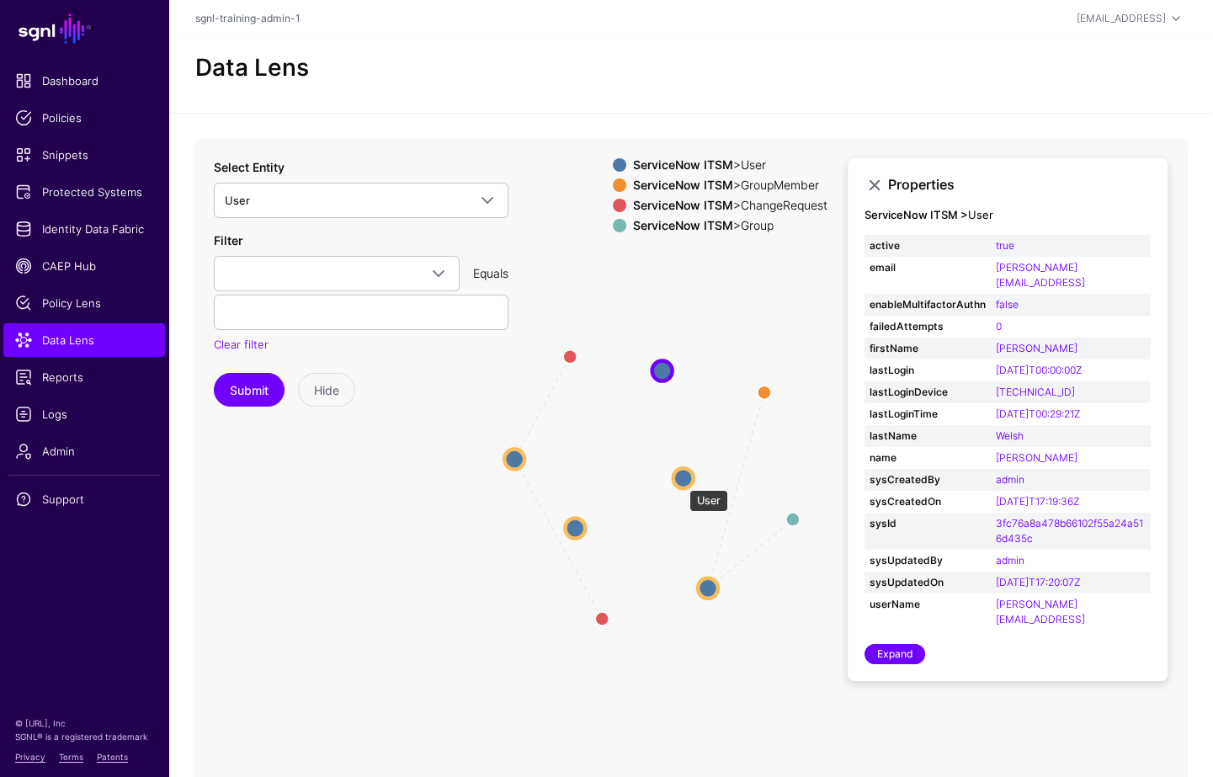
click at [681, 482] on circle at bounding box center [684, 478] width 20 height 20
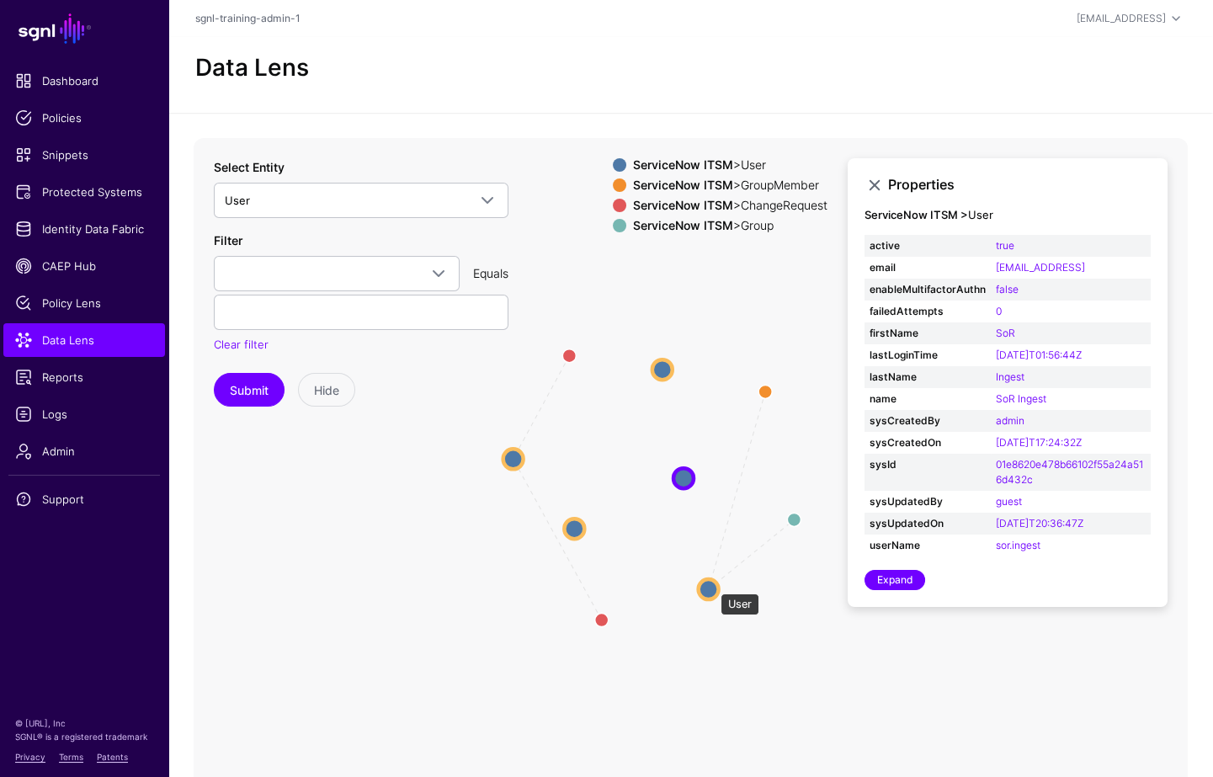
click at [712, 584] on circle at bounding box center [709, 589] width 20 height 20
